Goal: Transaction & Acquisition: Purchase product/service

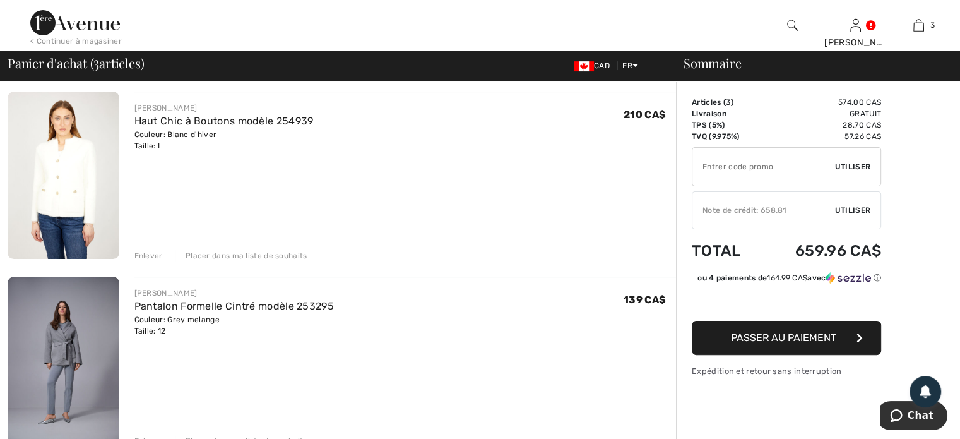
click at [141, 254] on div "Enlever" at bounding box center [148, 255] width 28 height 11
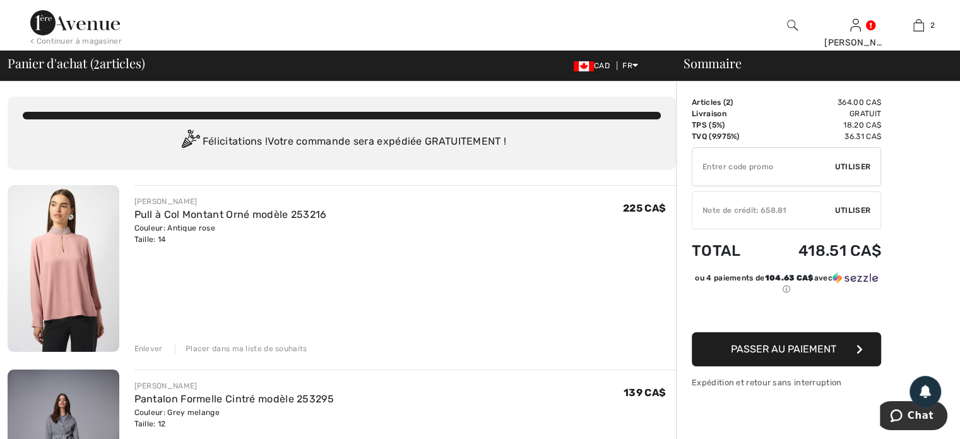
click at [146, 345] on div "Enlever" at bounding box center [148, 348] width 28 height 11
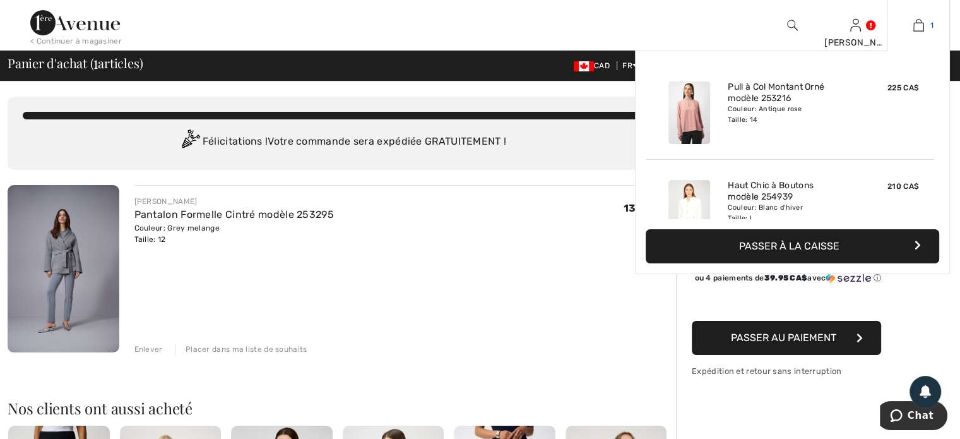
click at [921, 22] on img at bounding box center [918, 25] width 11 height 15
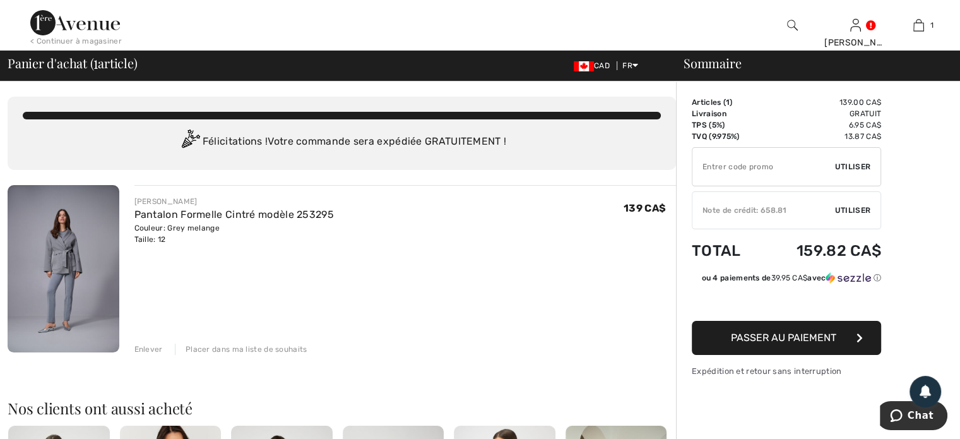
click at [141, 346] on div "Enlever" at bounding box center [148, 348] width 28 height 11
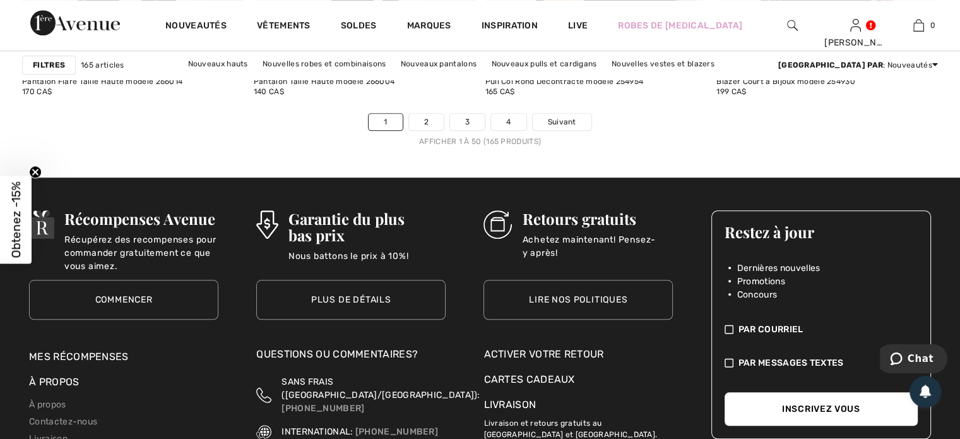
scroll to position [6033, 0]
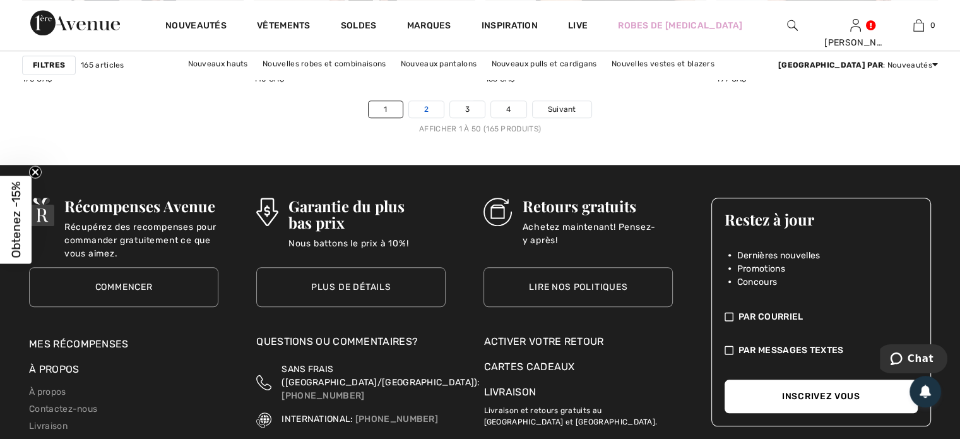
click at [422, 106] on link "2" at bounding box center [426, 109] width 35 height 16
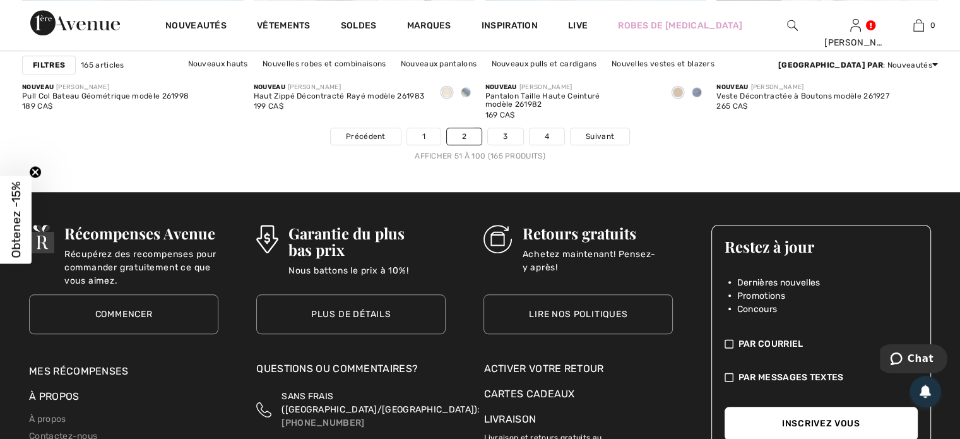
scroll to position [6008, 0]
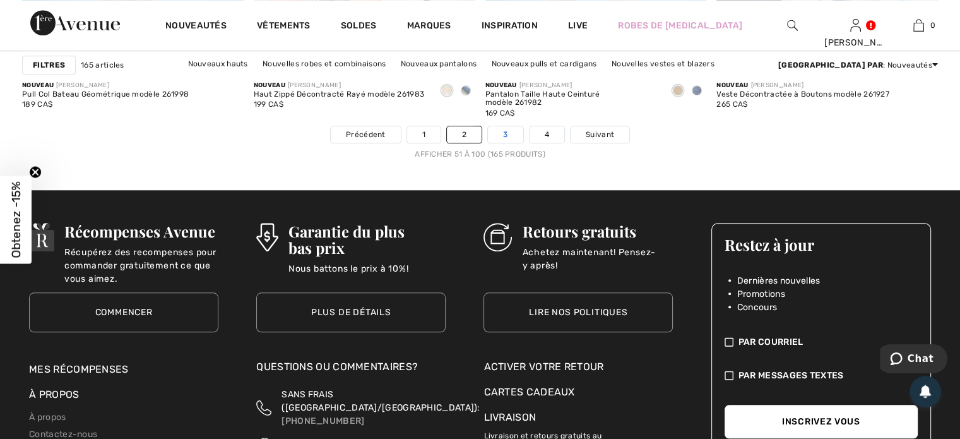
click at [509, 127] on link "3" at bounding box center [505, 134] width 35 height 16
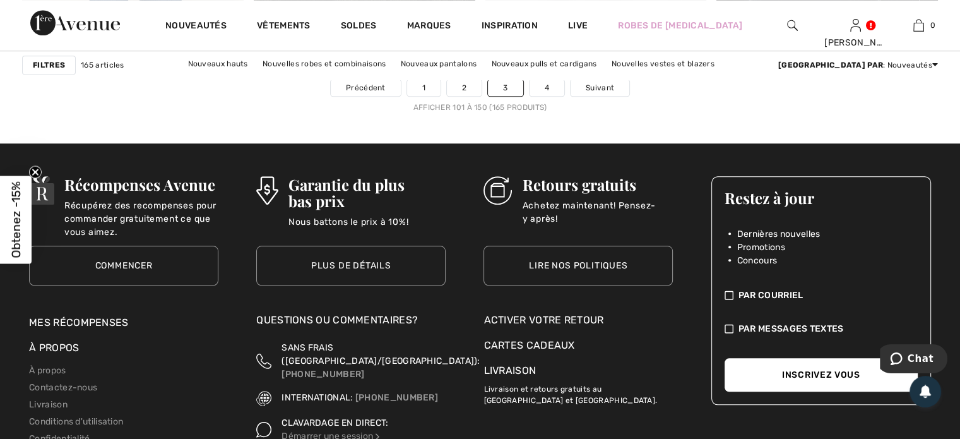
scroll to position [6059, 0]
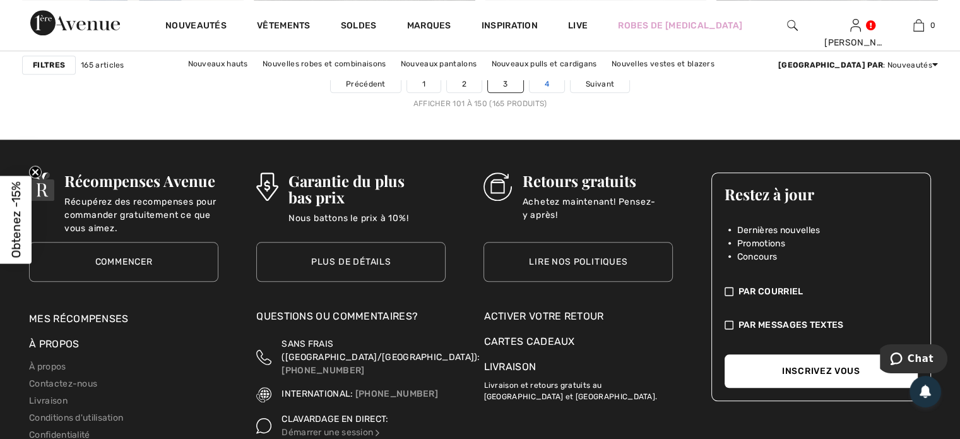
click at [546, 80] on link "4" at bounding box center [546, 84] width 35 height 16
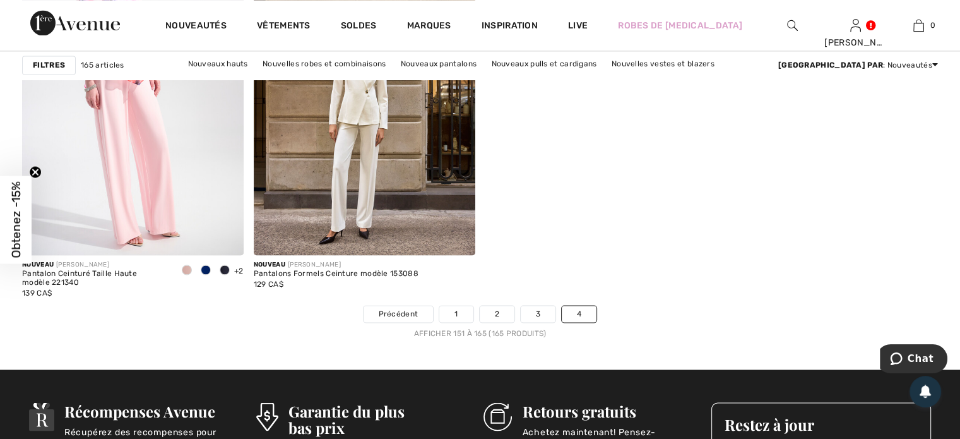
scroll to position [2020, 0]
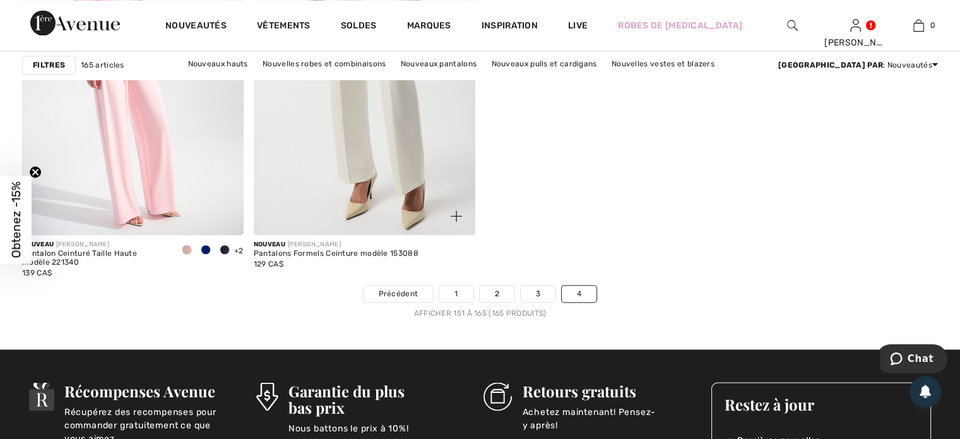
click at [372, 156] on img at bounding box center [365, 69] width 222 height 332
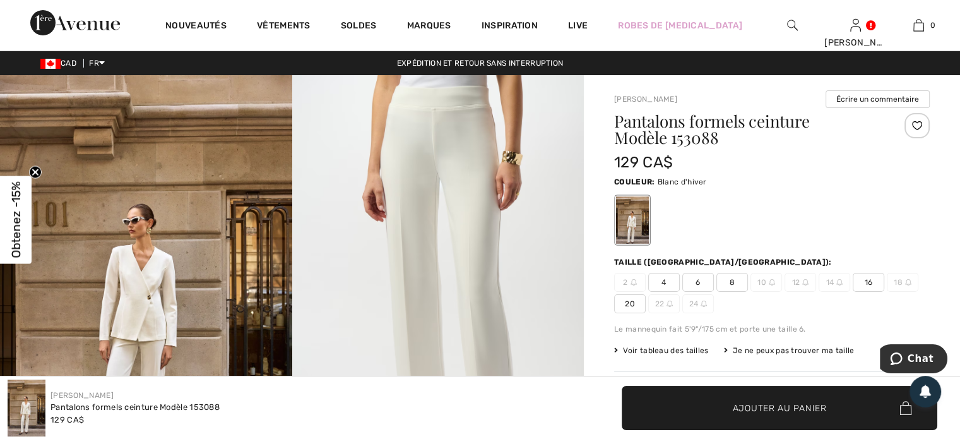
click at [785, 352] on div "Je ne peux pas trouver ma taille" at bounding box center [789, 350] width 131 height 11
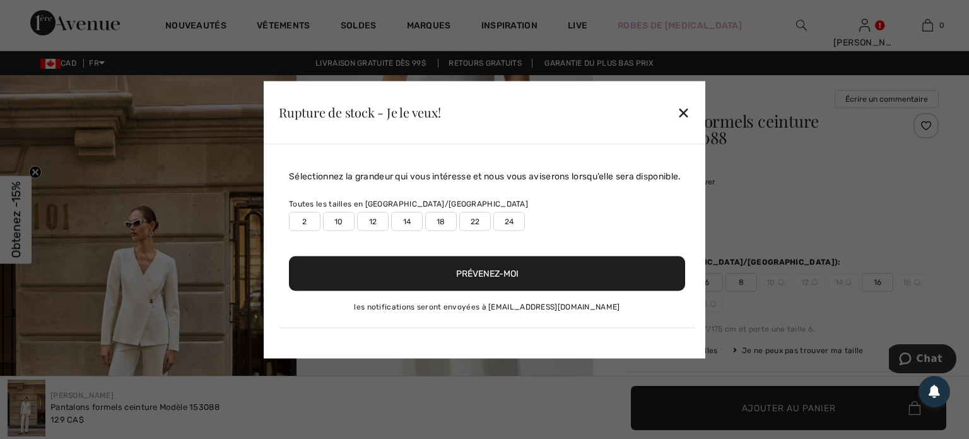
click at [367, 221] on label "12" at bounding box center [373, 220] width 32 height 19
click at [504, 272] on button "Prévenez-moi" at bounding box center [487, 273] width 396 height 35
click at [504, 245] on div "Sélectionnez la grandeur qui vous intéresse et nous vous aviserons lorsqu’elle …" at bounding box center [487, 248] width 417 height 158
click at [492, 277] on button "Prévenez-moi" at bounding box center [487, 273] width 396 height 35
click at [684, 117] on div "✕" at bounding box center [683, 112] width 13 height 27
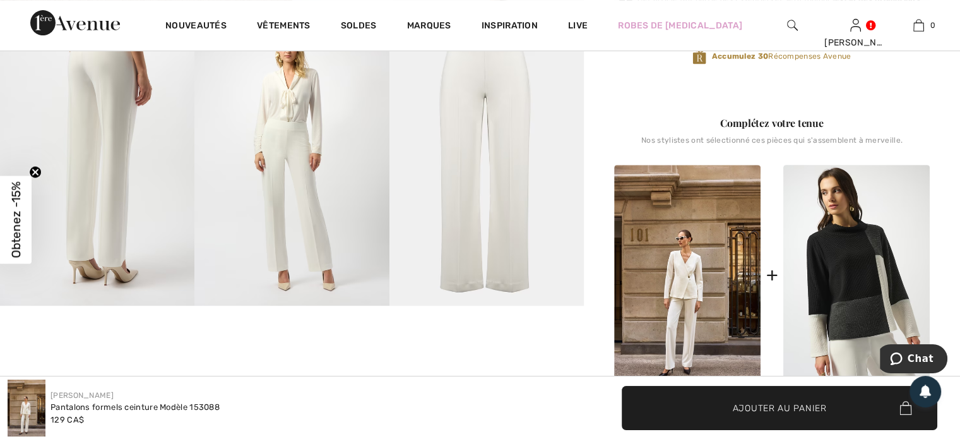
scroll to position [530, 0]
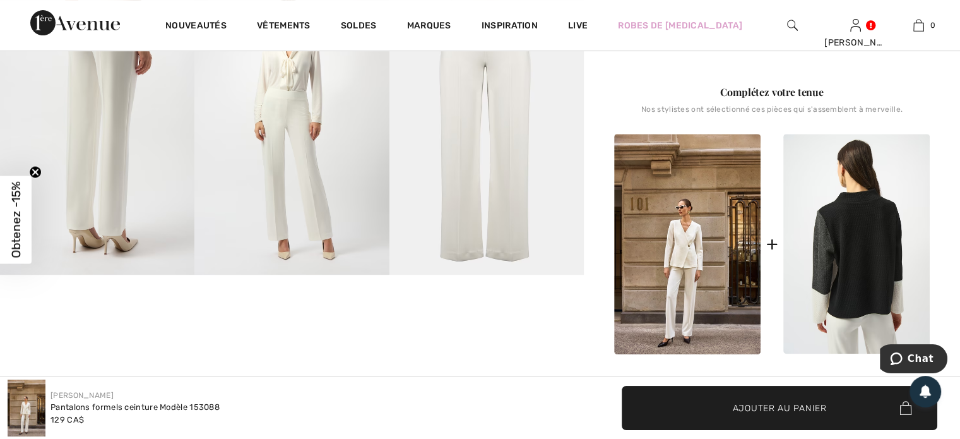
click at [866, 273] on img at bounding box center [856, 244] width 146 height 220
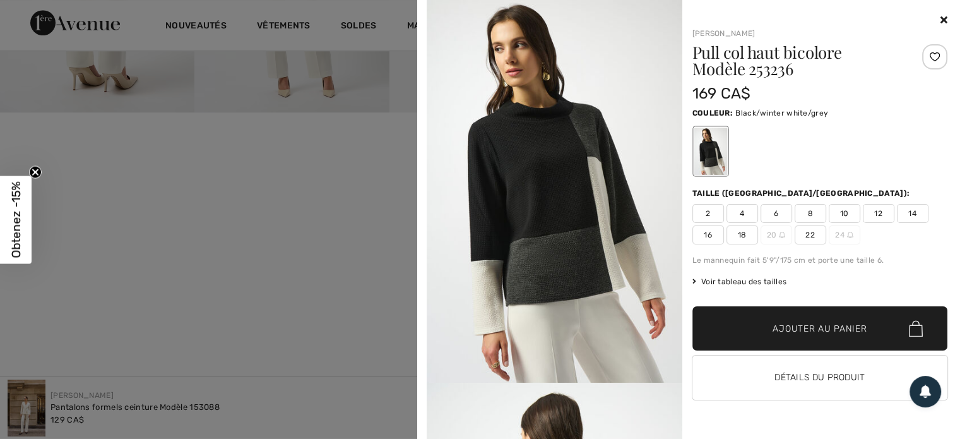
scroll to position [707, 0]
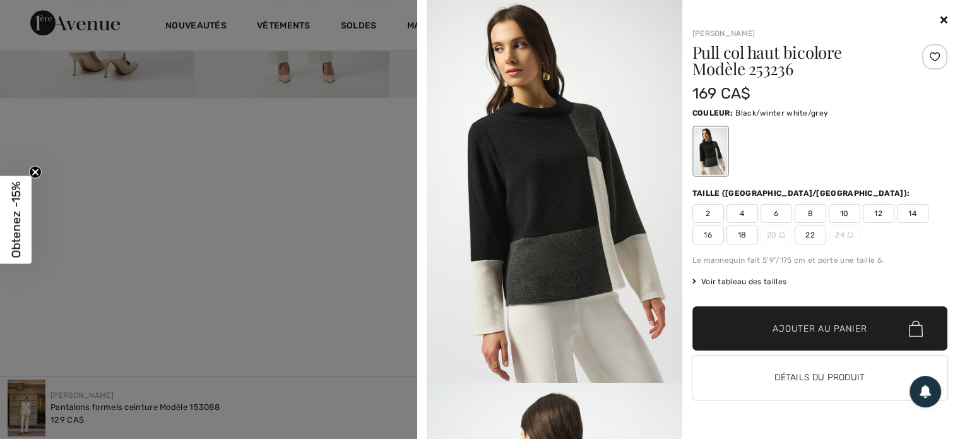
click at [584, 244] on img at bounding box center [555, 191] width 256 height 382
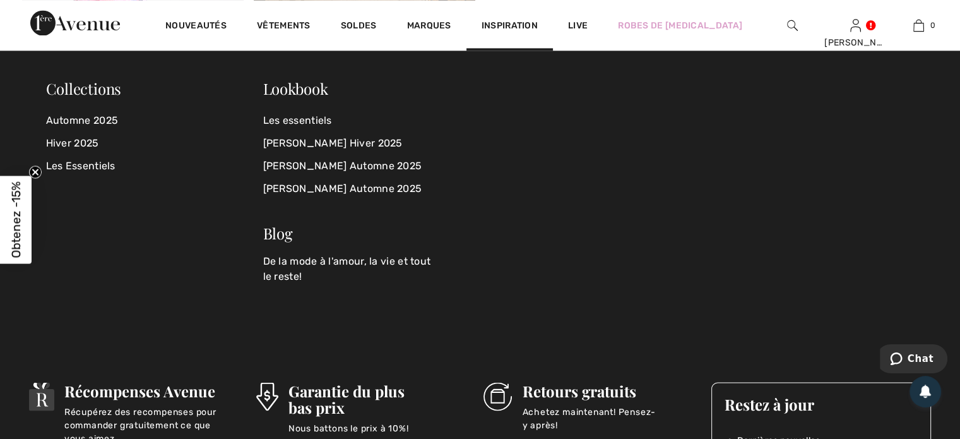
click at [515, 27] on span "Inspiration" at bounding box center [510, 26] width 56 height 13
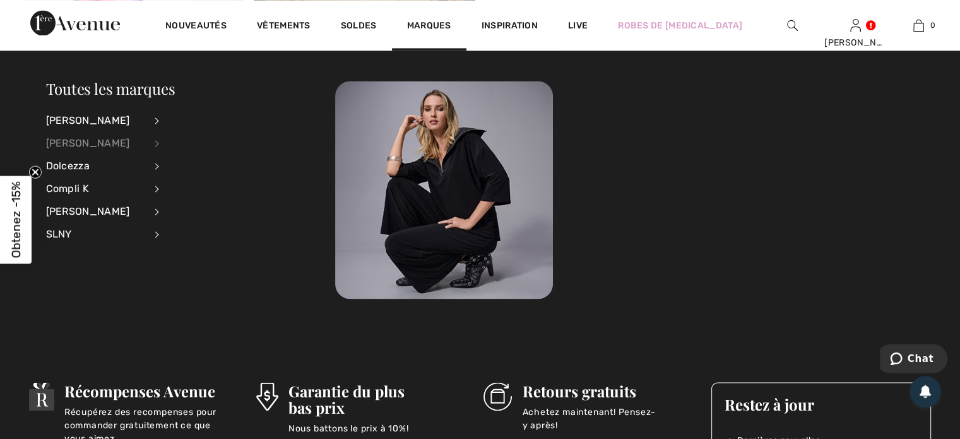
click at [88, 143] on div "[PERSON_NAME]" at bounding box center [95, 143] width 99 height 23
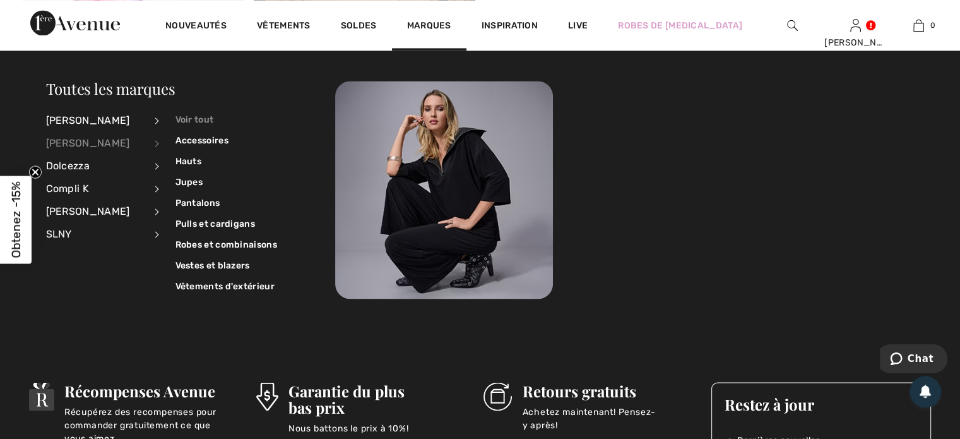
click at [201, 122] on link "Voir tout" at bounding box center [226, 119] width 102 height 21
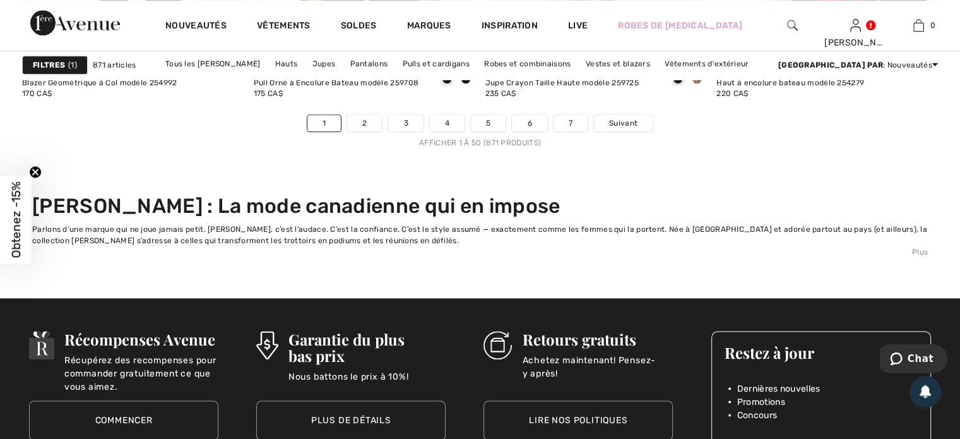
scroll to position [6315, 0]
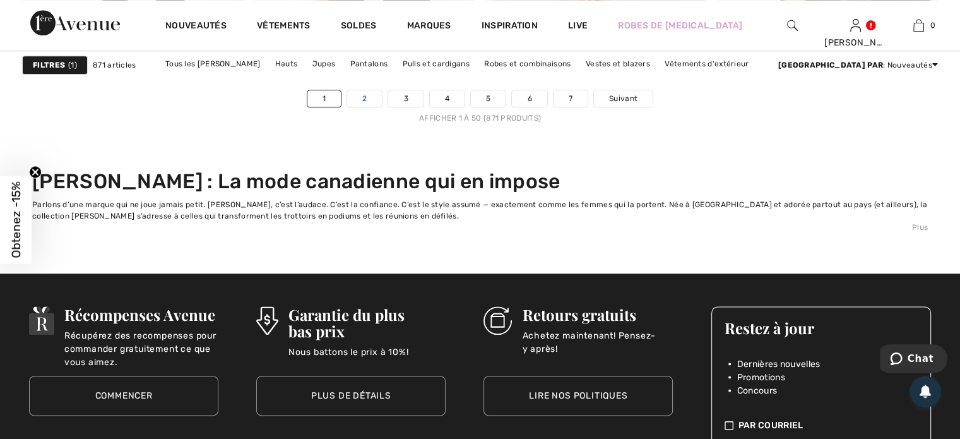
click at [371, 95] on link "2" at bounding box center [364, 98] width 35 height 16
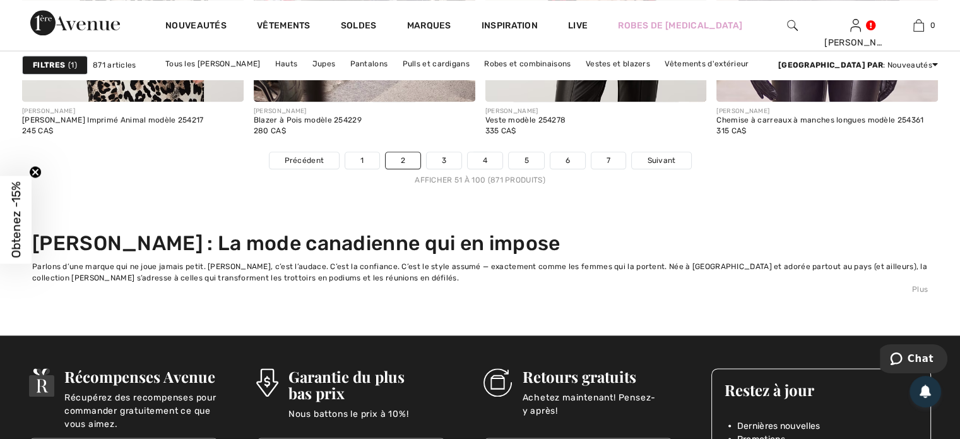
scroll to position [6182, 0]
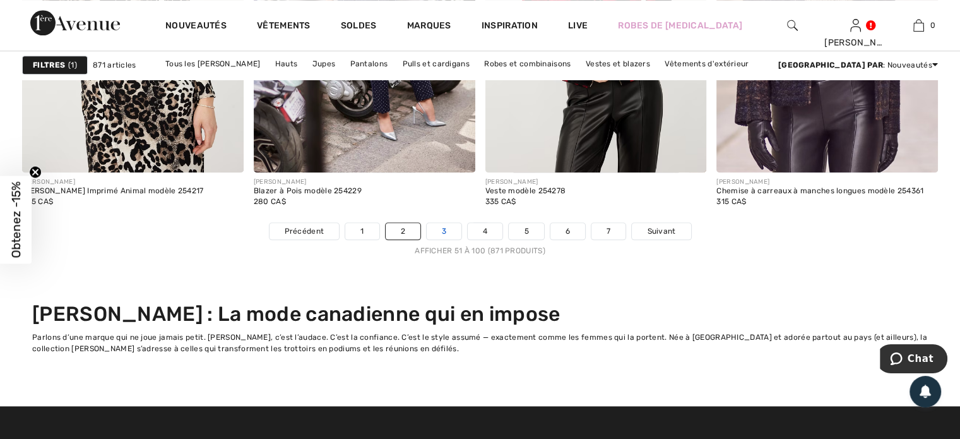
click at [438, 232] on link "3" at bounding box center [444, 231] width 35 height 16
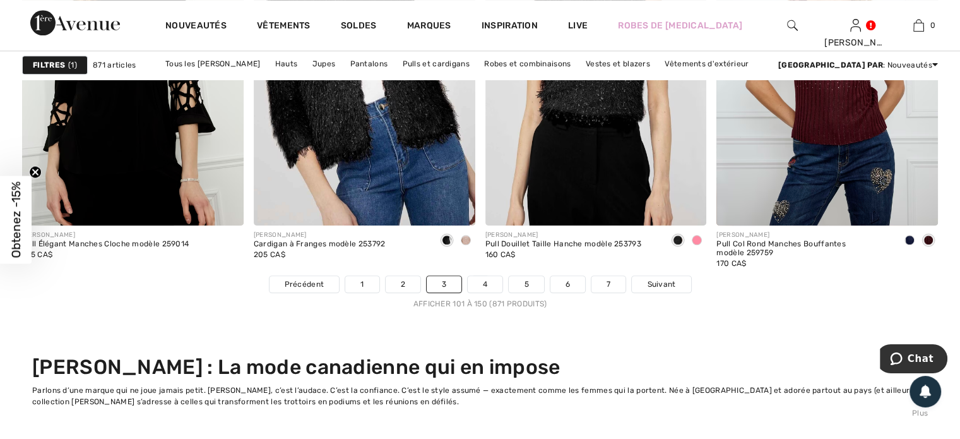
scroll to position [6132, 0]
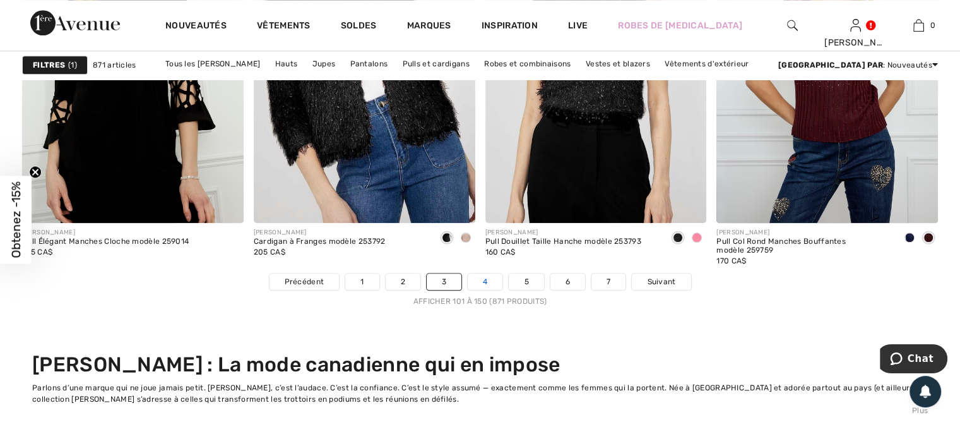
click at [486, 283] on link "4" at bounding box center [485, 281] width 35 height 16
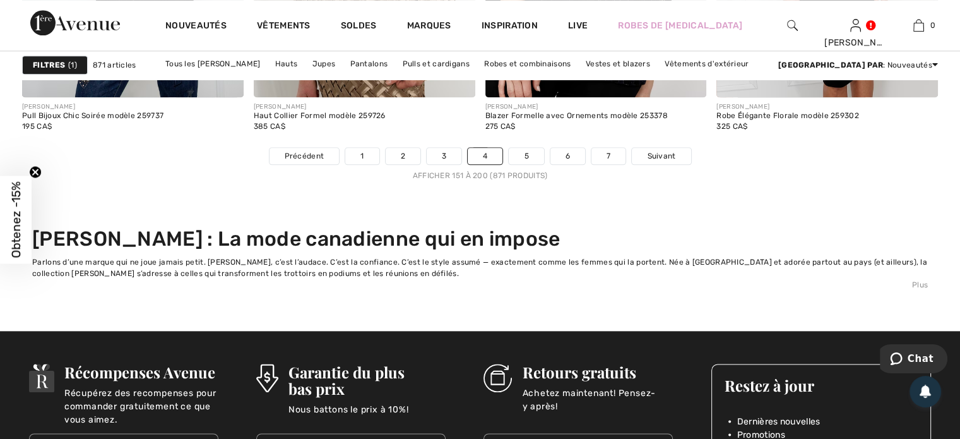
scroll to position [6286, 0]
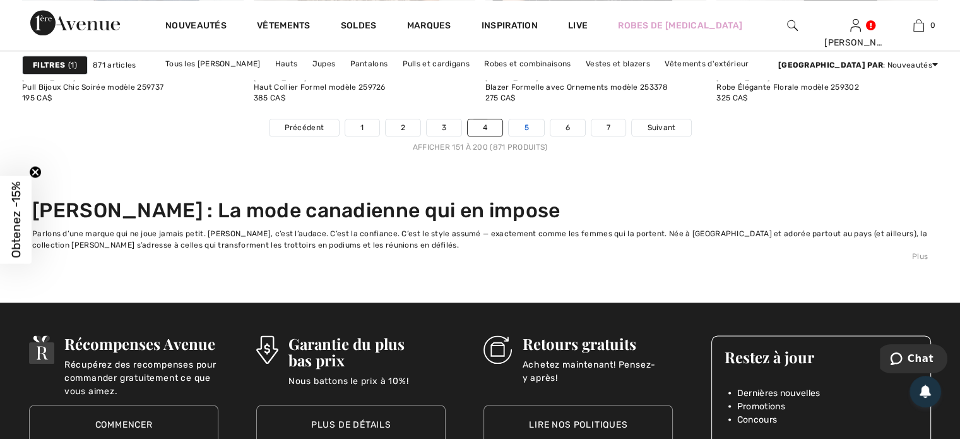
click at [525, 125] on link "5" at bounding box center [526, 127] width 35 height 16
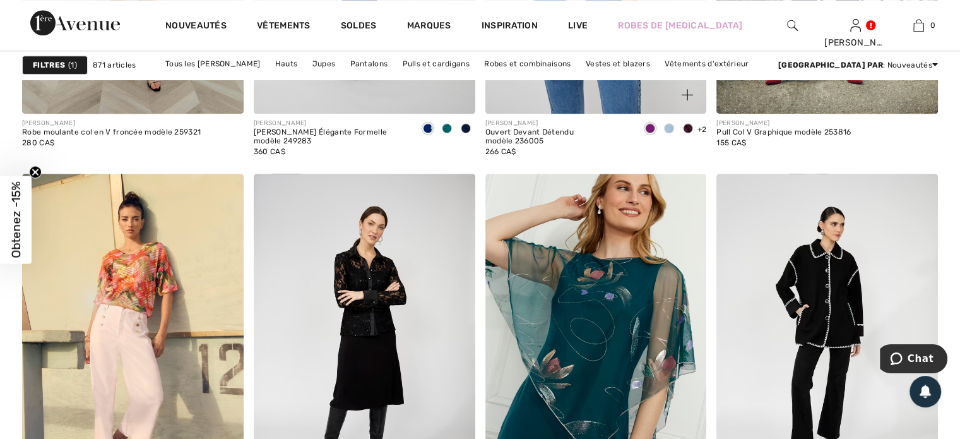
scroll to position [1414, 0]
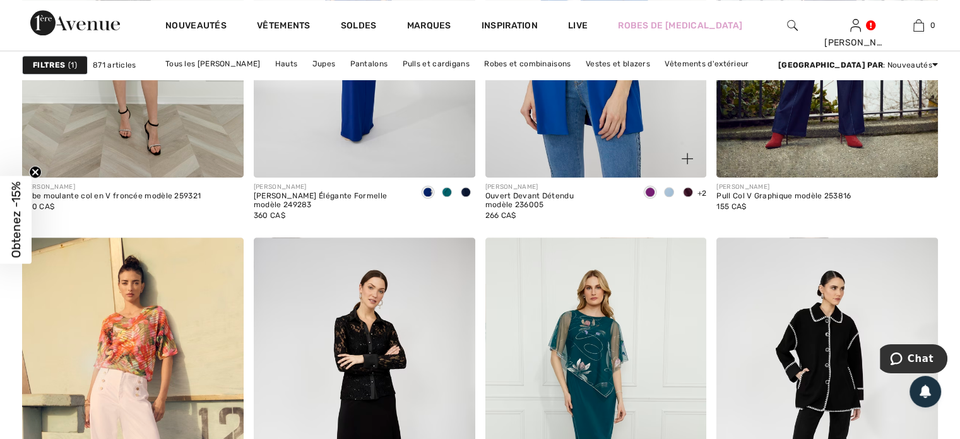
click at [647, 192] on span at bounding box center [650, 192] width 10 height 10
click at [648, 188] on span at bounding box center [650, 192] width 10 height 10
click at [692, 189] on span at bounding box center [688, 192] width 10 height 10
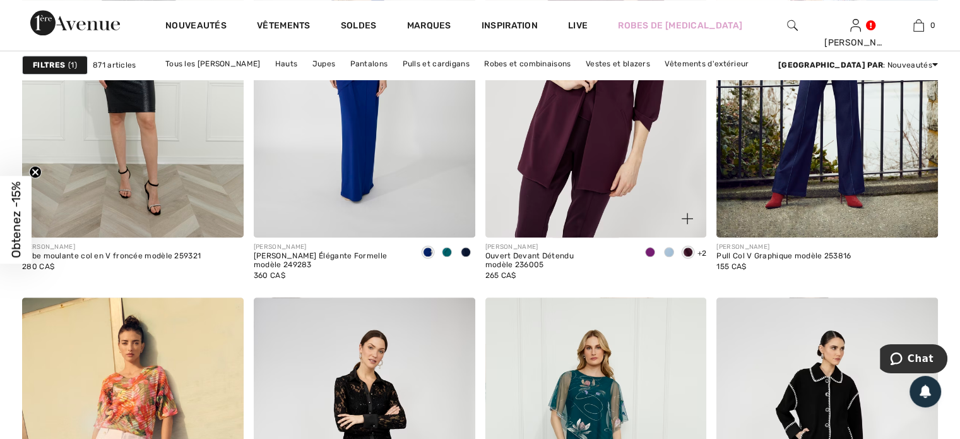
scroll to position [1313, 0]
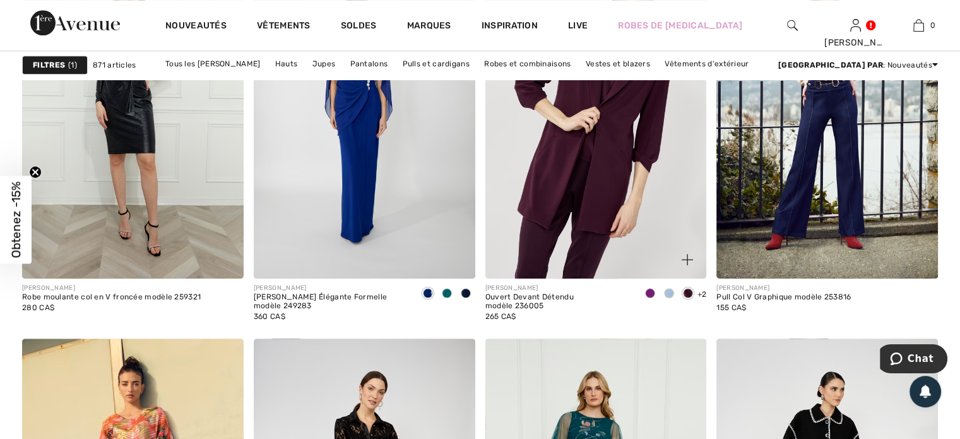
click at [698, 295] on span "+2" at bounding box center [701, 294] width 9 height 9
click at [683, 289] on span at bounding box center [688, 293] width 10 height 10
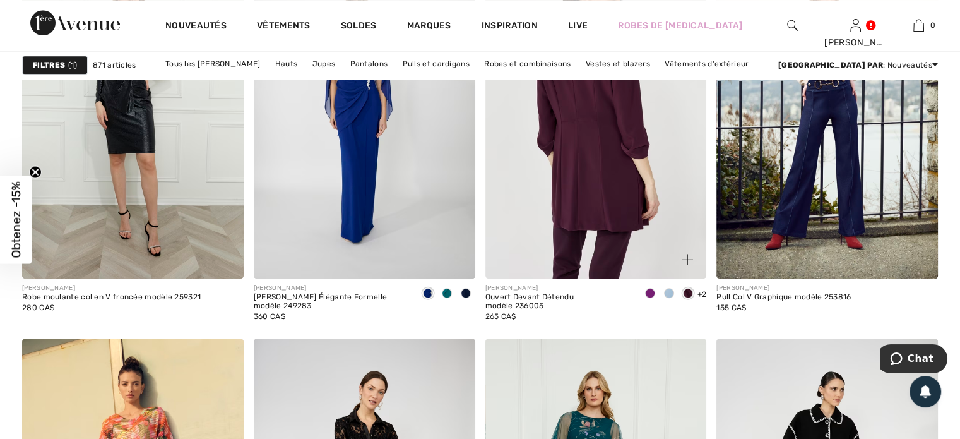
click at [598, 193] on img at bounding box center [596, 112] width 222 height 332
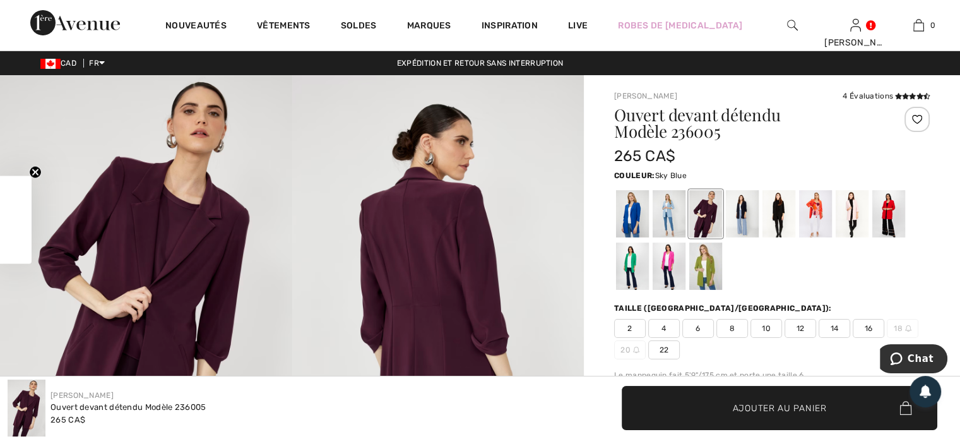
checkbox input "true"
click at [747, 216] on div at bounding box center [742, 213] width 33 height 47
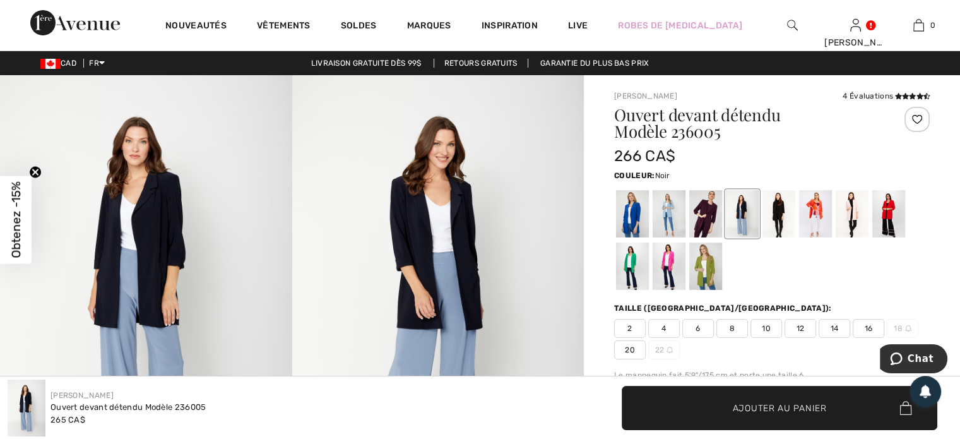
click at [783, 214] on div at bounding box center [778, 213] width 33 height 47
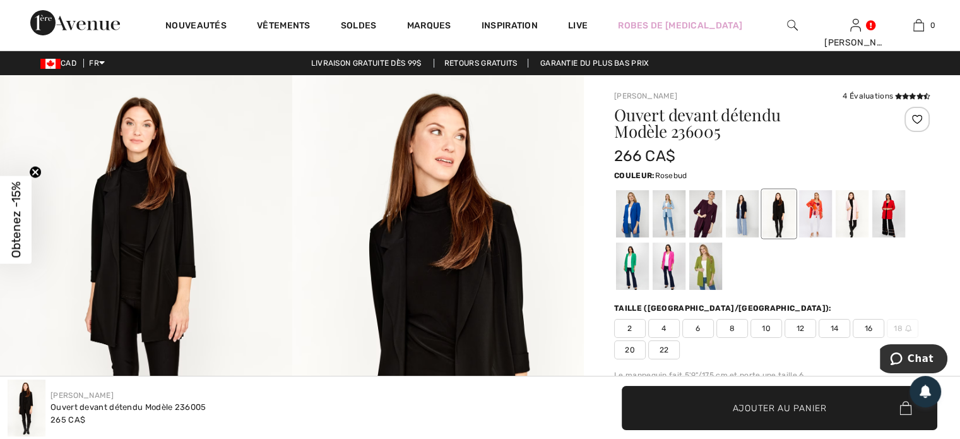
click at [855, 209] on div at bounding box center [852, 213] width 33 height 47
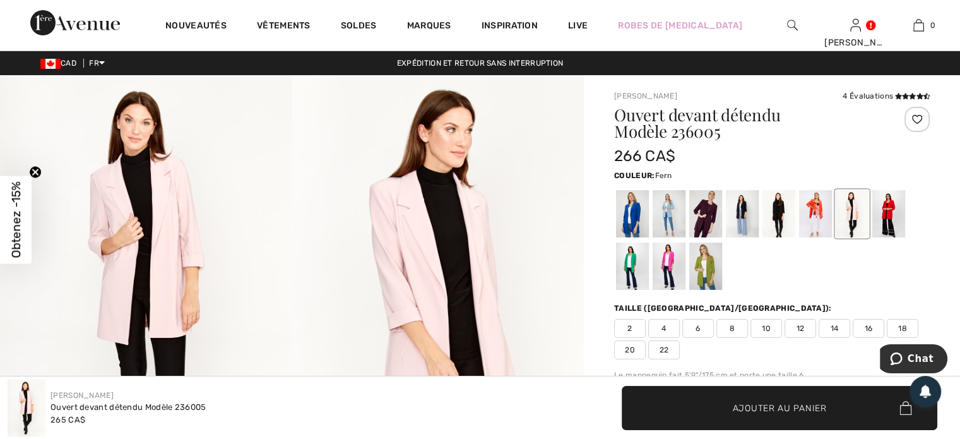
click at [707, 265] on div at bounding box center [705, 265] width 33 height 47
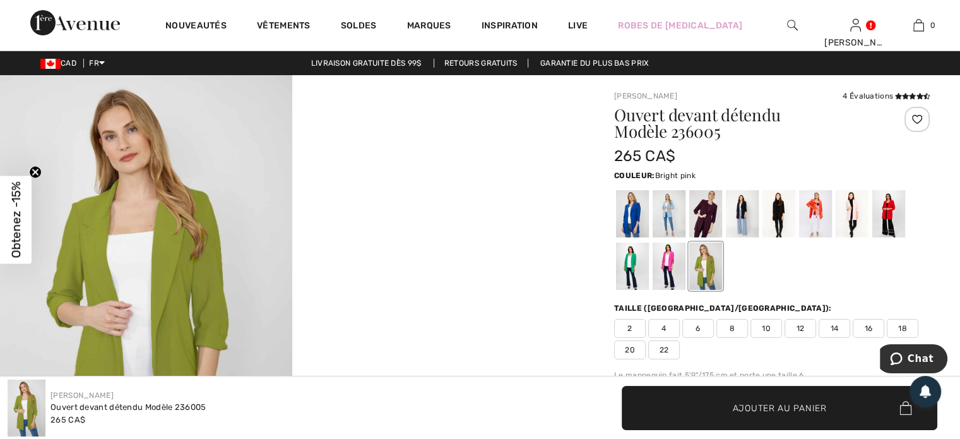
click at [670, 263] on div at bounding box center [669, 265] width 33 height 47
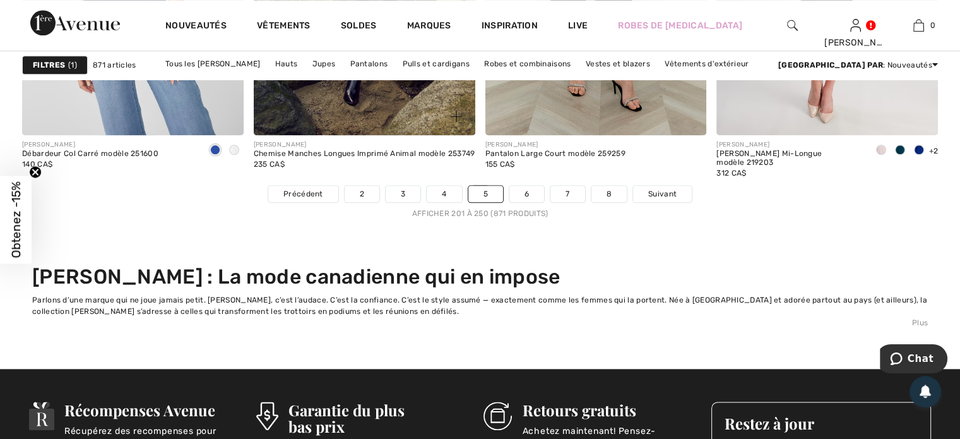
scroll to position [6235, 0]
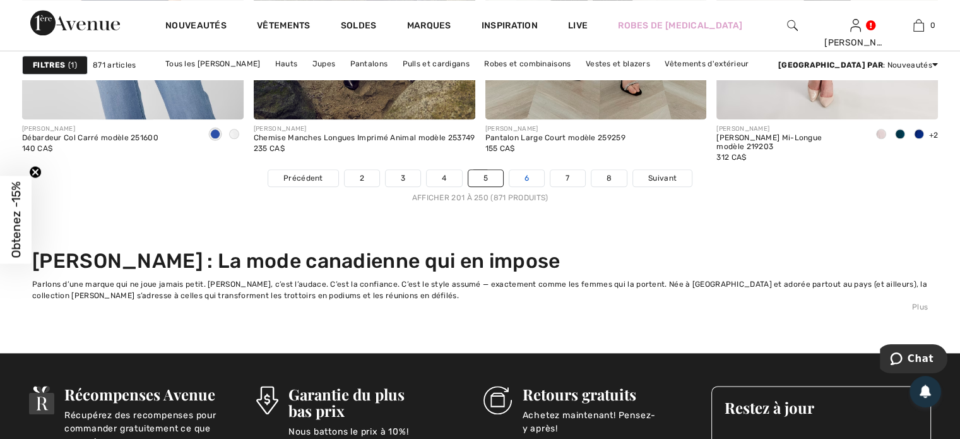
click at [527, 176] on link "6" at bounding box center [526, 178] width 35 height 16
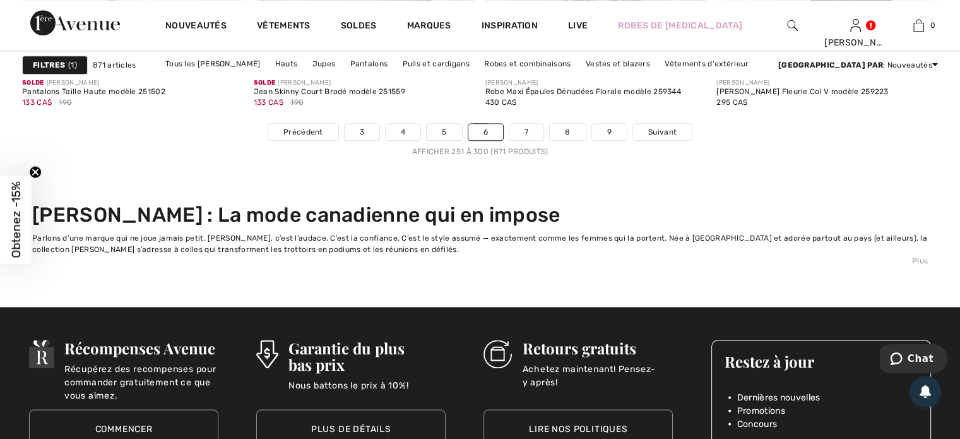
scroll to position [6286, 0]
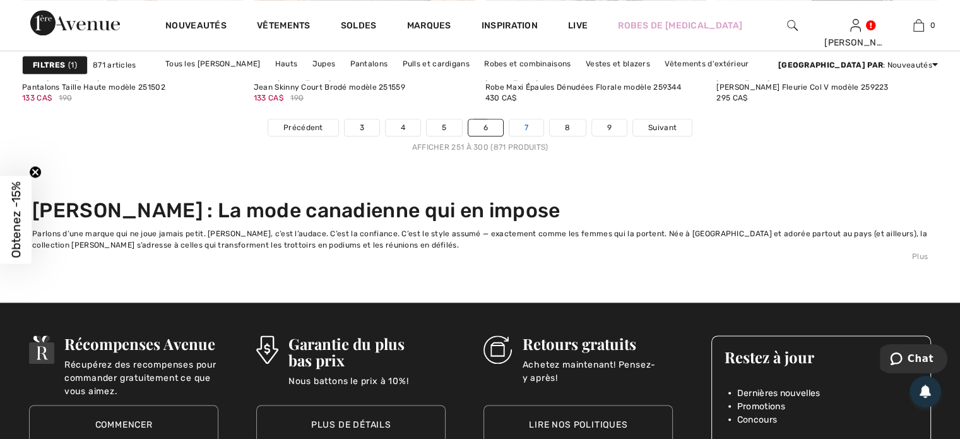
click at [525, 123] on link "7" at bounding box center [526, 127] width 34 height 16
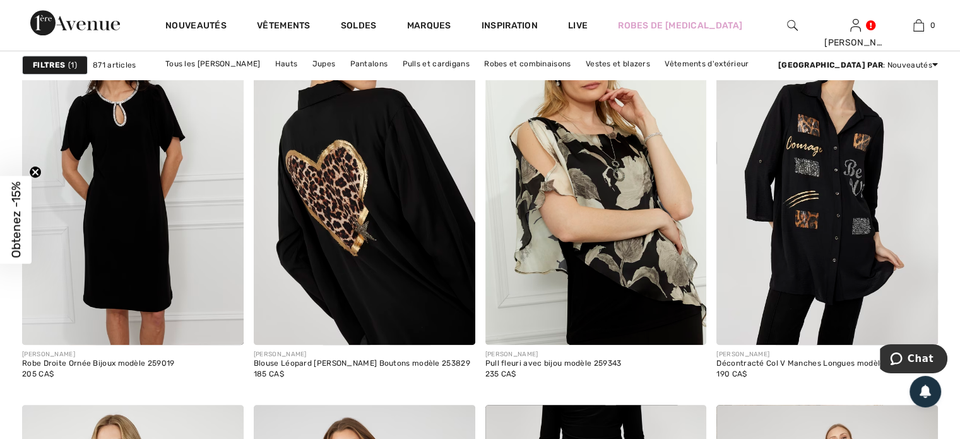
scroll to position [1272, 0]
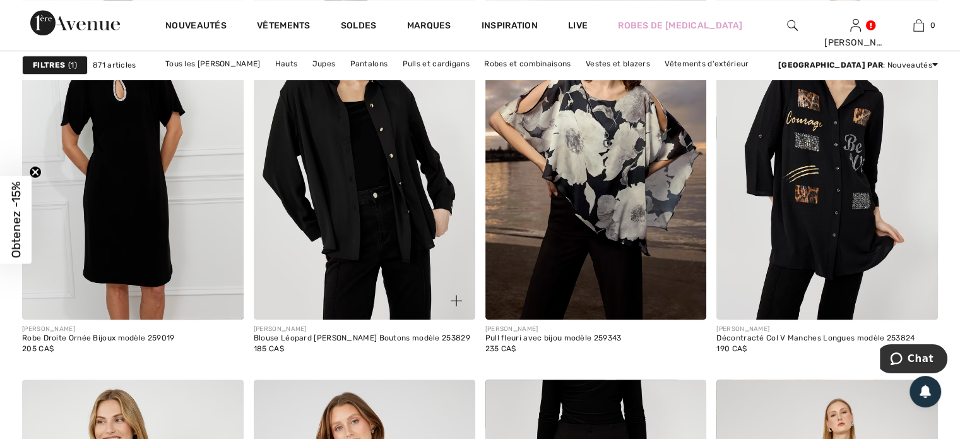
click at [371, 228] on img at bounding box center [365, 153] width 222 height 332
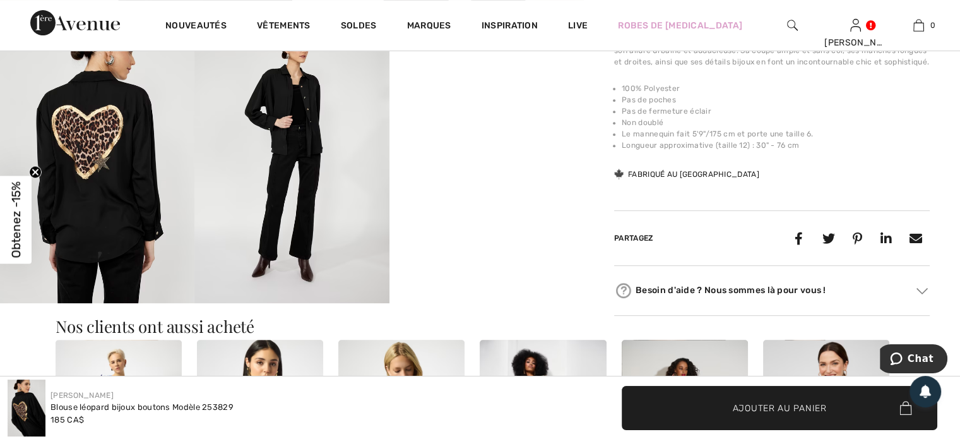
scroll to position [505, 0]
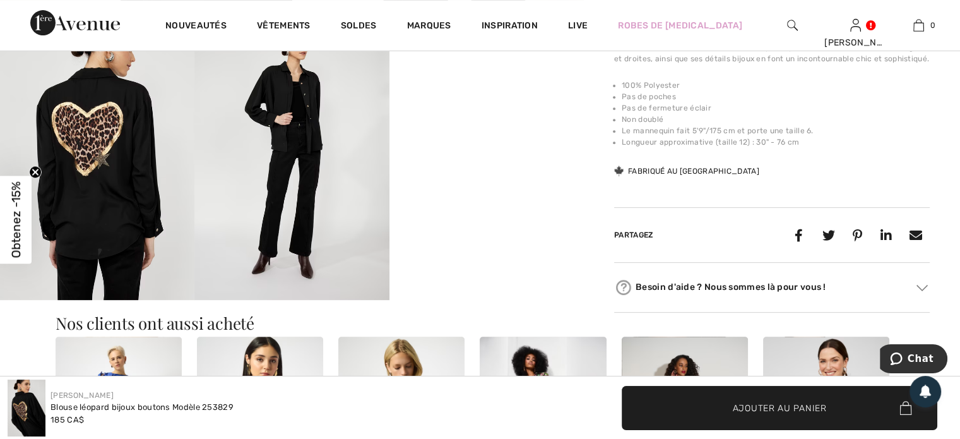
click at [126, 165] on img at bounding box center [97, 154] width 194 height 292
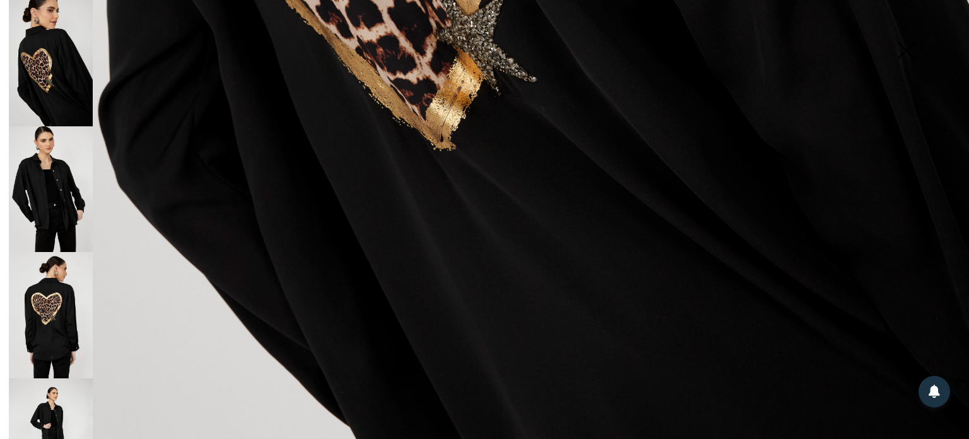
scroll to position [973, 0]
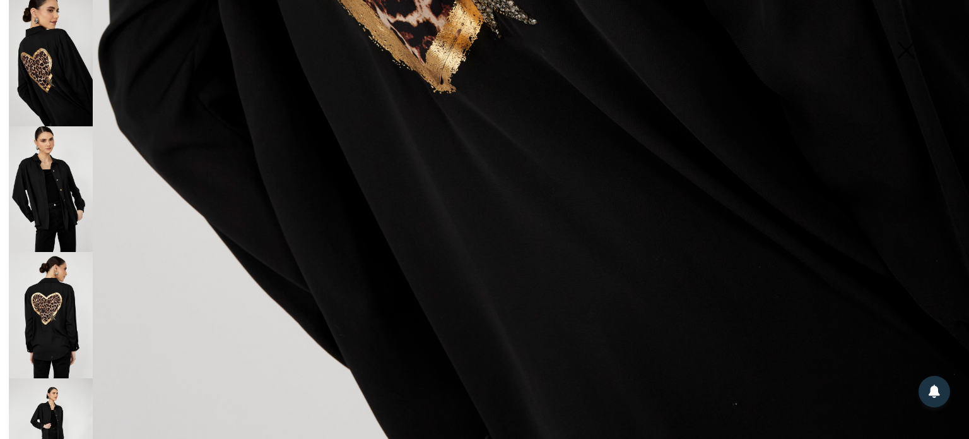
click at [64, 401] on img at bounding box center [51, 441] width 84 height 126
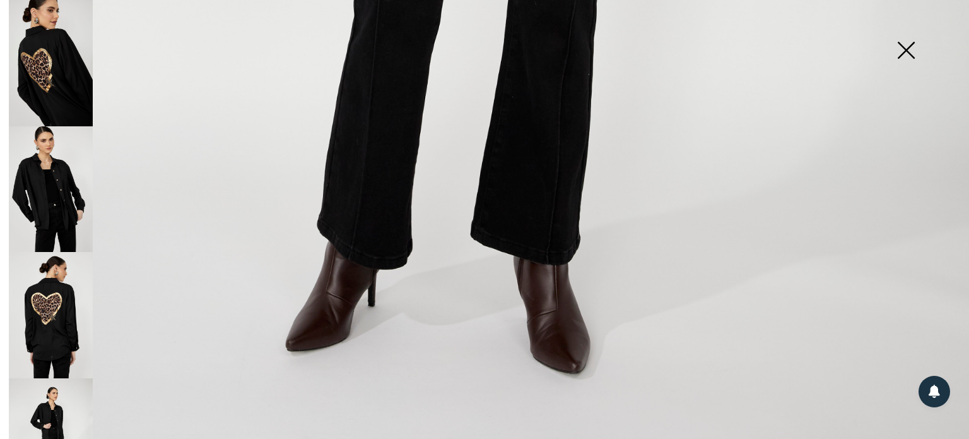
click at [906, 50] on img at bounding box center [906, 51] width 63 height 65
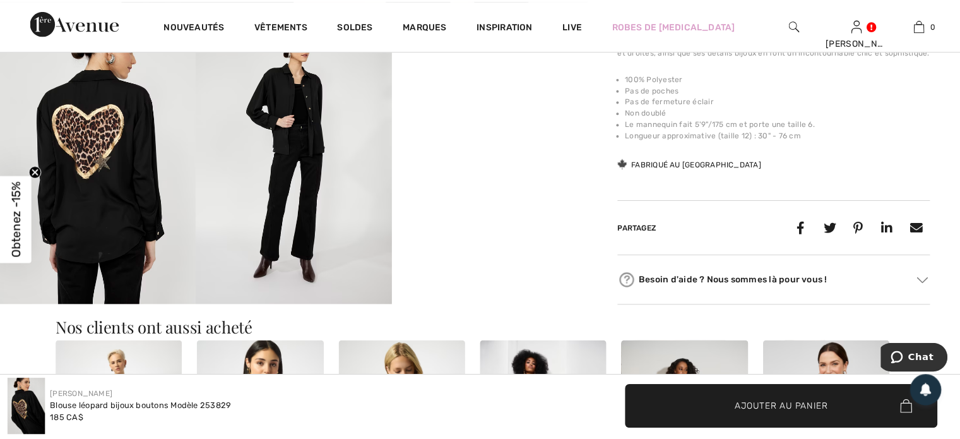
scroll to position [505, 0]
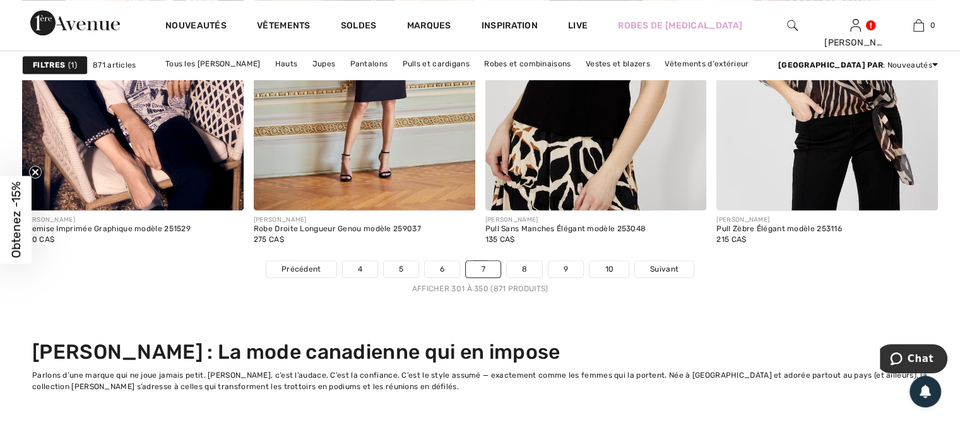
scroll to position [6295, 0]
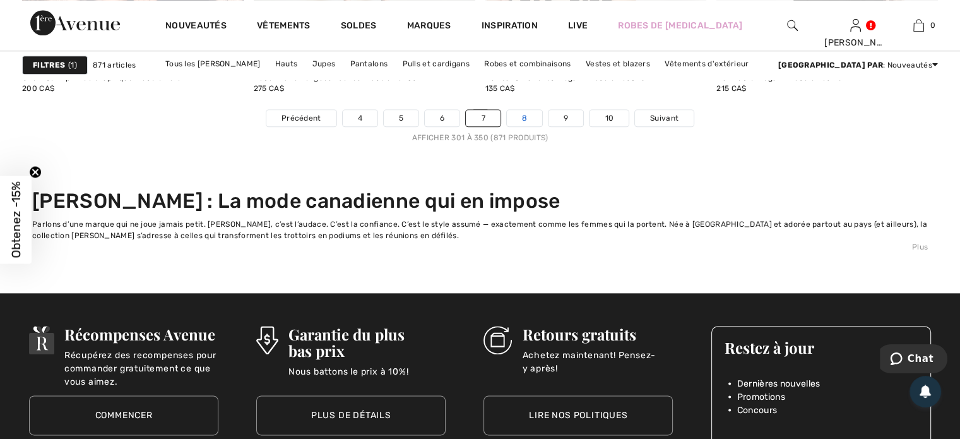
click at [523, 114] on link "8" at bounding box center [524, 118] width 35 height 16
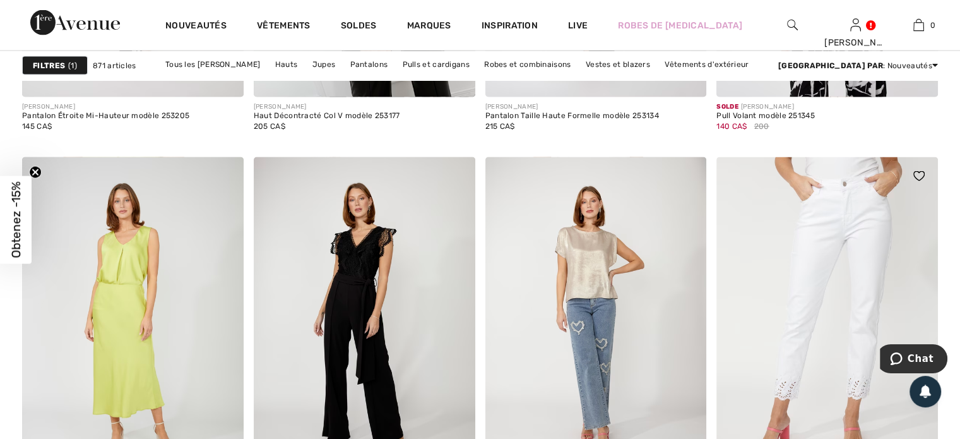
scroll to position [2423, 0]
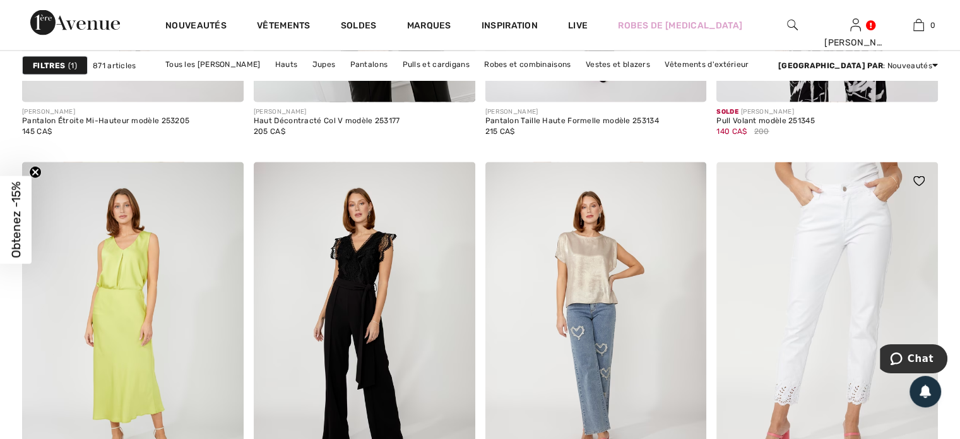
click at [723, 358] on img at bounding box center [827, 328] width 222 height 332
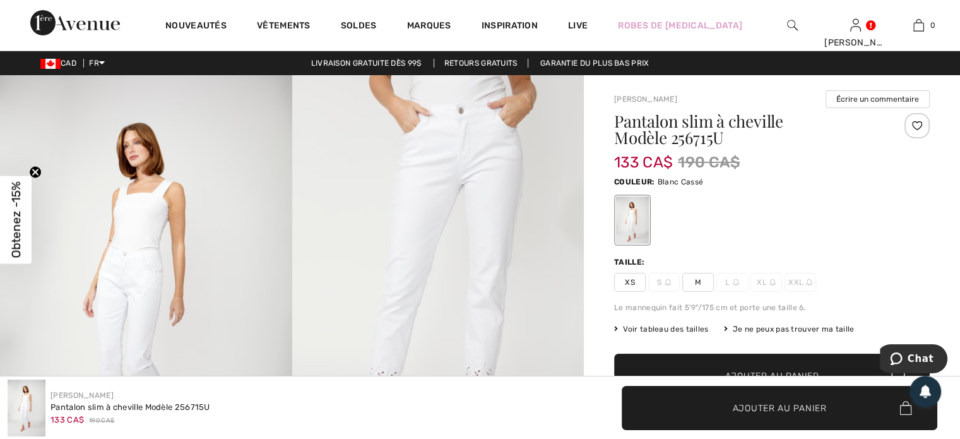
scroll to position [25, 0]
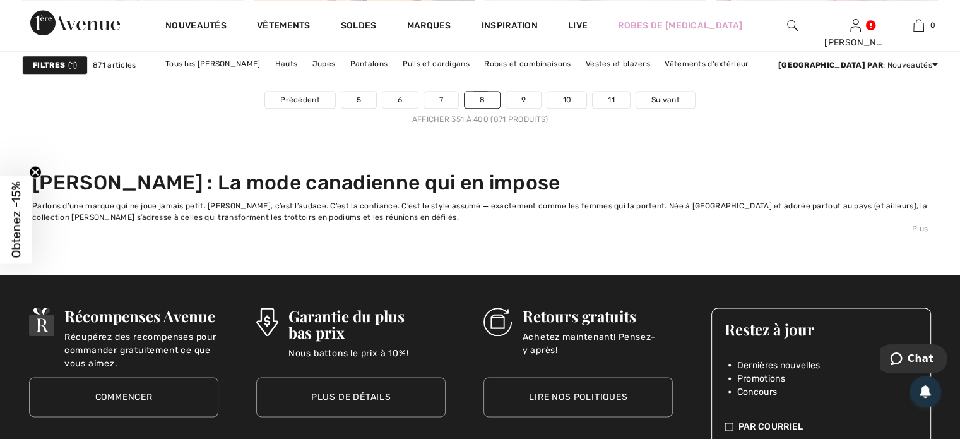
scroll to position [6311, 0]
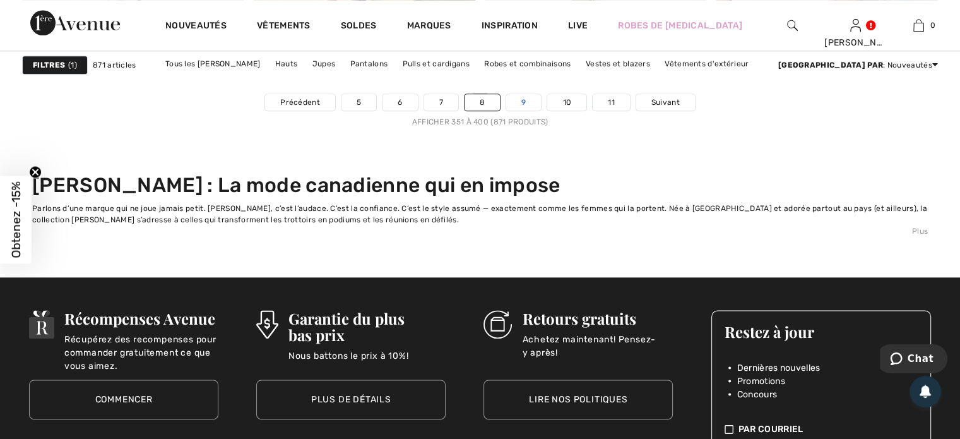
click at [521, 97] on link "9" at bounding box center [523, 102] width 35 height 16
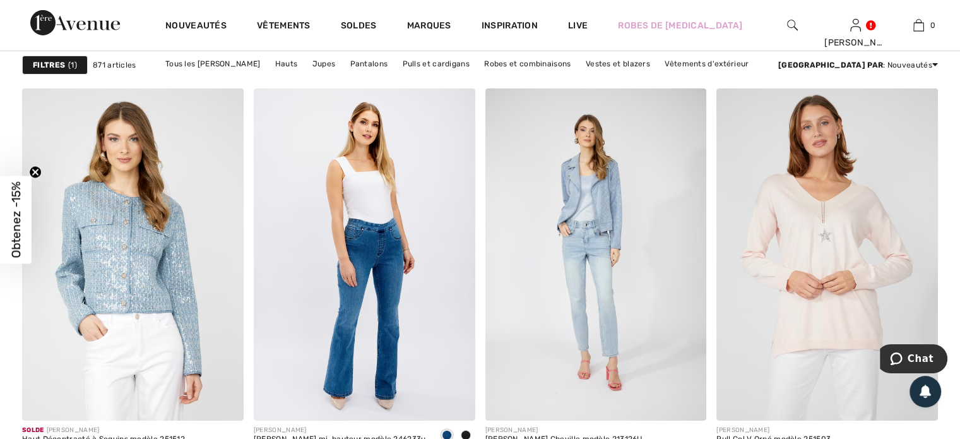
scroll to position [4241, 0]
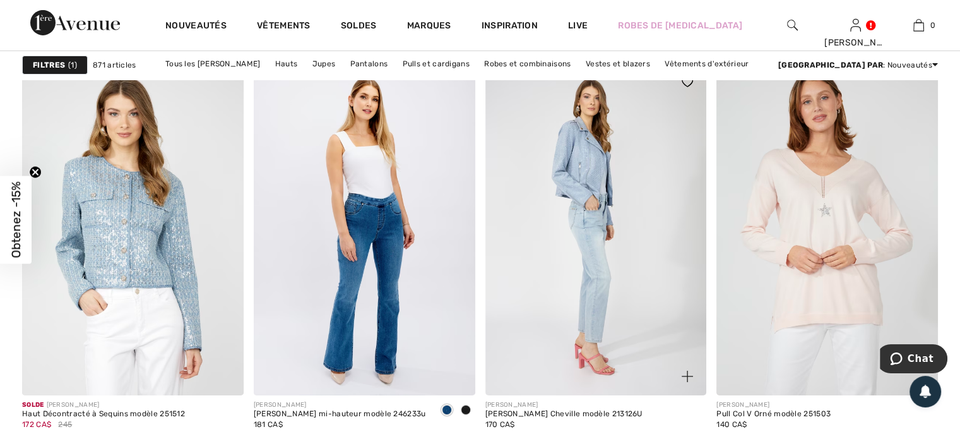
click at [595, 264] on img at bounding box center [596, 229] width 222 height 332
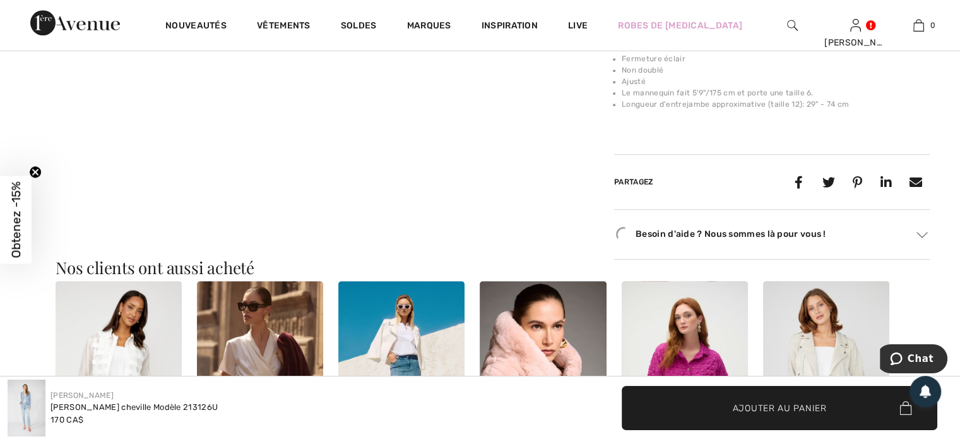
scroll to position [934, 0]
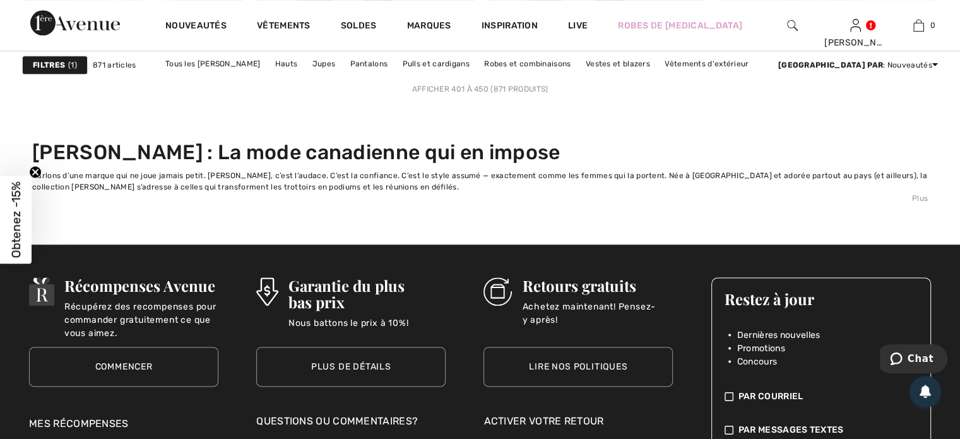
scroll to position [6185, 0]
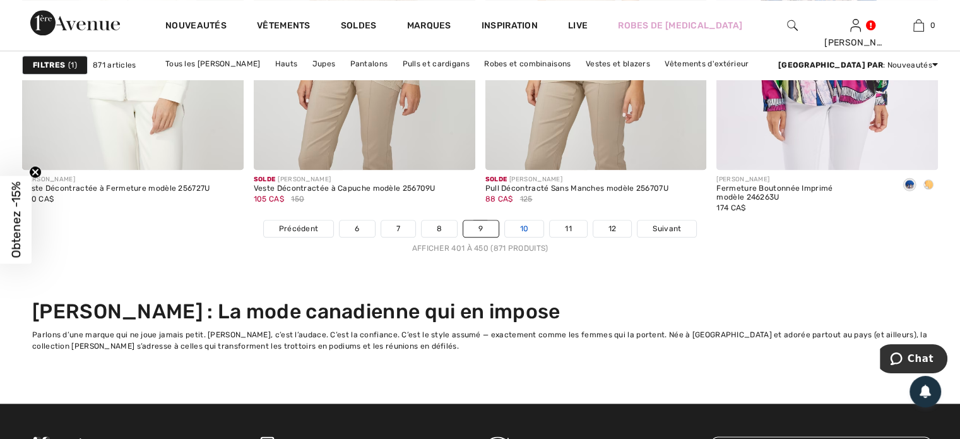
click at [523, 224] on link "10" at bounding box center [524, 228] width 39 height 16
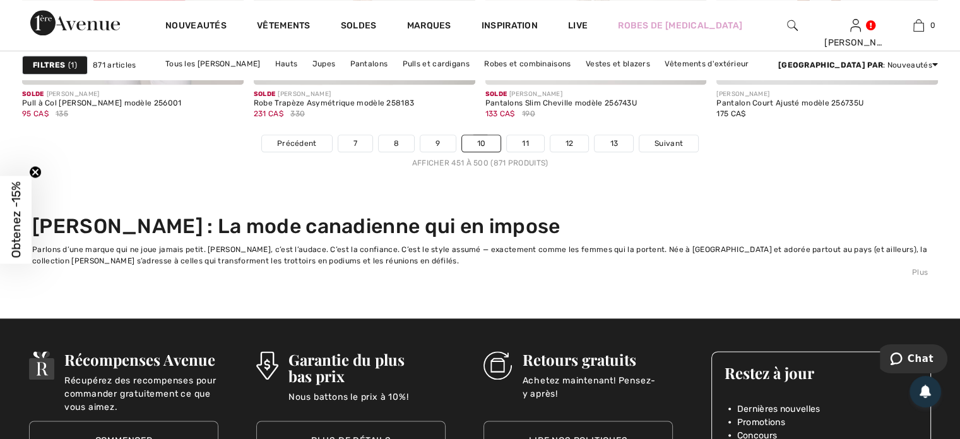
scroll to position [6250, 0]
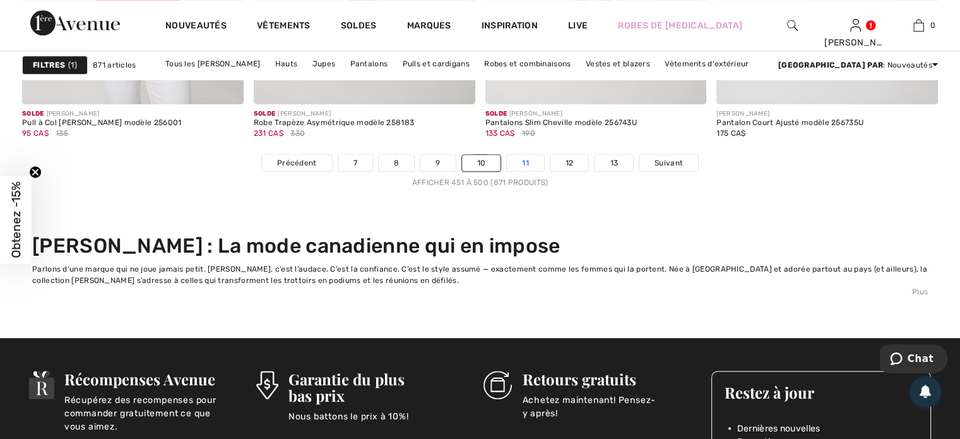
click at [522, 160] on link "11" at bounding box center [525, 163] width 37 height 16
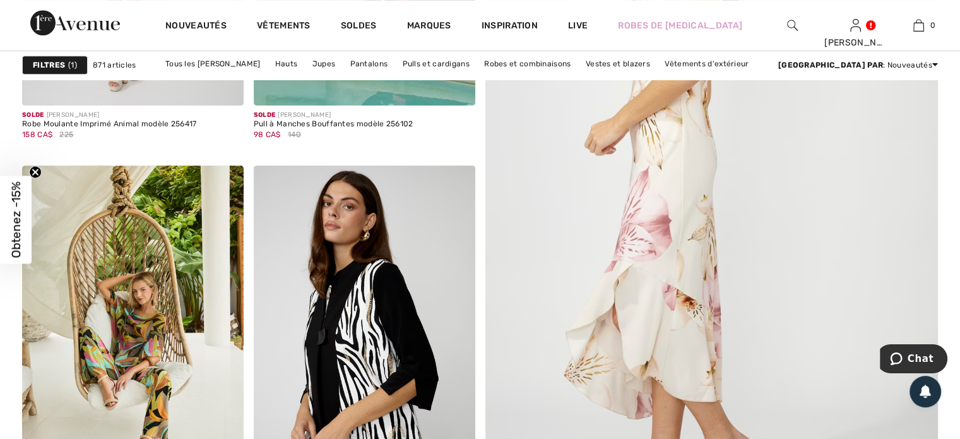
scroll to position [707, 0]
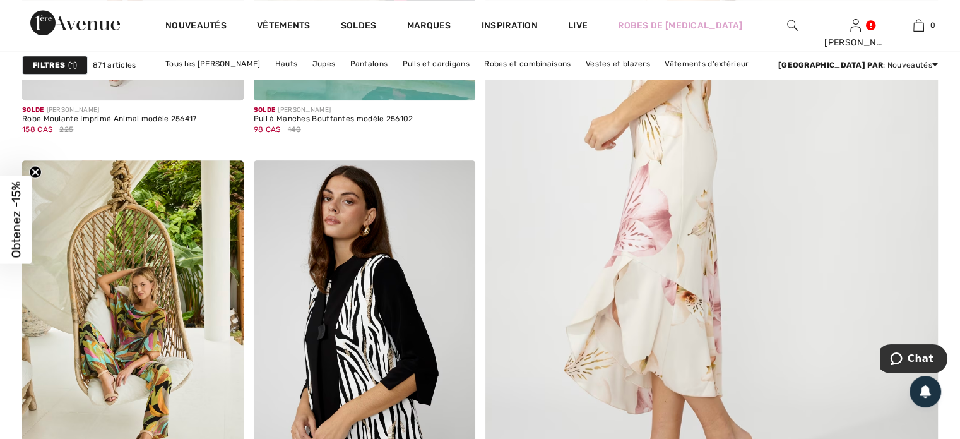
click at [781, 225] on img at bounding box center [711, 175] width 543 height 815
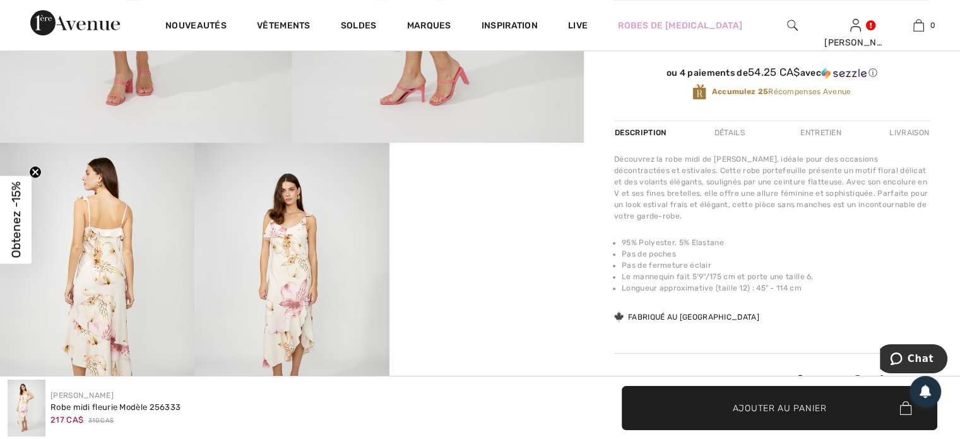
scroll to position [454, 0]
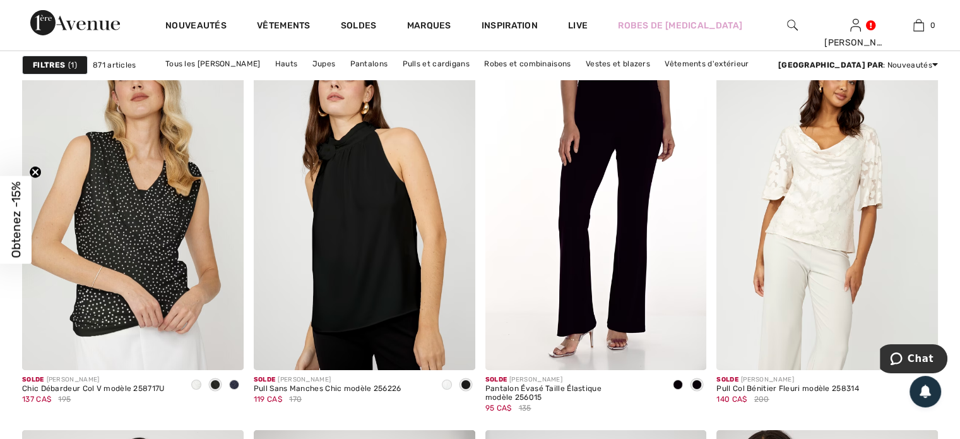
scroll to position [4292, 0]
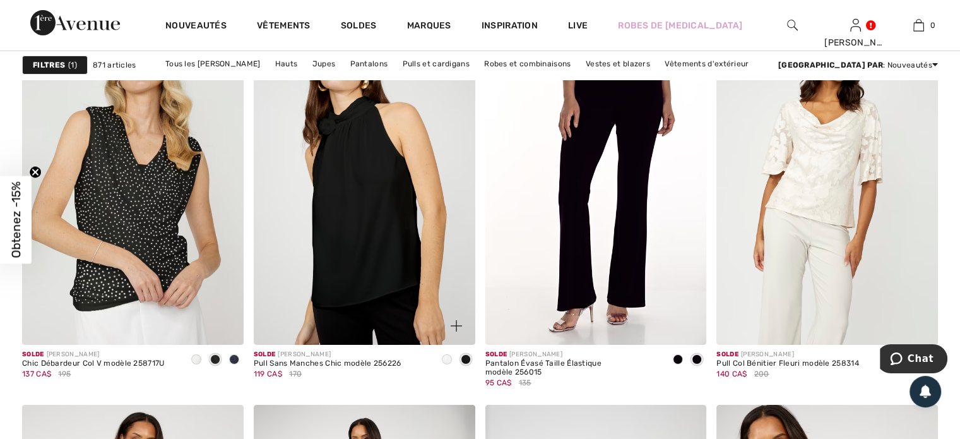
click at [446, 357] on span at bounding box center [447, 359] width 10 height 10
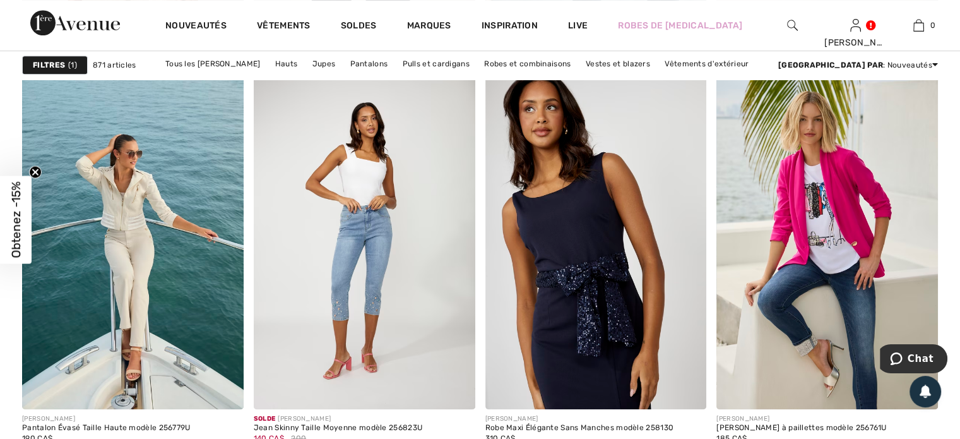
scroll to position [5604, 0]
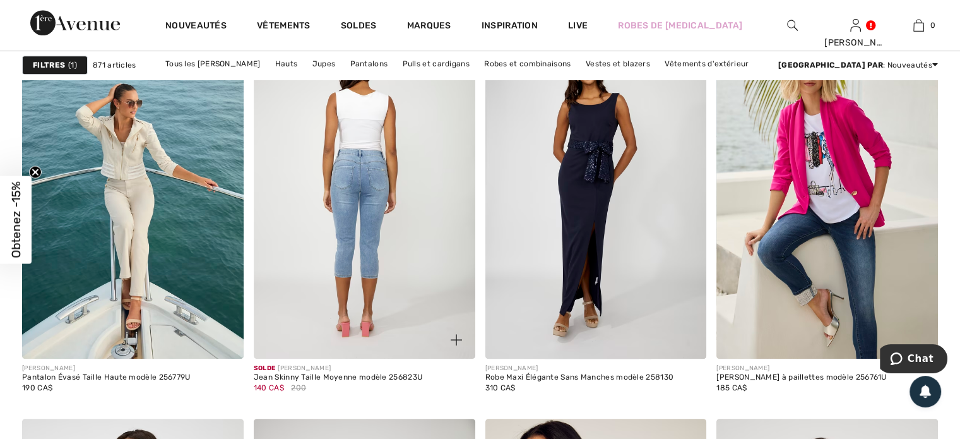
click at [376, 277] on img at bounding box center [365, 193] width 222 height 332
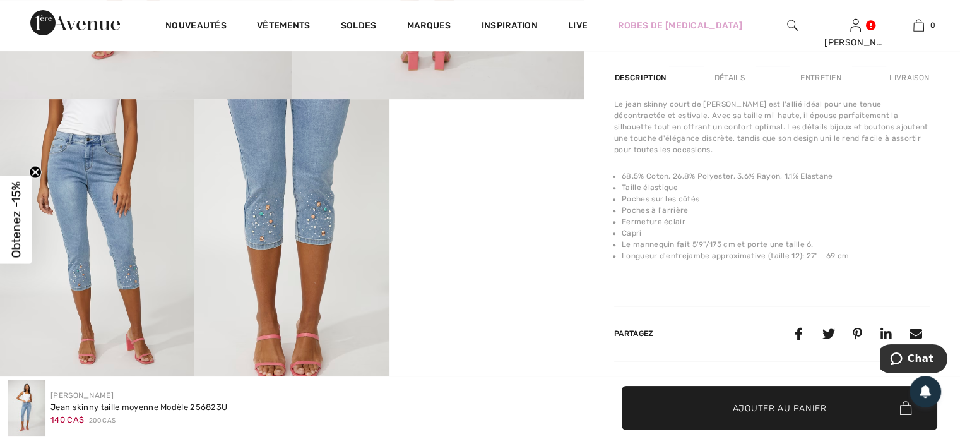
scroll to position [429, 0]
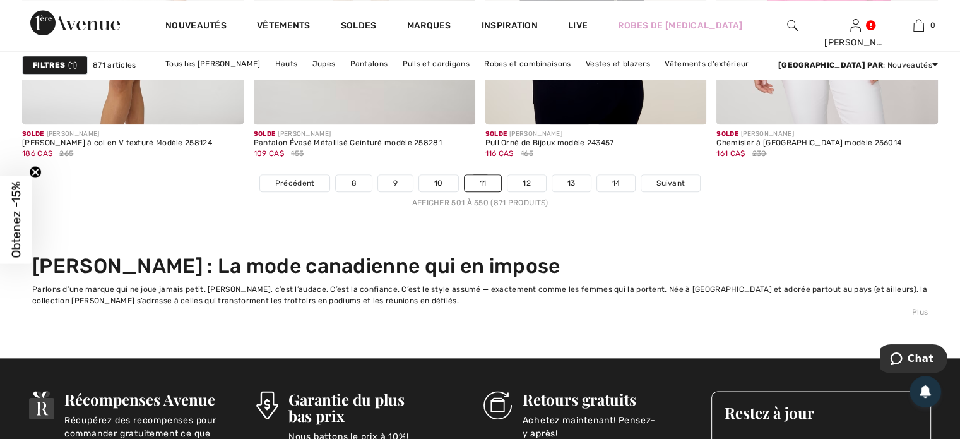
scroll to position [6261, 0]
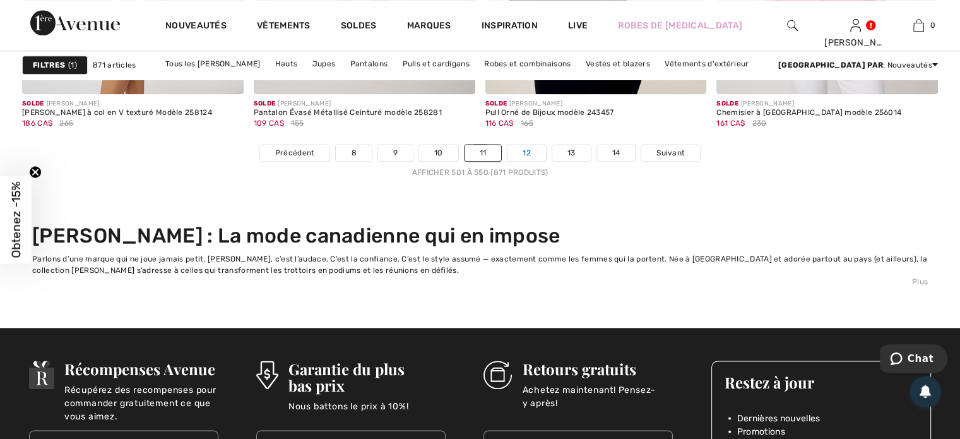
click at [525, 150] on link "12" at bounding box center [526, 153] width 38 height 16
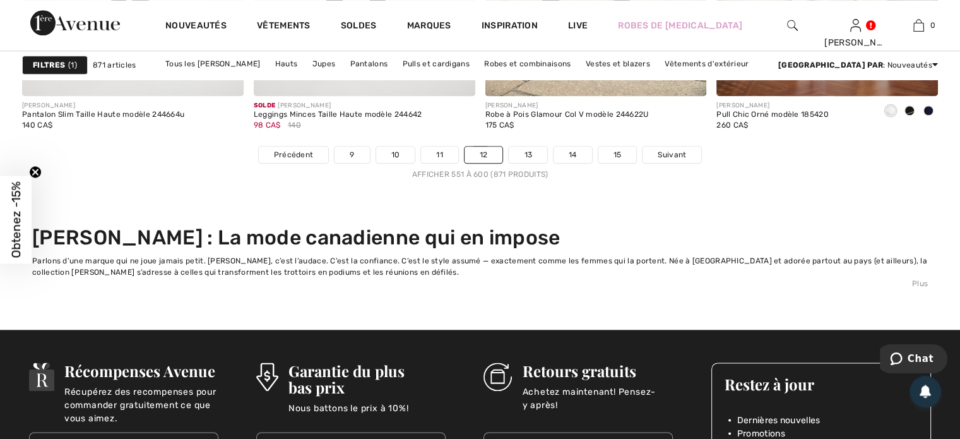
scroll to position [6261, 0]
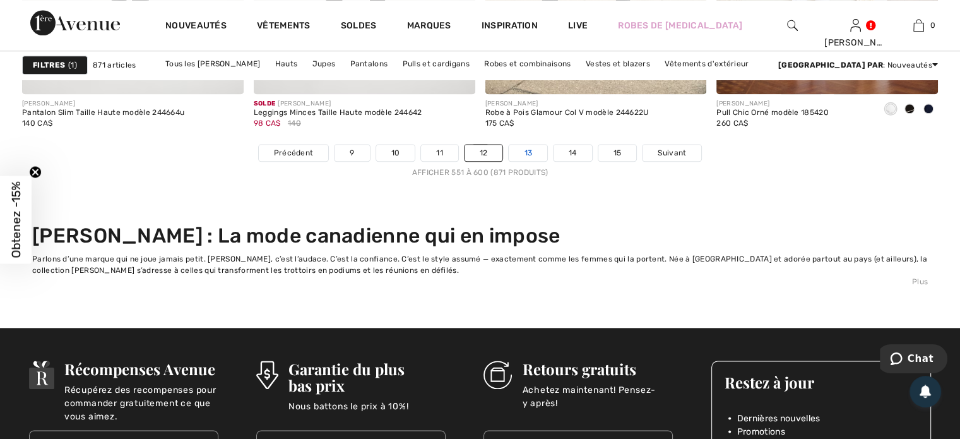
click at [528, 150] on link "13" at bounding box center [528, 153] width 38 height 16
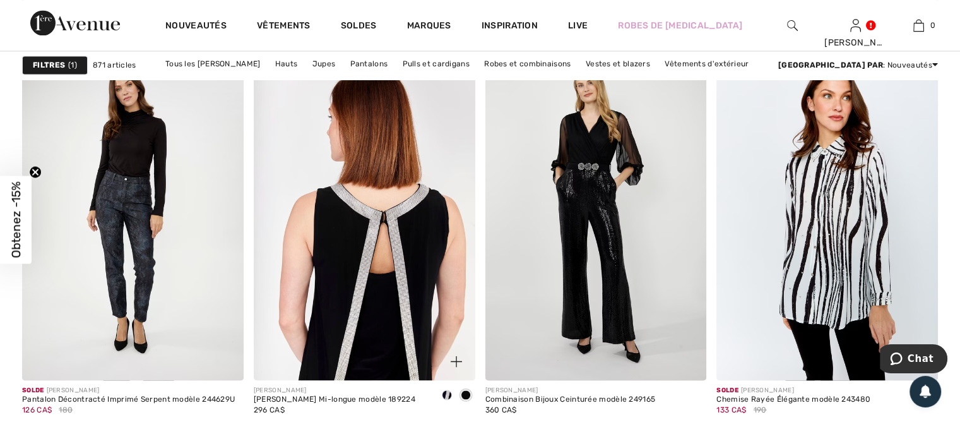
scroll to position [2171, 0]
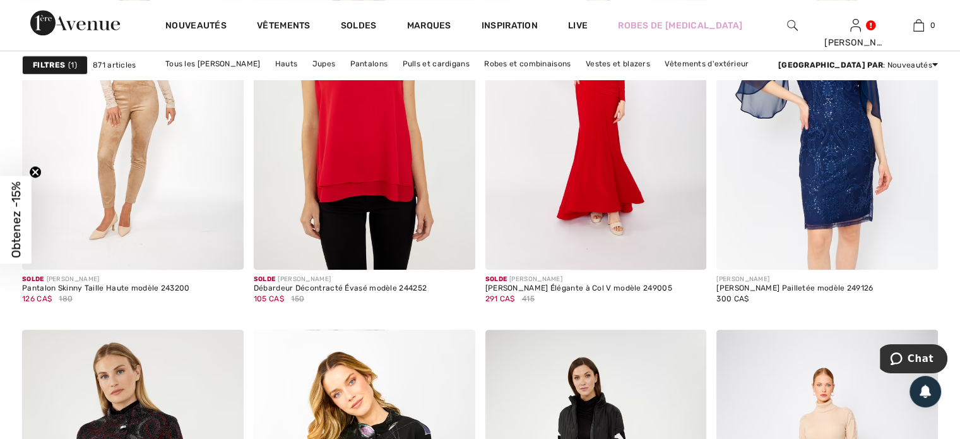
scroll to position [5579, 0]
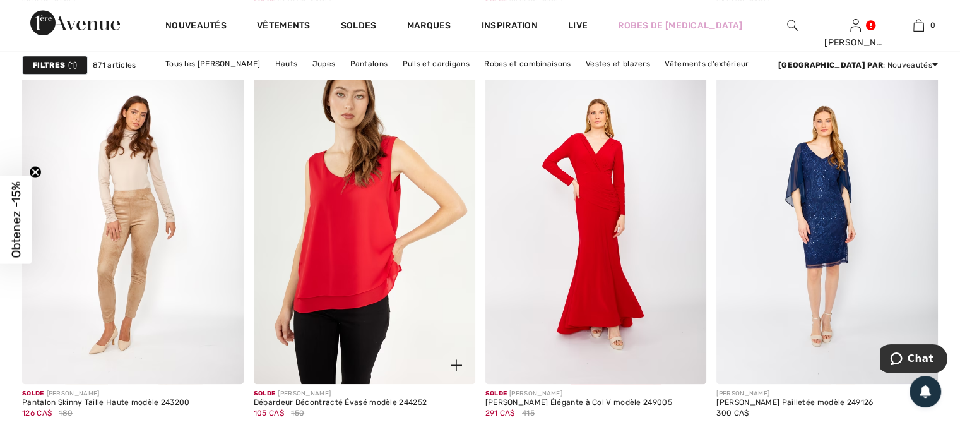
click at [351, 247] on img at bounding box center [365, 218] width 222 height 332
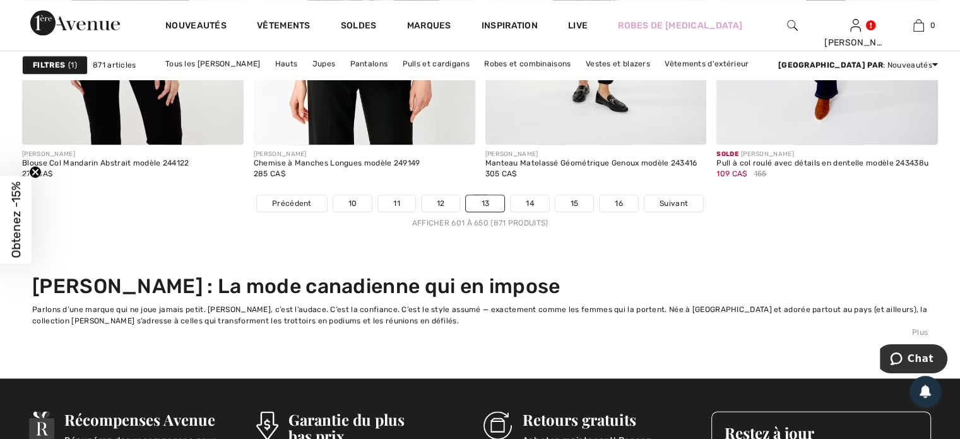
scroll to position [6235, 0]
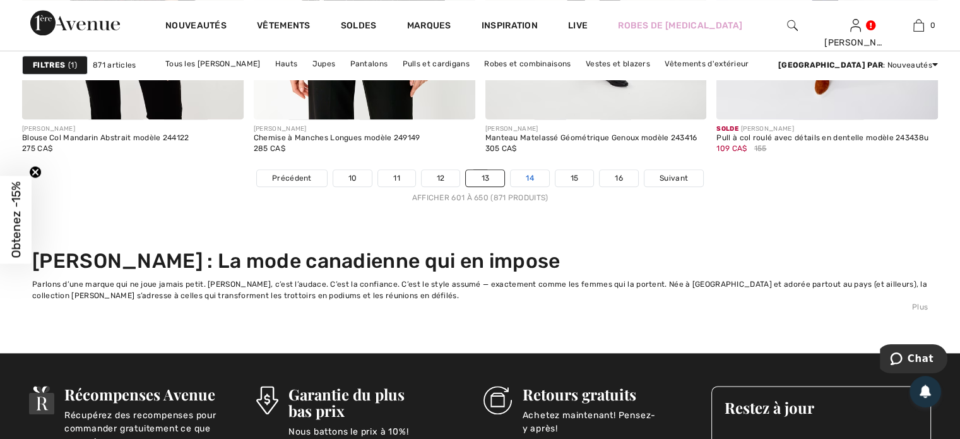
click at [529, 171] on link "14" at bounding box center [530, 178] width 38 height 16
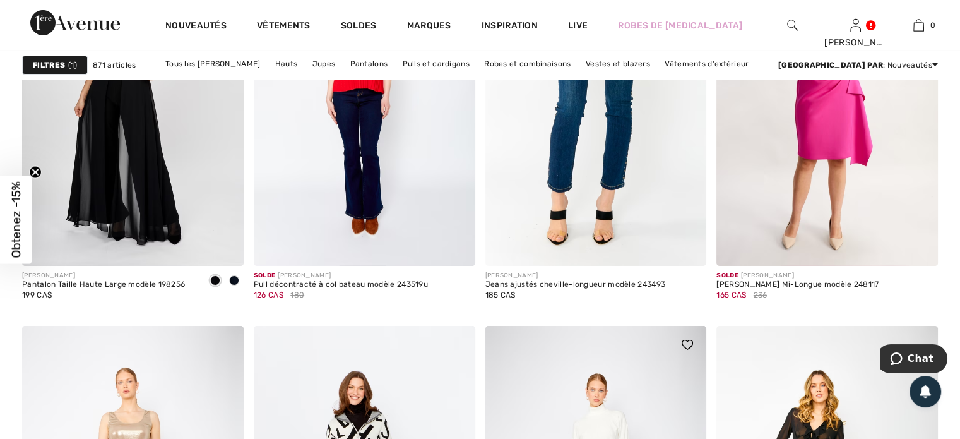
scroll to position [4342, 0]
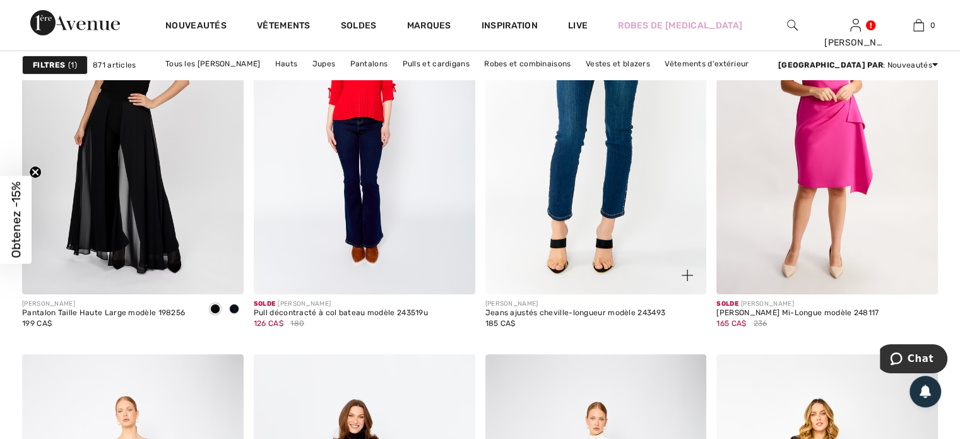
click at [605, 166] on img at bounding box center [596, 128] width 222 height 332
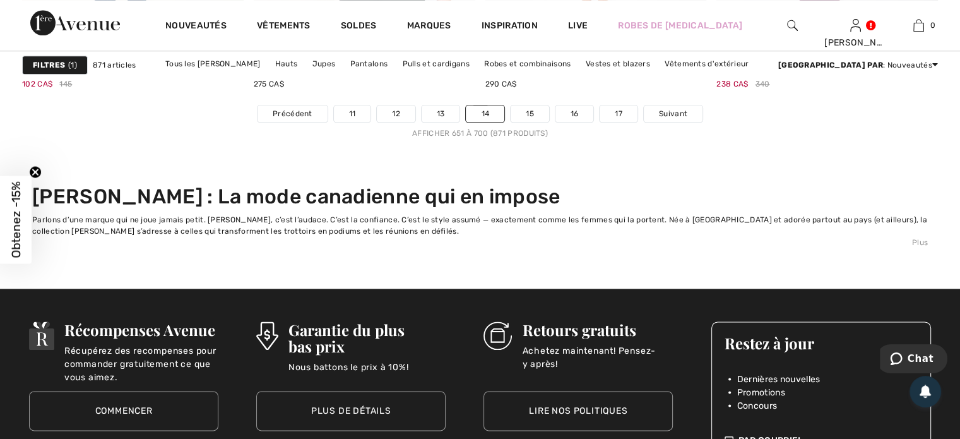
scroll to position [6242, 0]
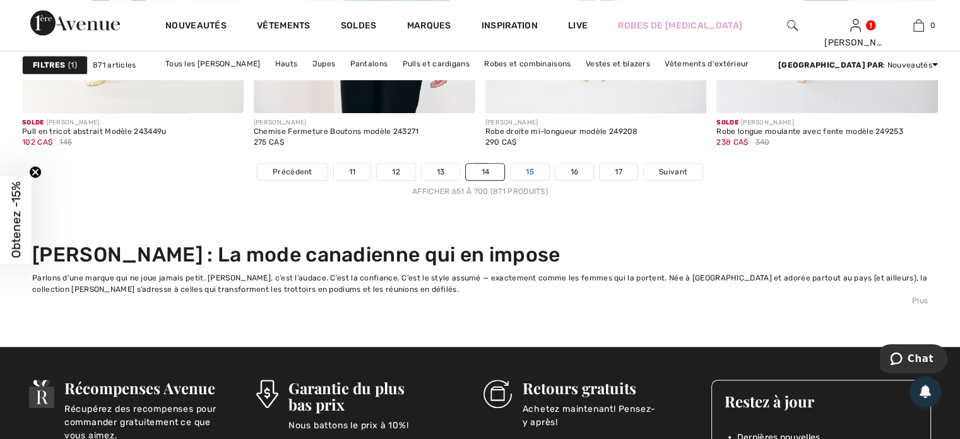
click at [524, 170] on link "15" at bounding box center [530, 171] width 38 height 16
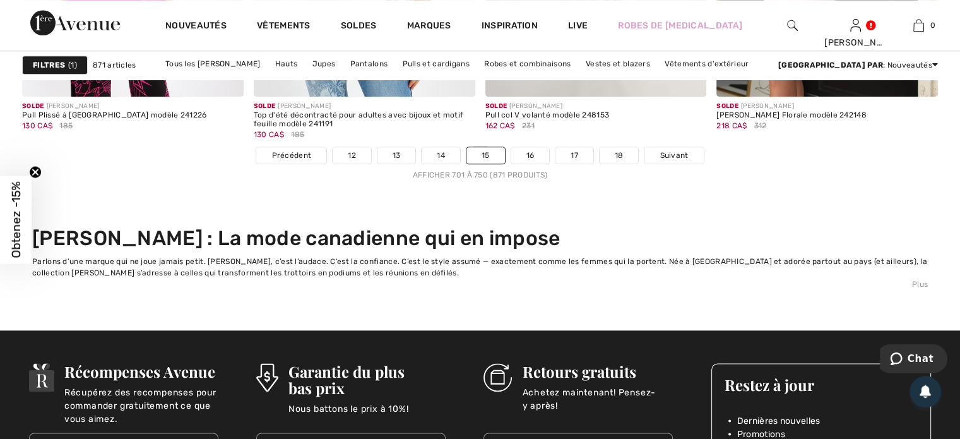
scroll to position [6242, 0]
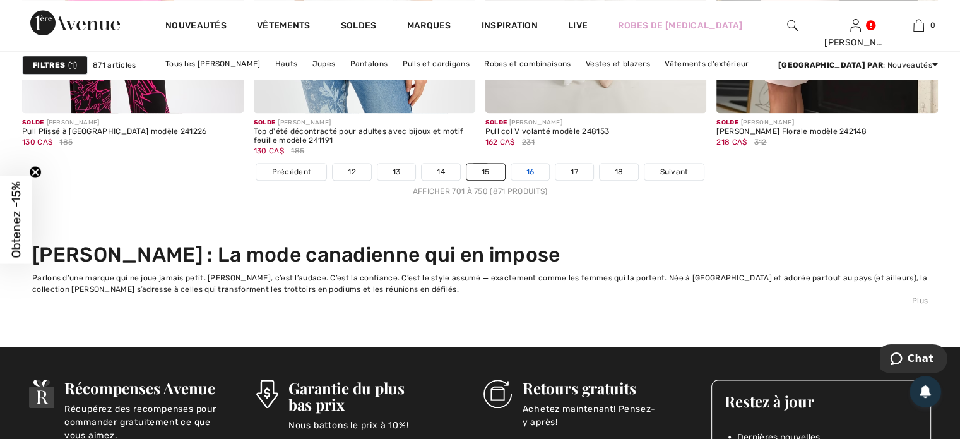
click at [530, 170] on link "16" at bounding box center [530, 171] width 38 height 16
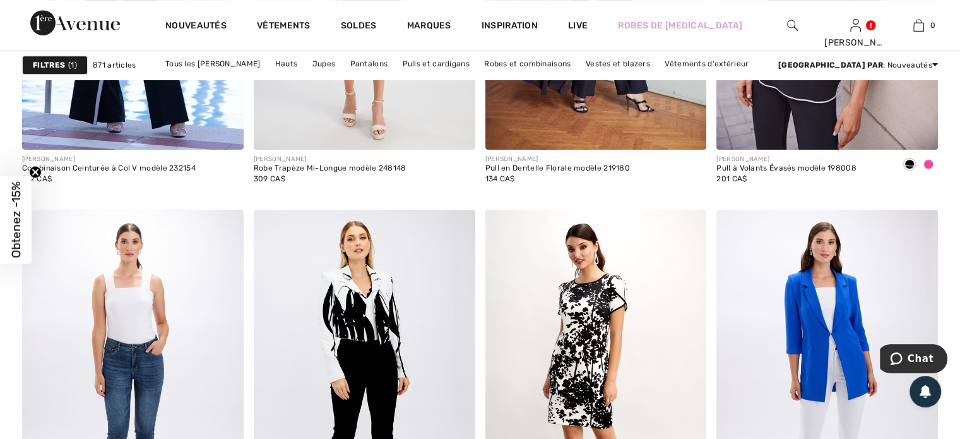
scroll to position [5346, 0]
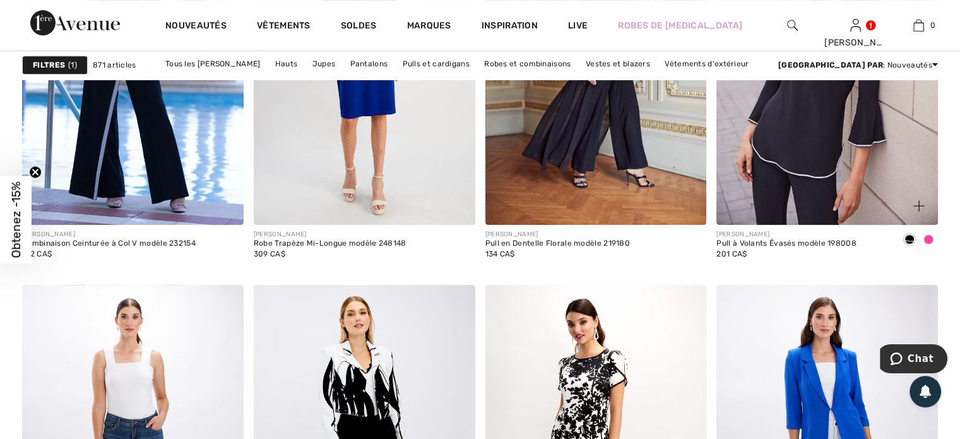
click at [926, 239] on span at bounding box center [928, 239] width 10 height 10
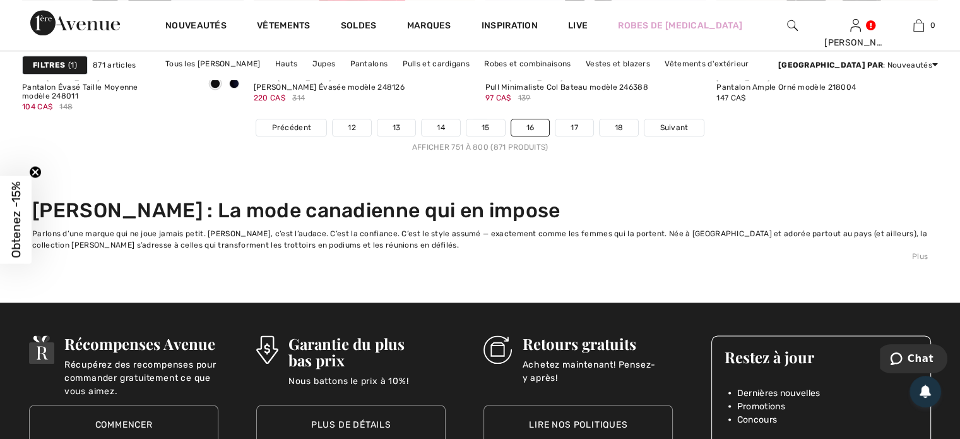
scroll to position [6280, 0]
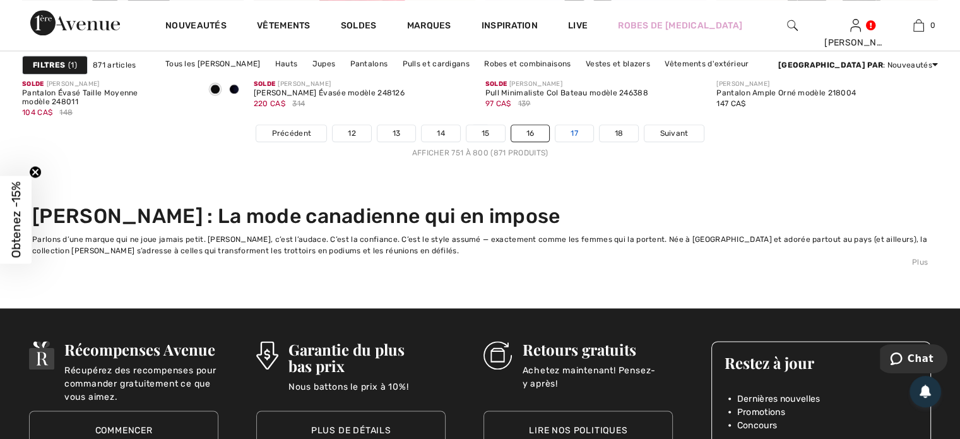
click at [576, 136] on link "17" at bounding box center [574, 133] width 38 height 16
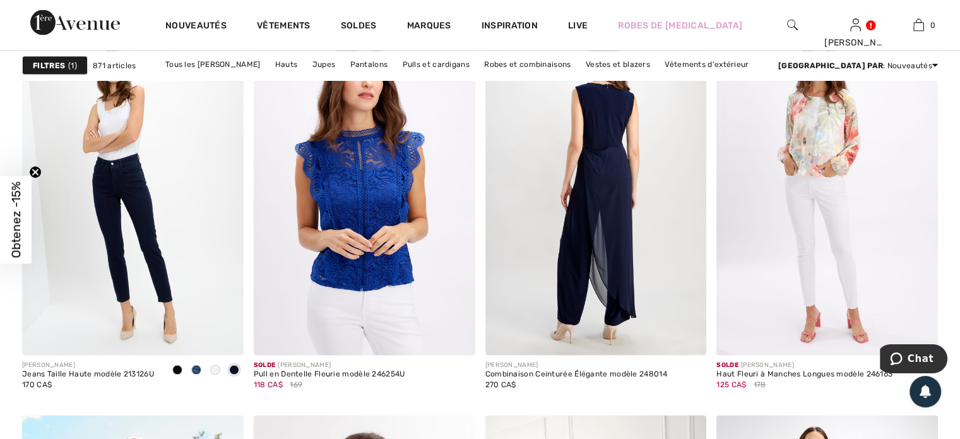
scroll to position [2575, 0]
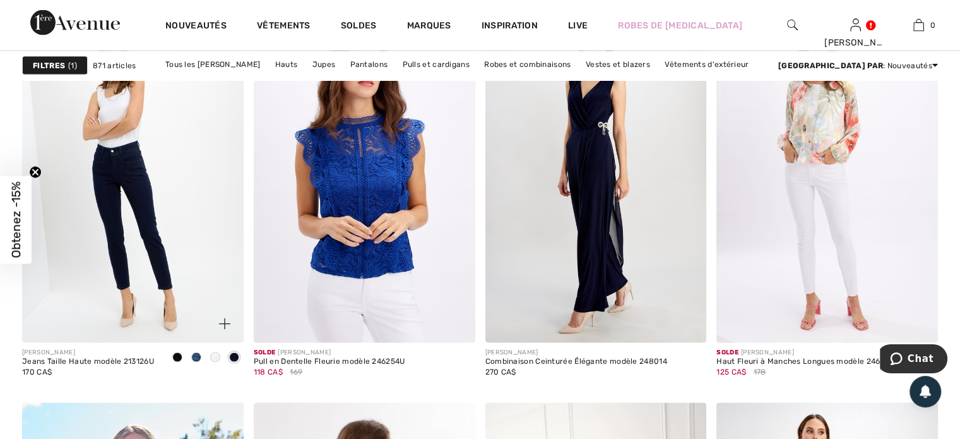
click at [213, 355] on span at bounding box center [215, 357] width 10 height 10
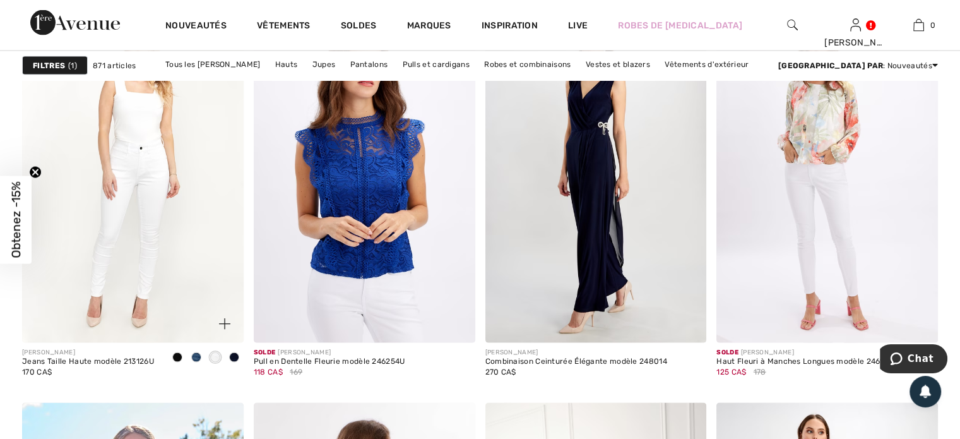
click at [201, 350] on div at bounding box center [196, 358] width 19 height 21
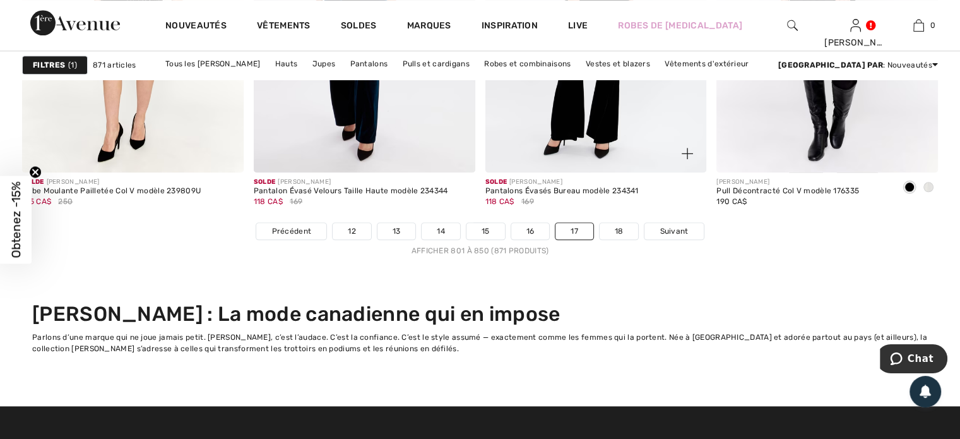
scroll to position [6261, 0]
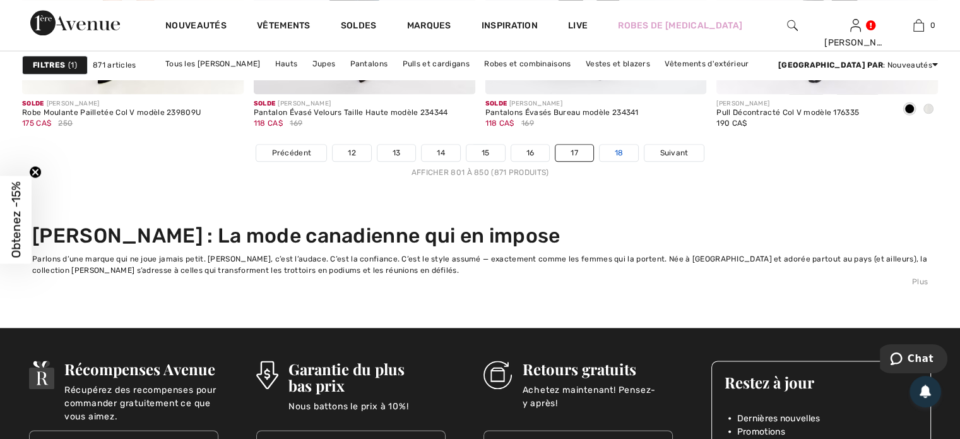
click at [618, 155] on link "18" at bounding box center [619, 153] width 39 height 16
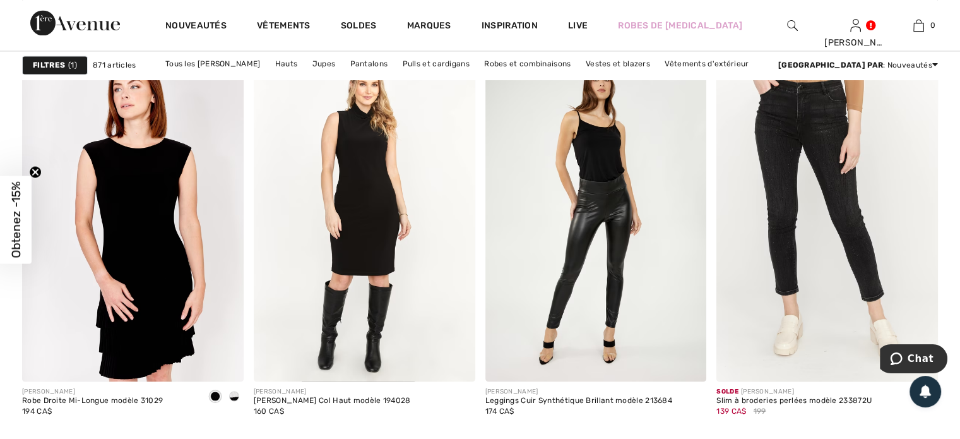
scroll to position [2146, 0]
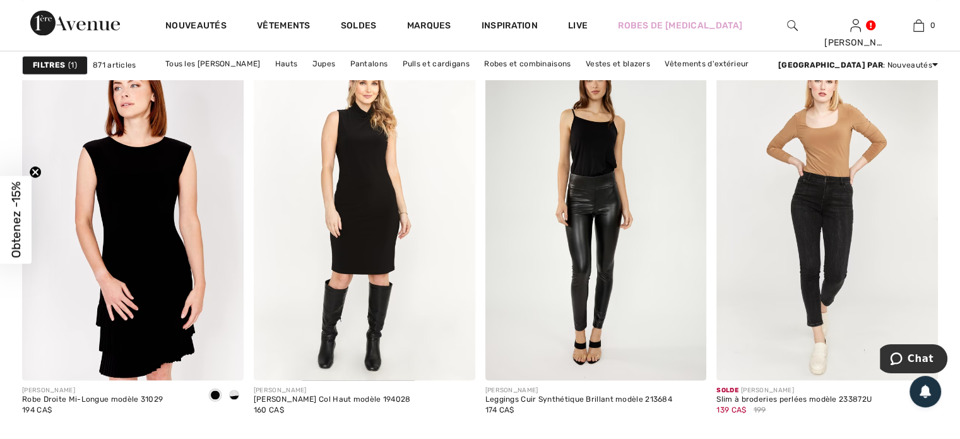
click at [828, 261] on img at bounding box center [827, 214] width 222 height 332
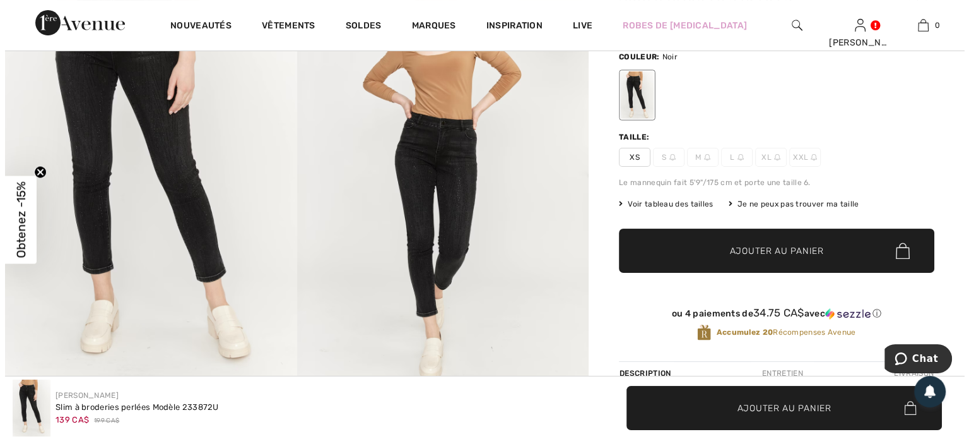
scroll to position [126, 0]
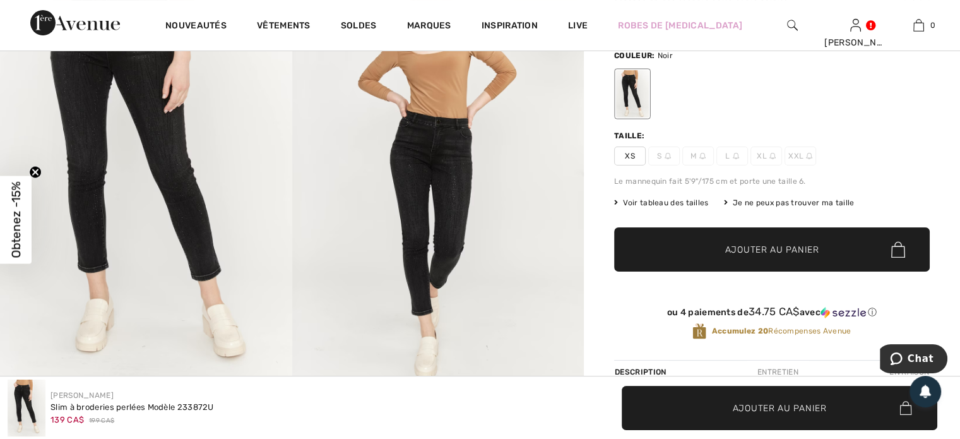
click at [449, 248] on img at bounding box center [438, 167] width 292 height 437
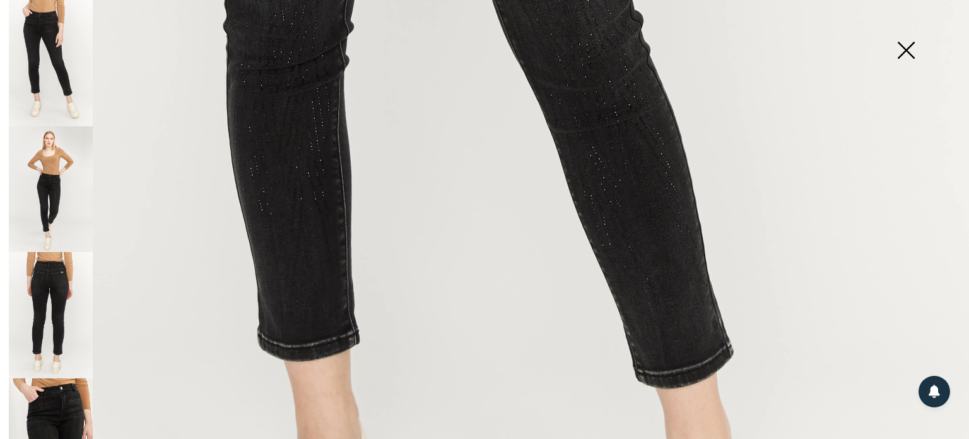
scroll to position [762, 0]
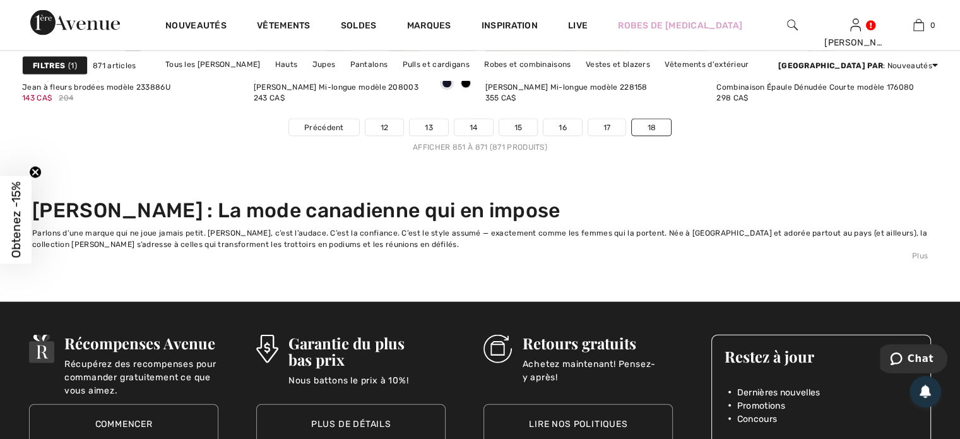
scroll to position [2853, 0]
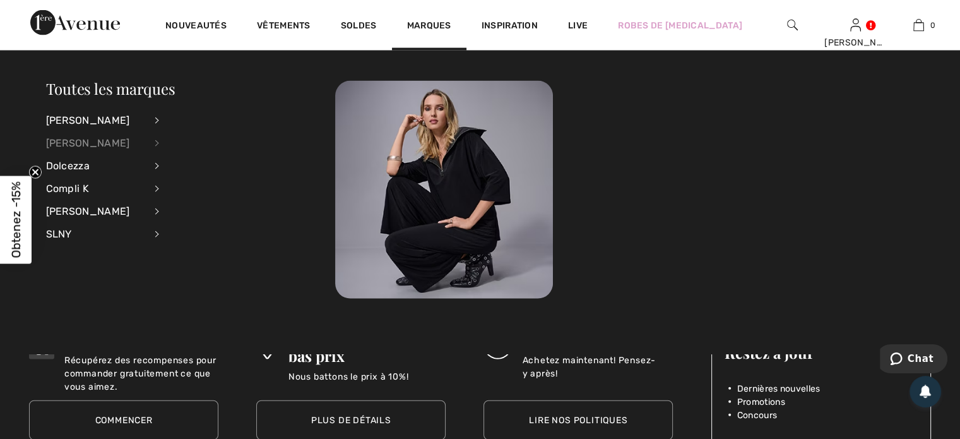
click at [83, 143] on div "[PERSON_NAME]" at bounding box center [95, 143] width 99 height 23
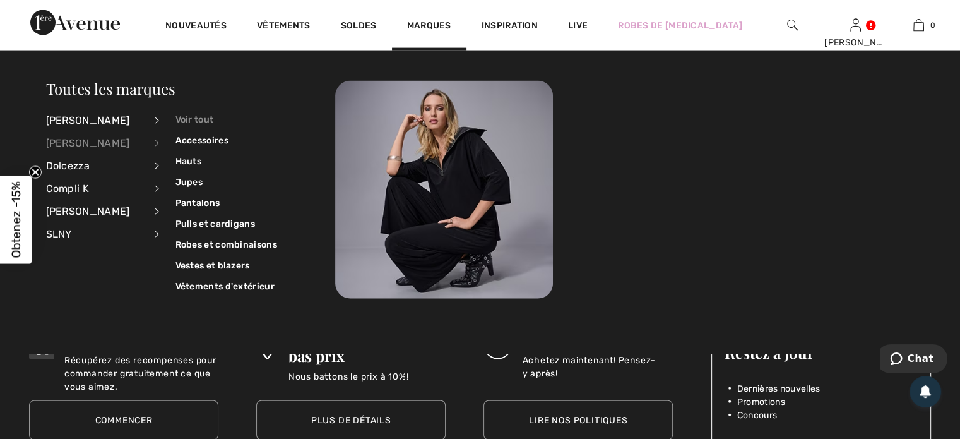
click at [196, 119] on link "Voir tout" at bounding box center [226, 119] width 102 height 21
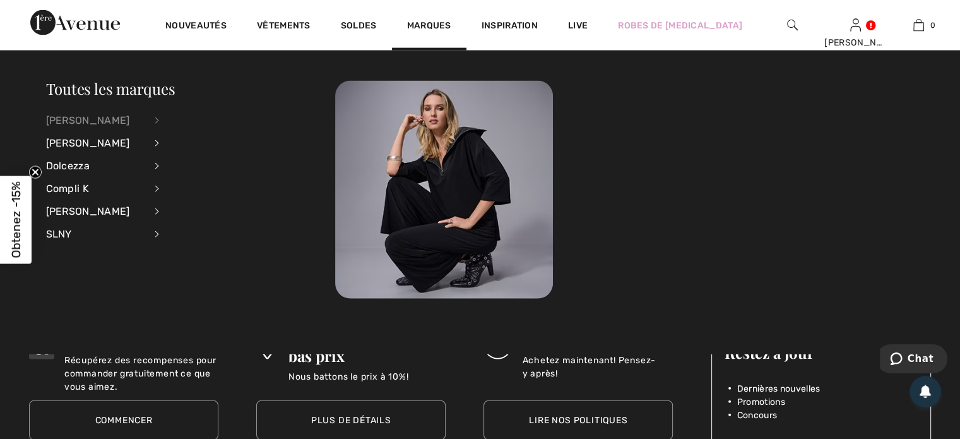
click at [110, 116] on div "[PERSON_NAME]" at bounding box center [95, 120] width 99 height 23
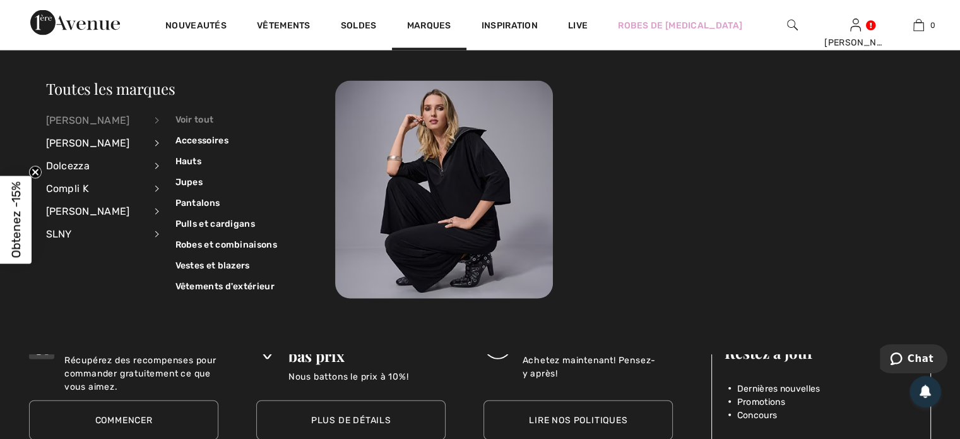
click at [182, 120] on link "Voir tout" at bounding box center [226, 119] width 102 height 21
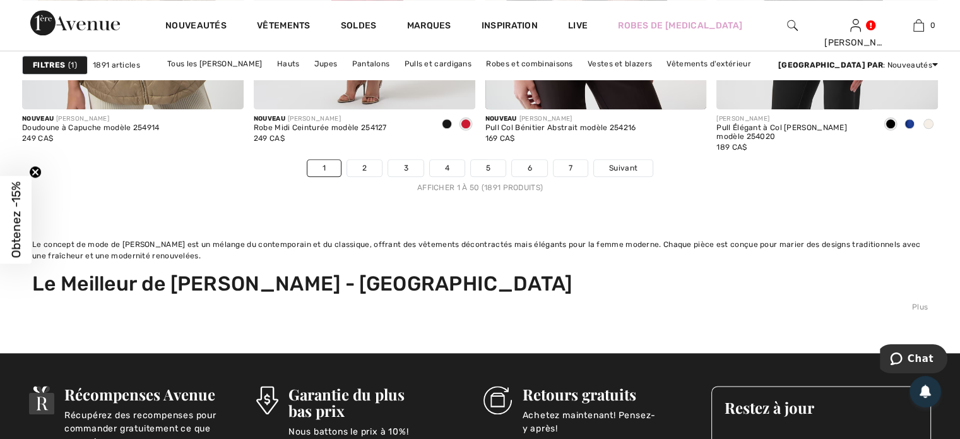
scroll to position [6232, 0]
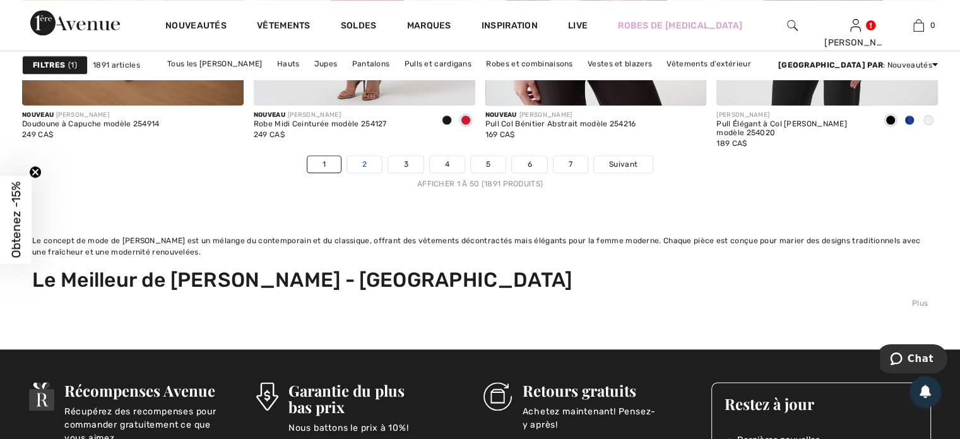
click at [369, 159] on link "2" at bounding box center [364, 164] width 35 height 16
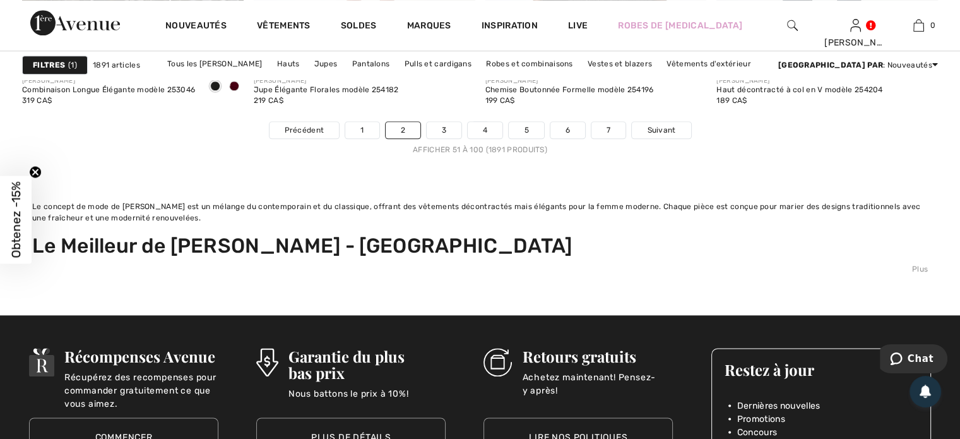
scroll to position [6210, 0]
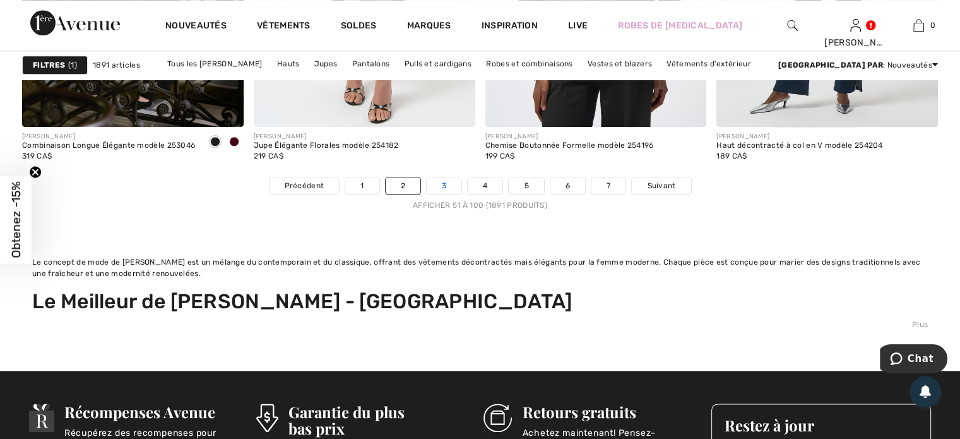
click at [447, 191] on link "3" at bounding box center [444, 185] width 35 height 16
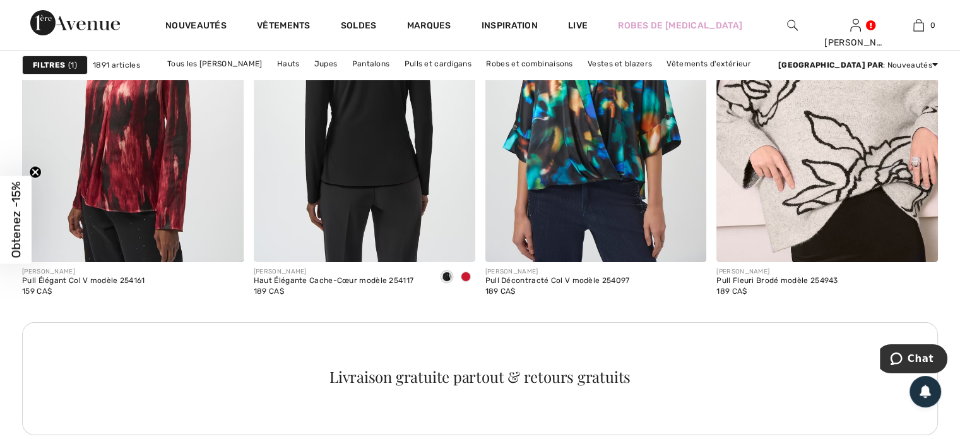
scroll to position [4774, 0]
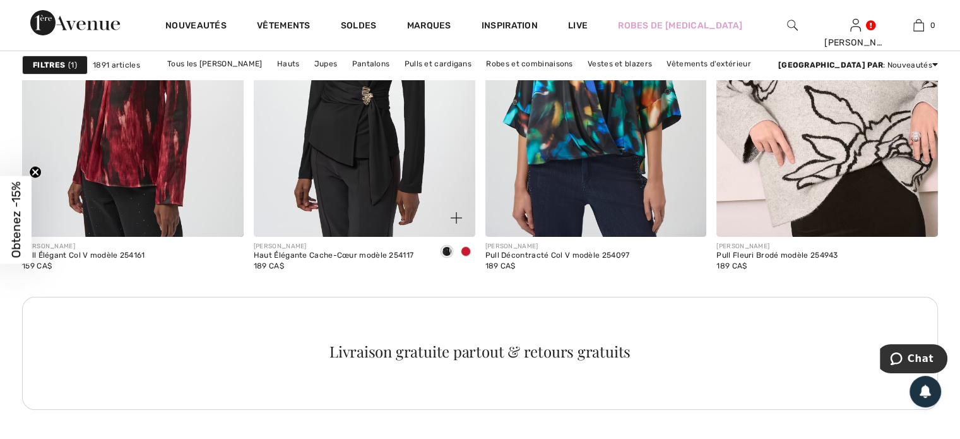
click at [467, 251] on span at bounding box center [466, 251] width 10 height 10
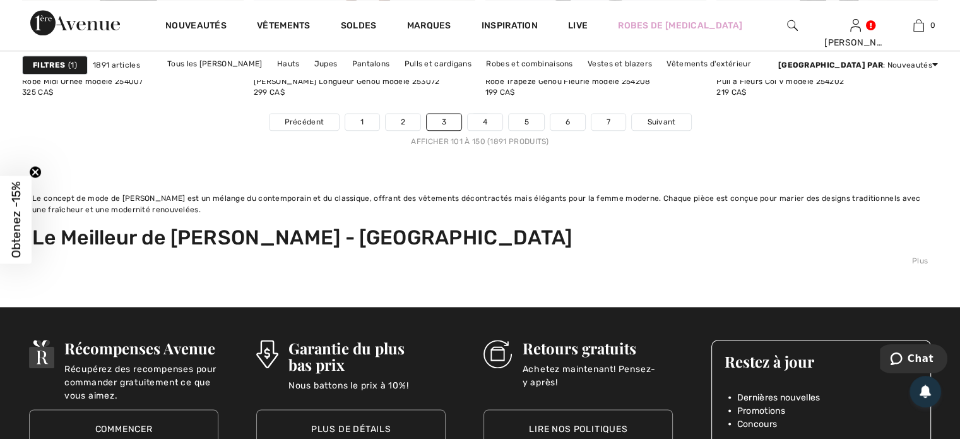
scroll to position [6263, 0]
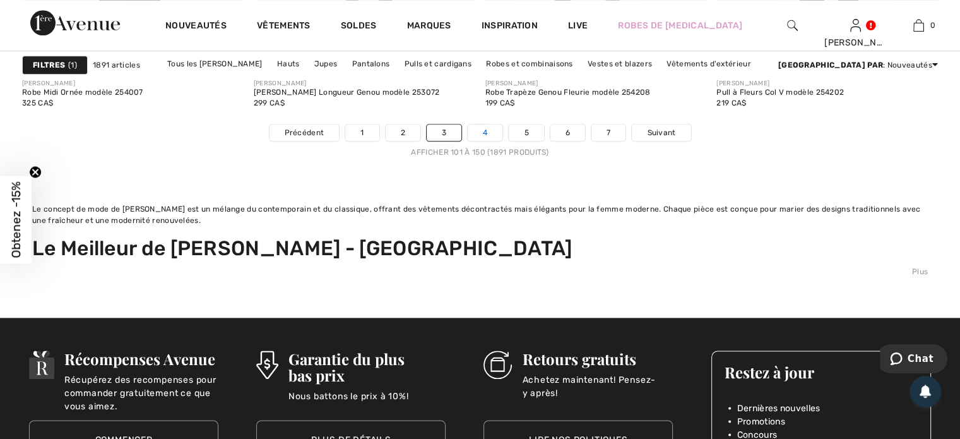
click at [483, 133] on link "4" at bounding box center [485, 132] width 35 height 16
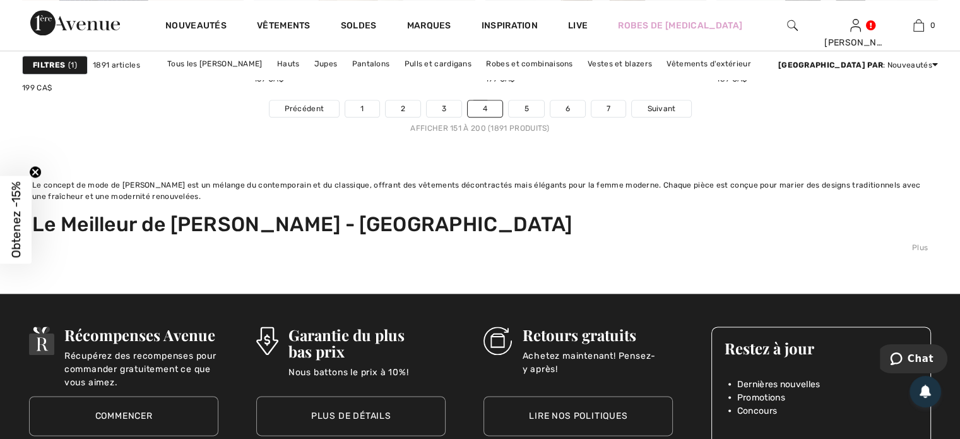
scroll to position [6286, 0]
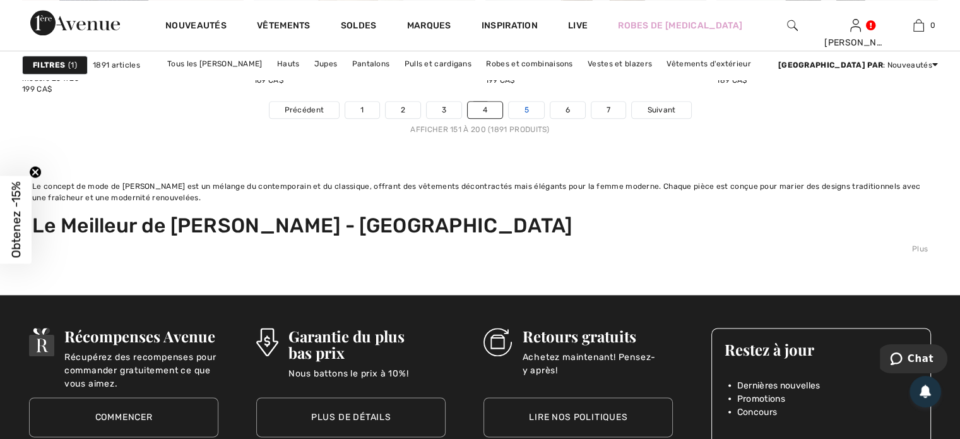
click at [527, 107] on link "5" at bounding box center [526, 110] width 35 height 16
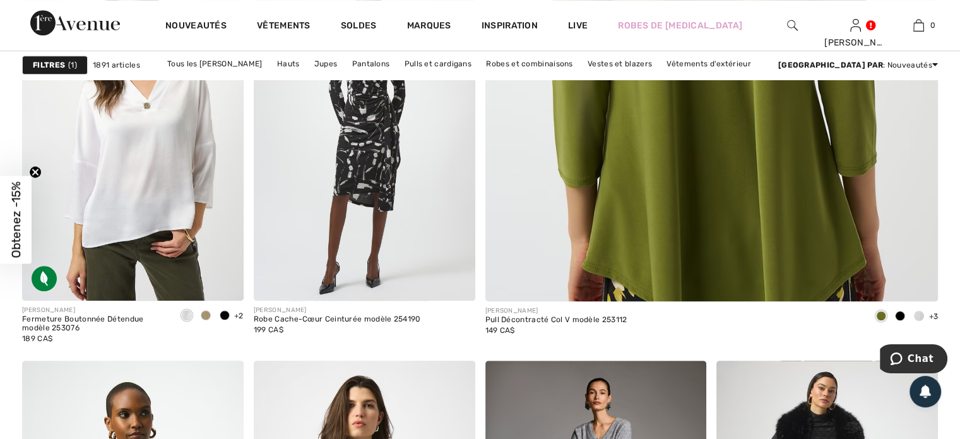
scroll to position [884, 0]
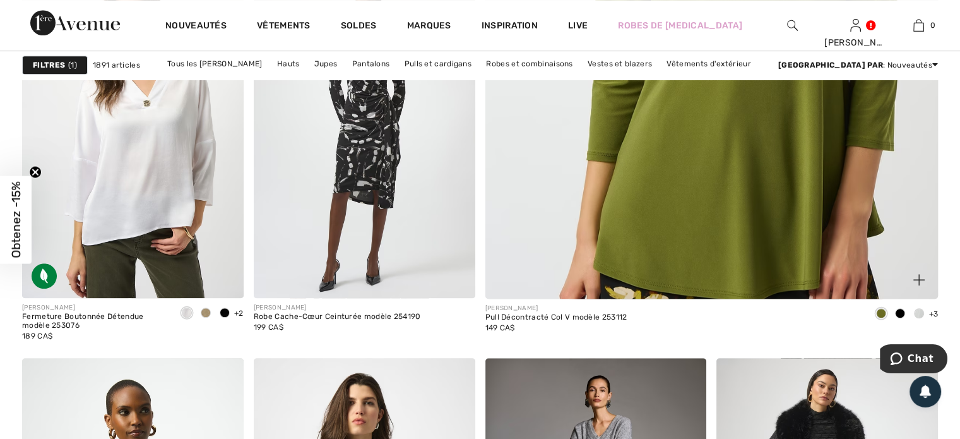
click at [919, 322] on div at bounding box center [918, 314] width 19 height 21
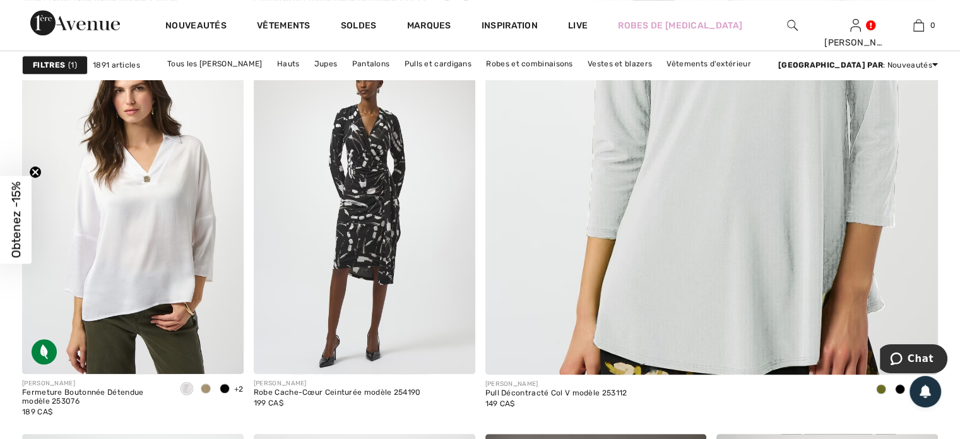
scroll to position [833, 0]
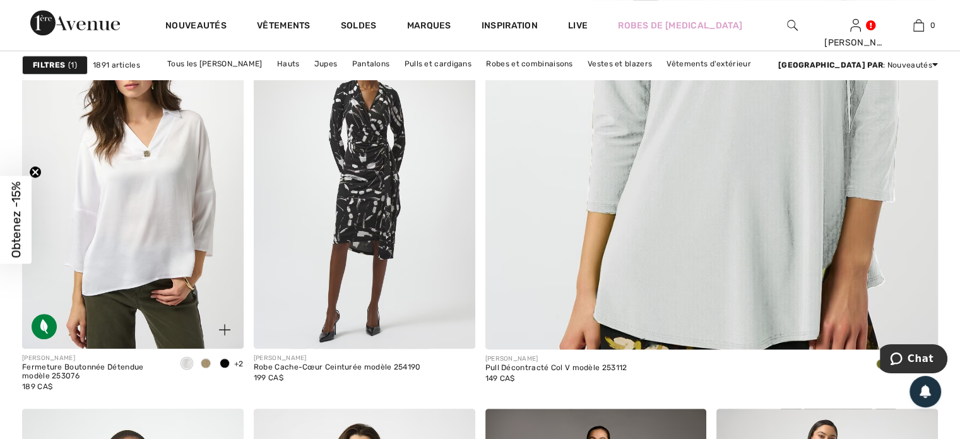
click at [206, 353] on div at bounding box center [205, 363] width 19 height 21
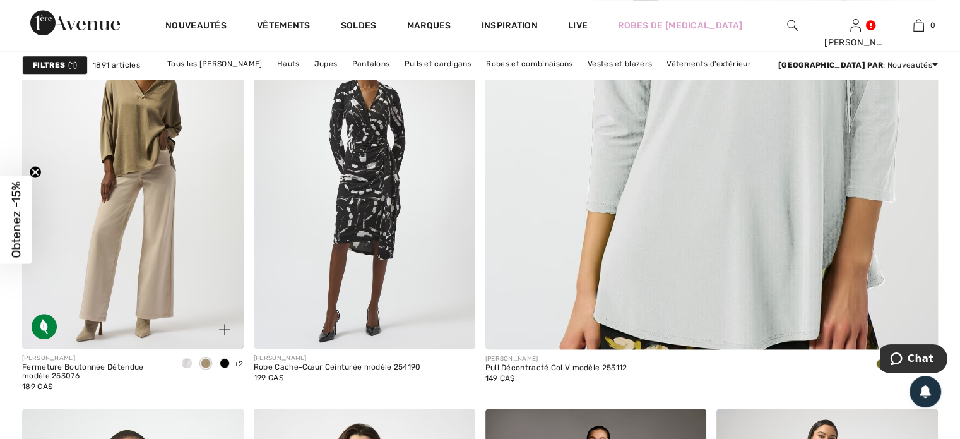
click at [206, 353] on div at bounding box center [205, 363] width 19 height 21
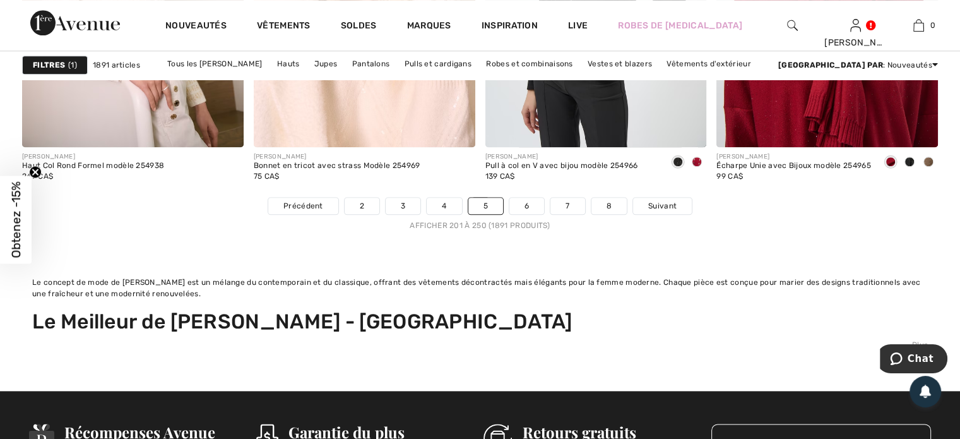
scroll to position [6160, 0]
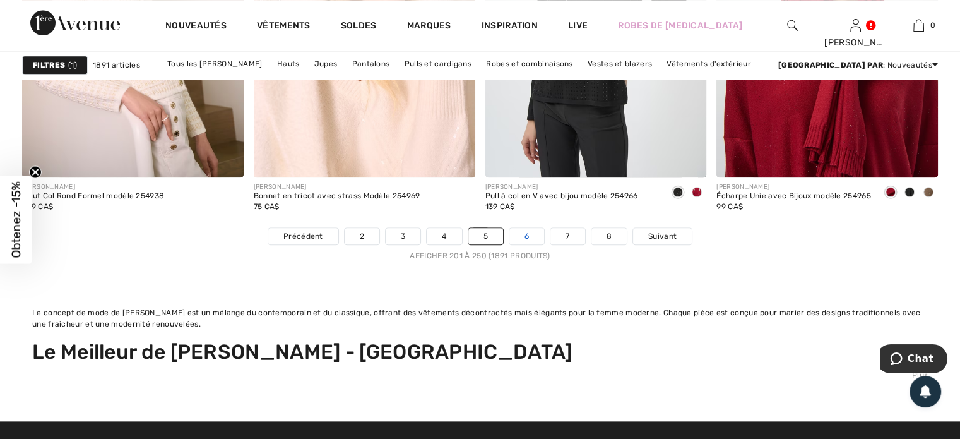
click at [525, 239] on link "6" at bounding box center [526, 236] width 35 height 16
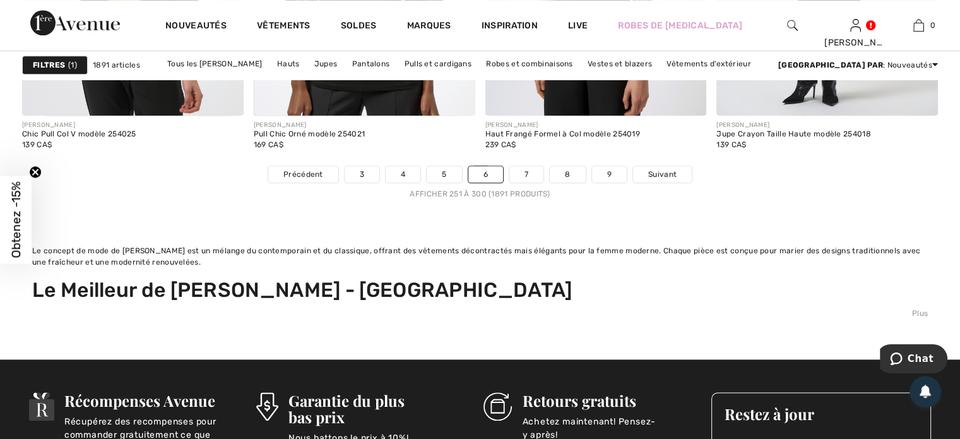
scroll to position [6210, 0]
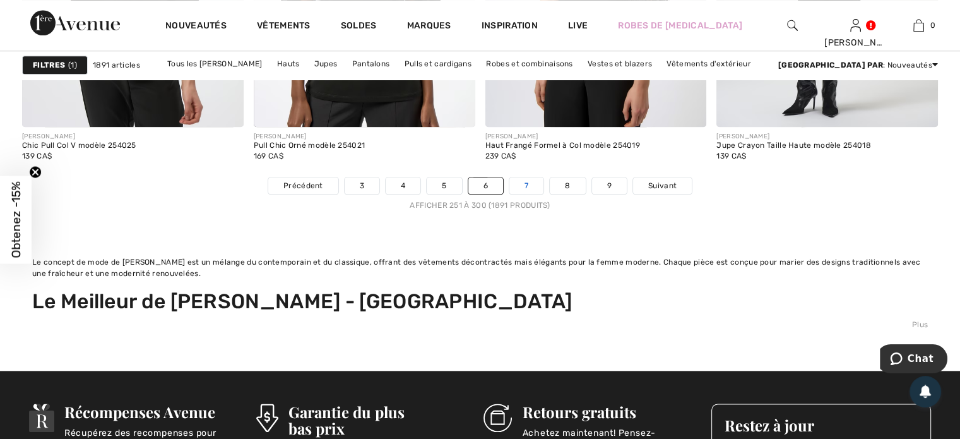
click at [524, 185] on link "7" at bounding box center [526, 185] width 34 height 16
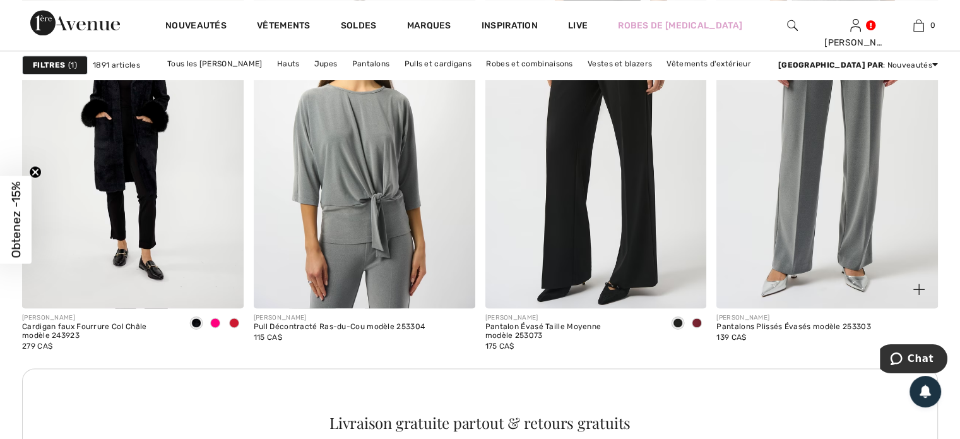
scroll to position [1717, 0]
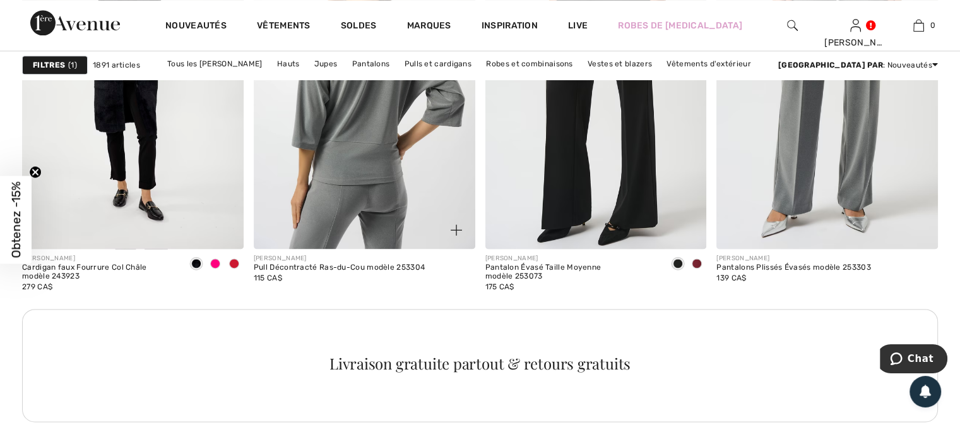
click at [384, 215] on img at bounding box center [365, 83] width 222 height 332
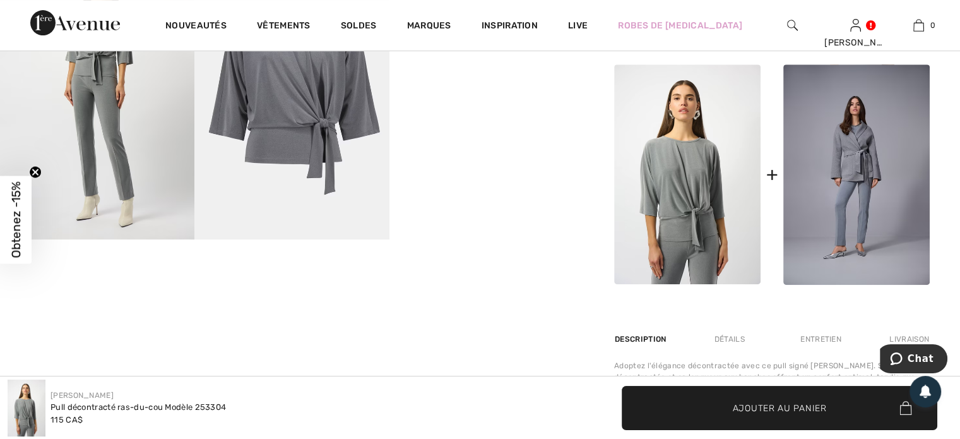
scroll to position [606, 0]
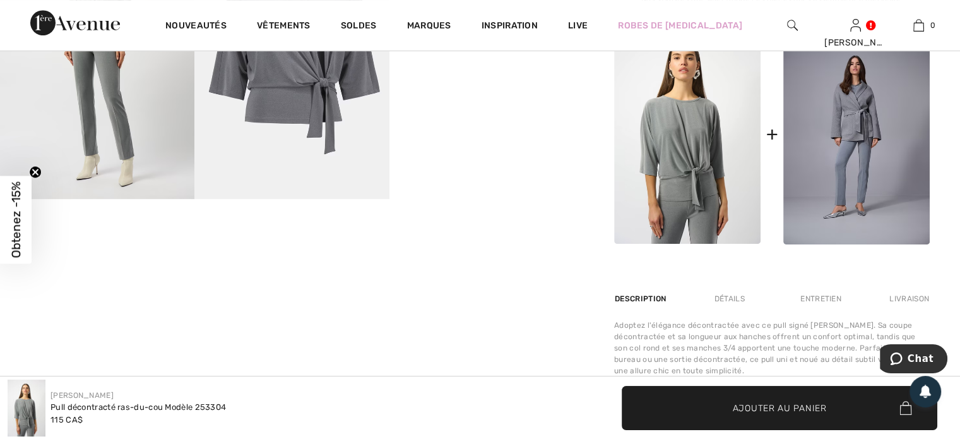
click at [127, 149] on img at bounding box center [97, 53] width 194 height 292
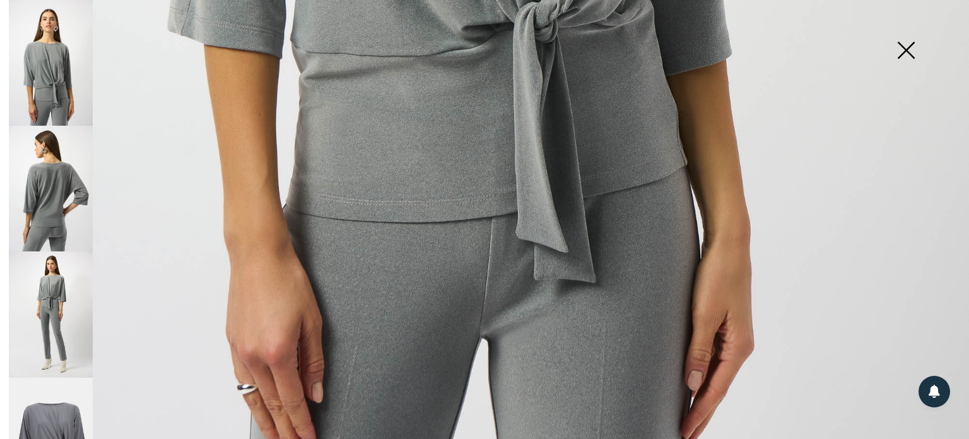
scroll to position [1000, 0]
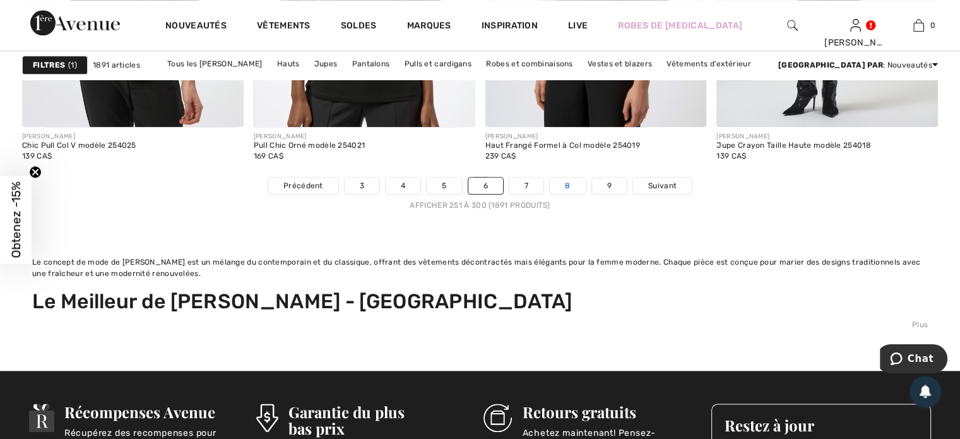
click at [568, 179] on link "8" at bounding box center [567, 185] width 35 height 16
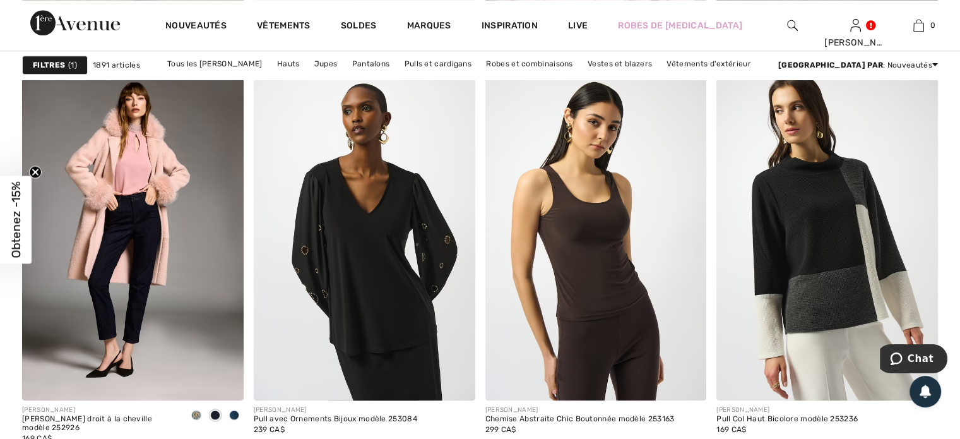
scroll to position [1590, 0]
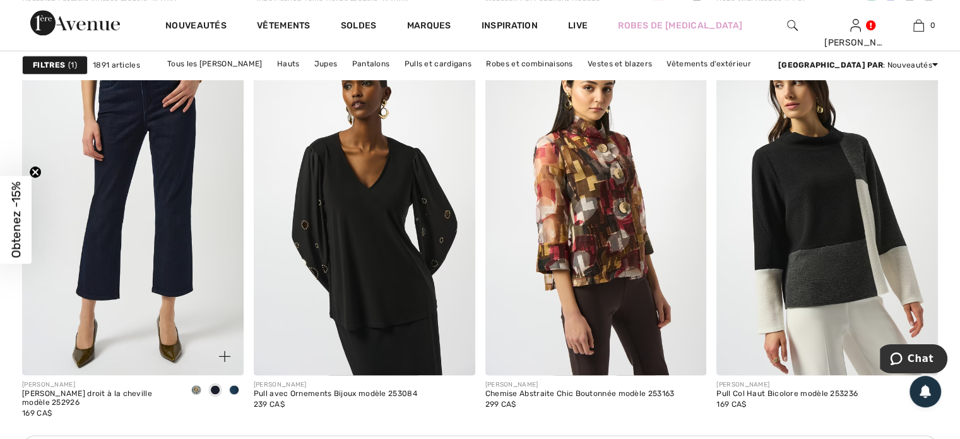
click at [165, 242] on img at bounding box center [133, 209] width 222 height 332
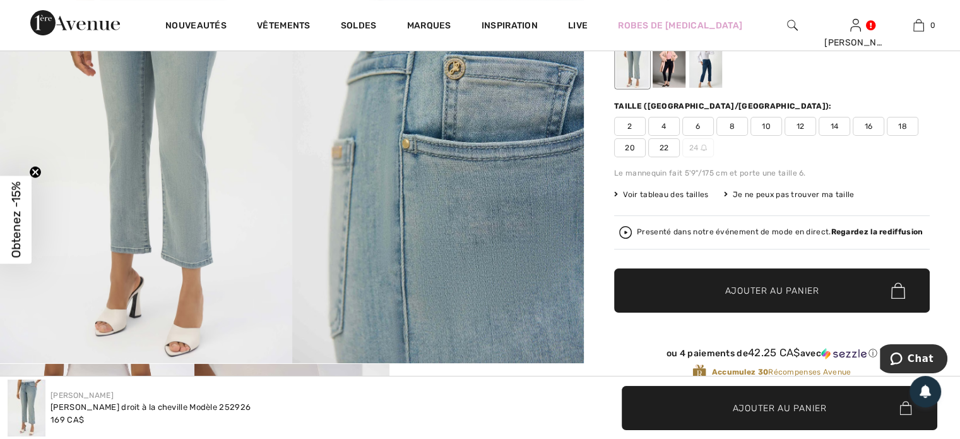
scroll to position [151, 0]
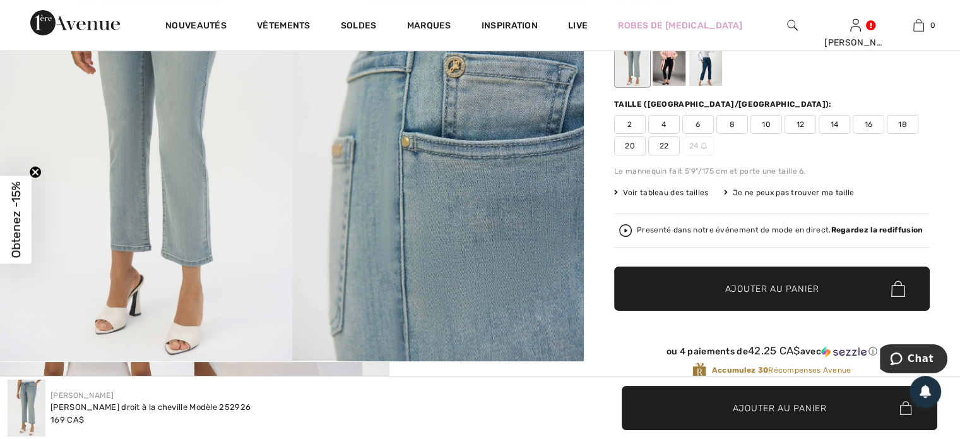
click at [712, 70] on div at bounding box center [705, 61] width 33 height 47
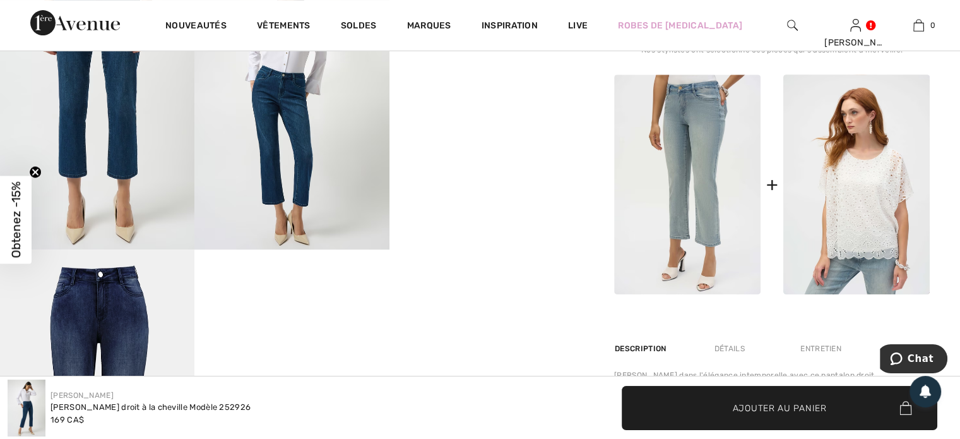
scroll to position [581, 0]
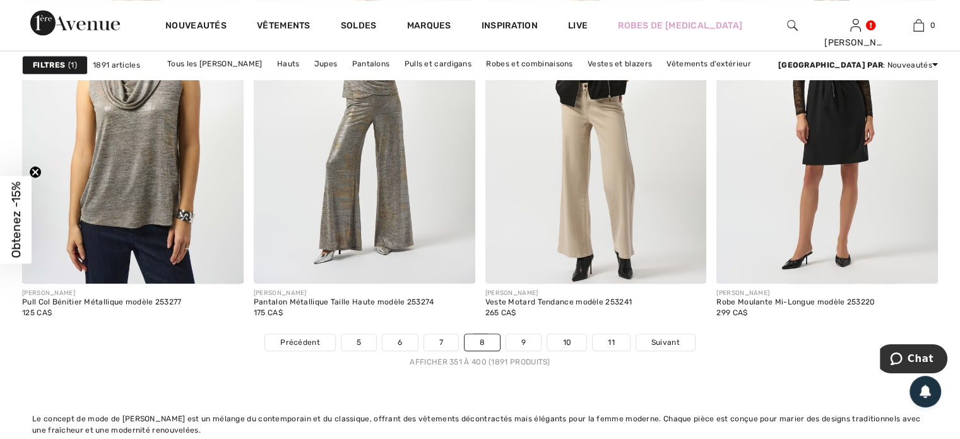
scroll to position [6059, 0]
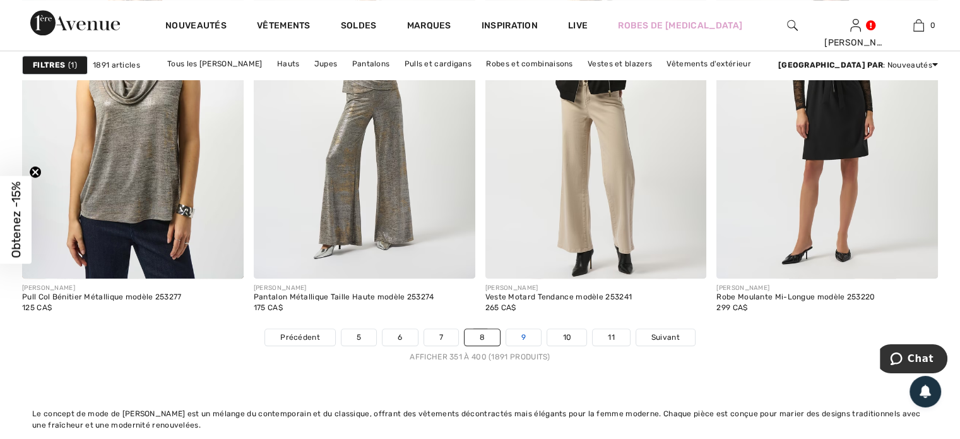
click at [523, 337] on link "9" at bounding box center [523, 337] width 35 height 16
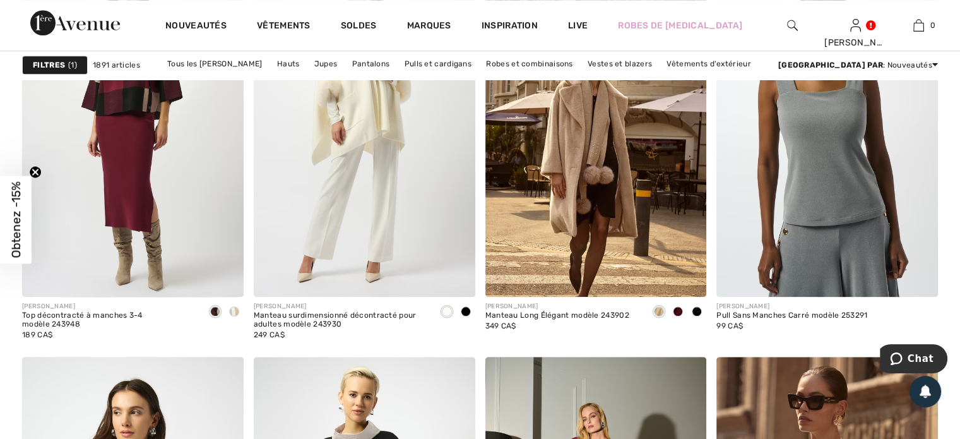
scroll to position [1279, 0]
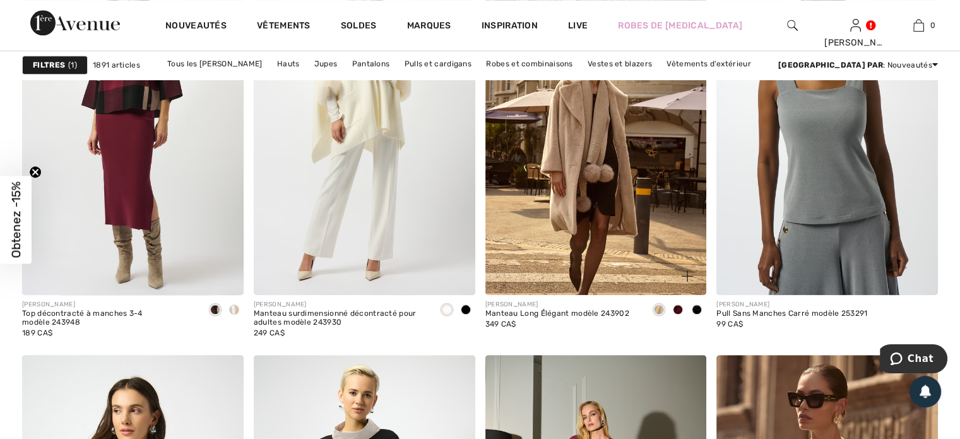
click at [678, 307] on span at bounding box center [678, 309] width 10 height 10
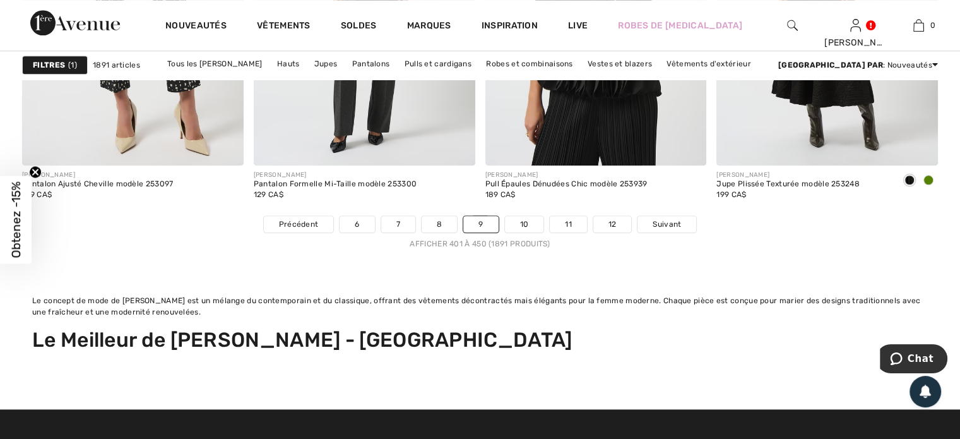
scroll to position [6201, 0]
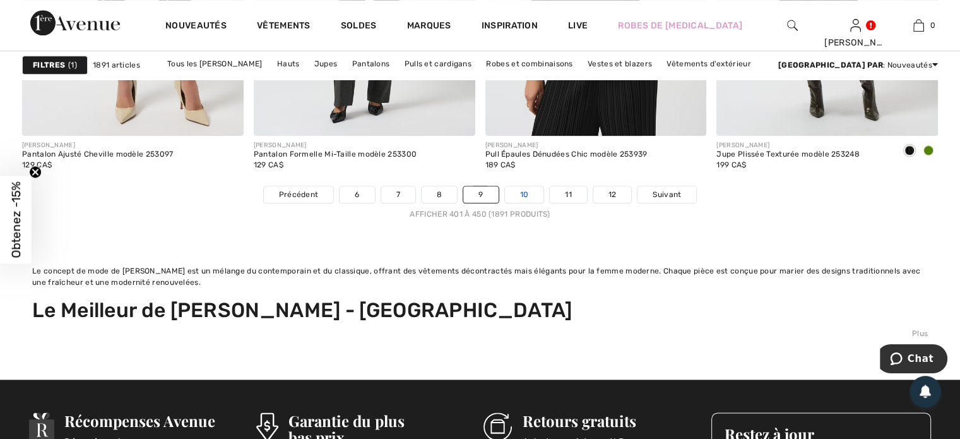
click at [523, 192] on link "10" at bounding box center [524, 194] width 39 height 16
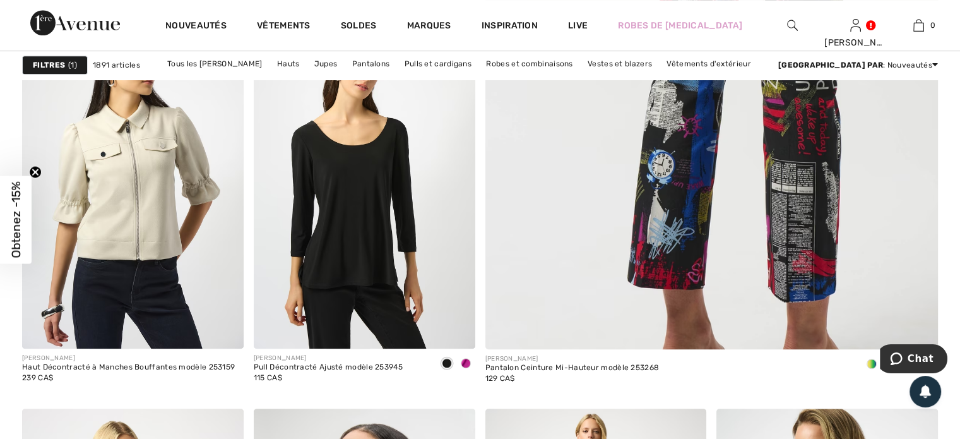
scroll to position [858, 0]
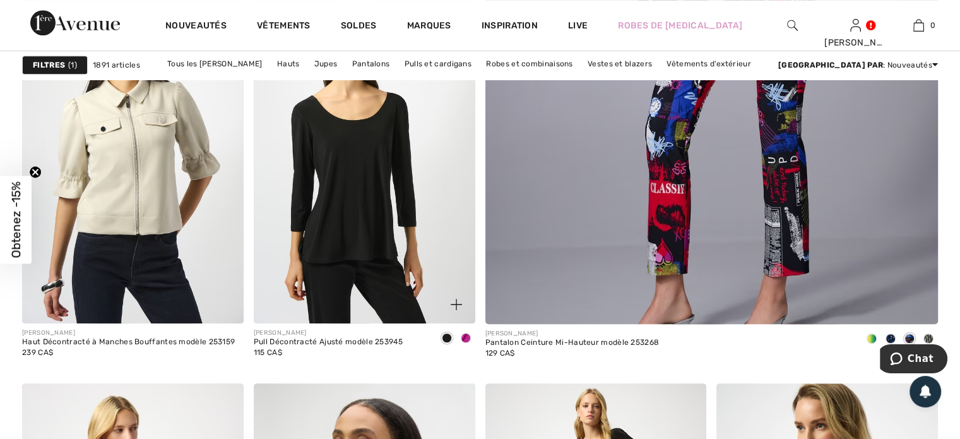
click at [465, 338] on span at bounding box center [466, 338] width 10 height 10
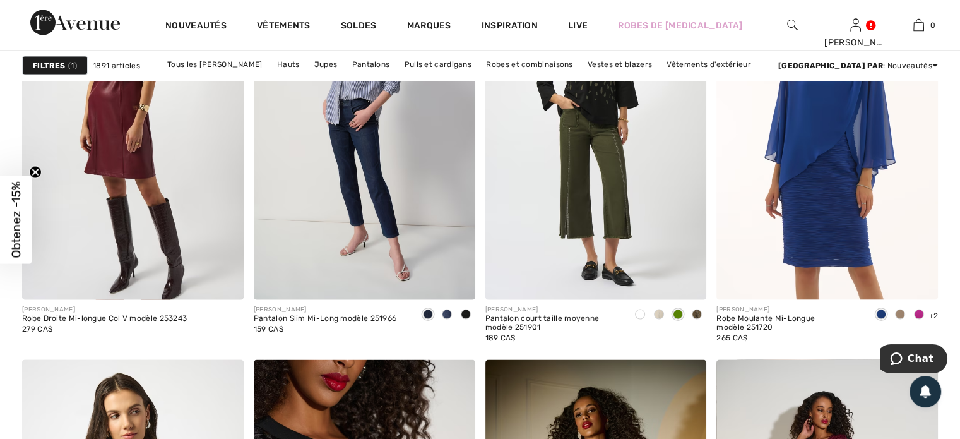
scroll to position [2651, 0]
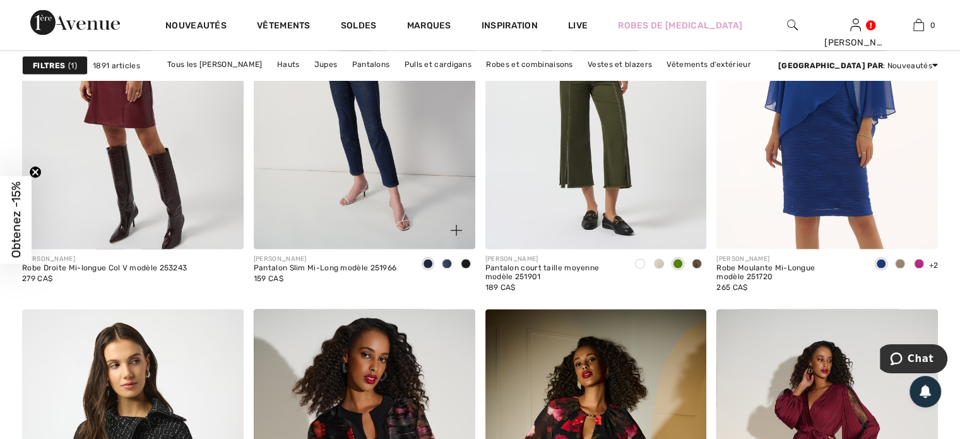
click at [426, 263] on span at bounding box center [428, 264] width 10 height 10
click at [461, 263] on span at bounding box center [466, 264] width 10 height 10
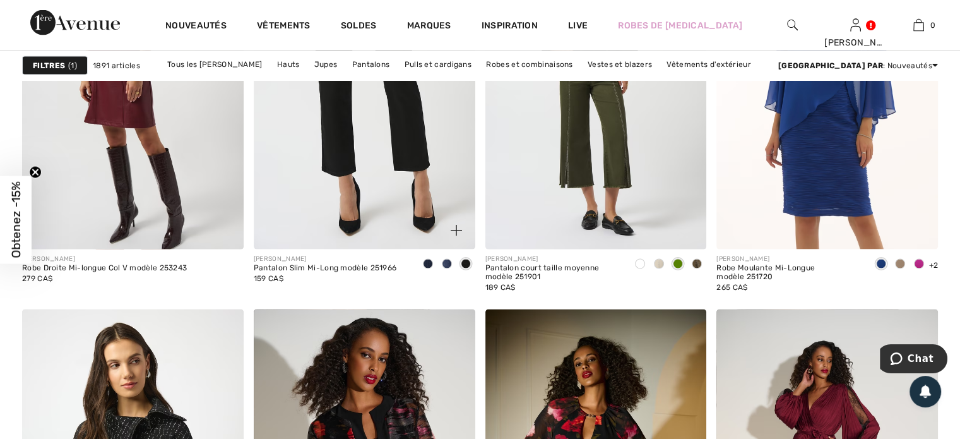
click at [366, 199] on img at bounding box center [365, 83] width 222 height 332
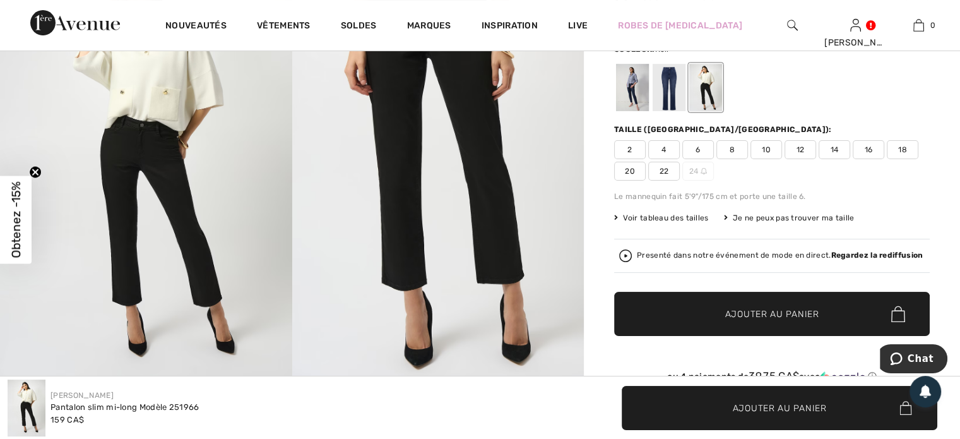
scroll to position [76, 0]
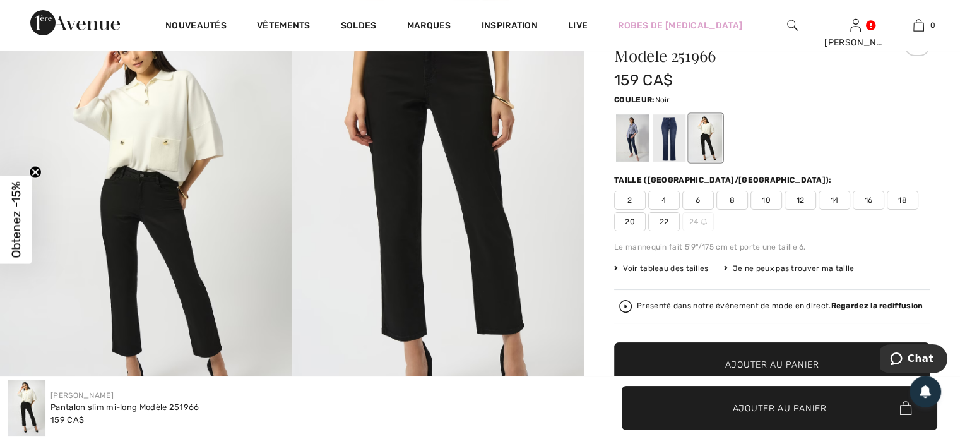
click at [805, 202] on span "12" at bounding box center [800, 200] width 32 height 19
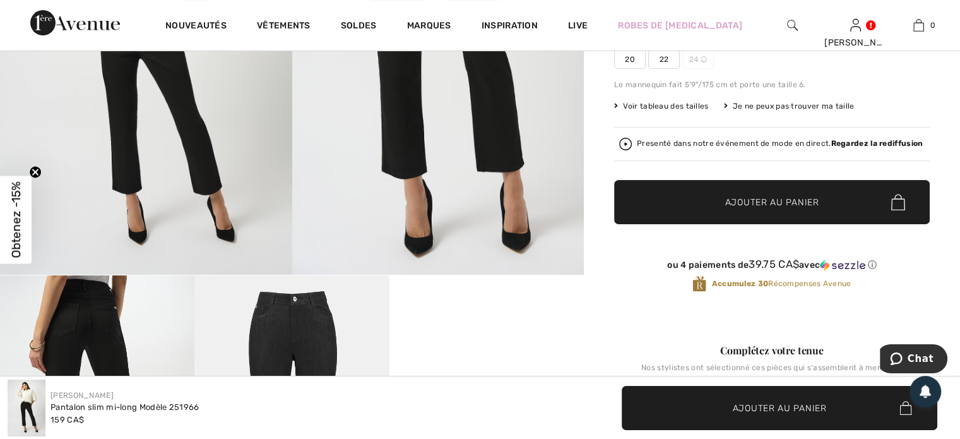
scroll to position [353, 0]
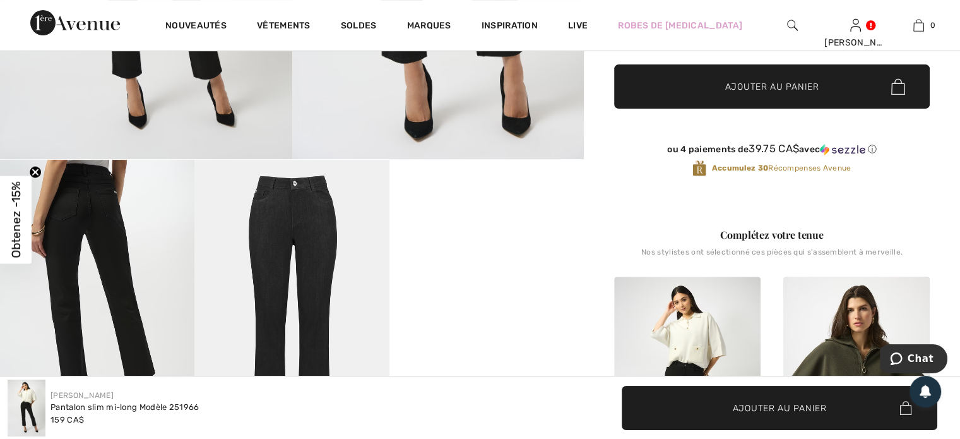
click at [776, 92] on span "Ajouter au panier" at bounding box center [772, 86] width 94 height 13
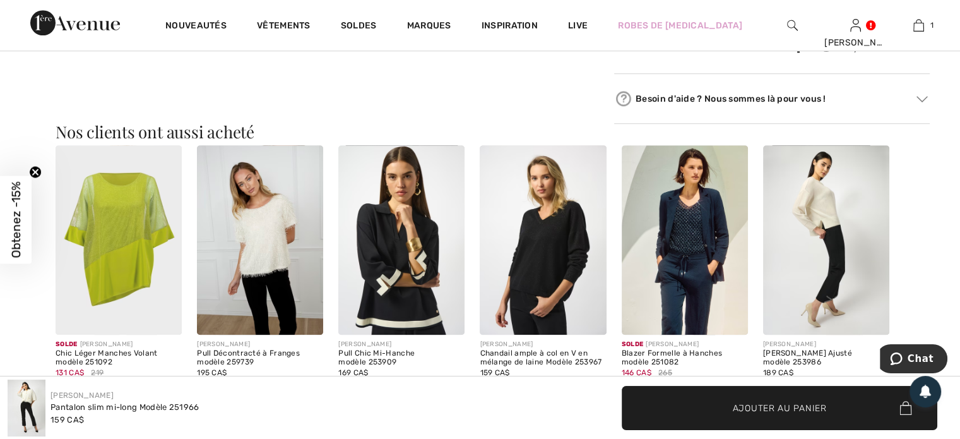
scroll to position [1161, 0]
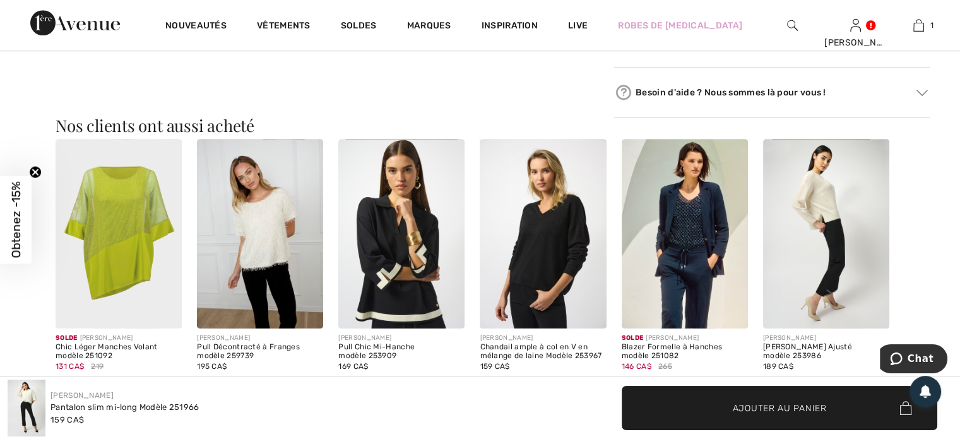
click at [826, 280] on img at bounding box center [826, 233] width 126 height 189
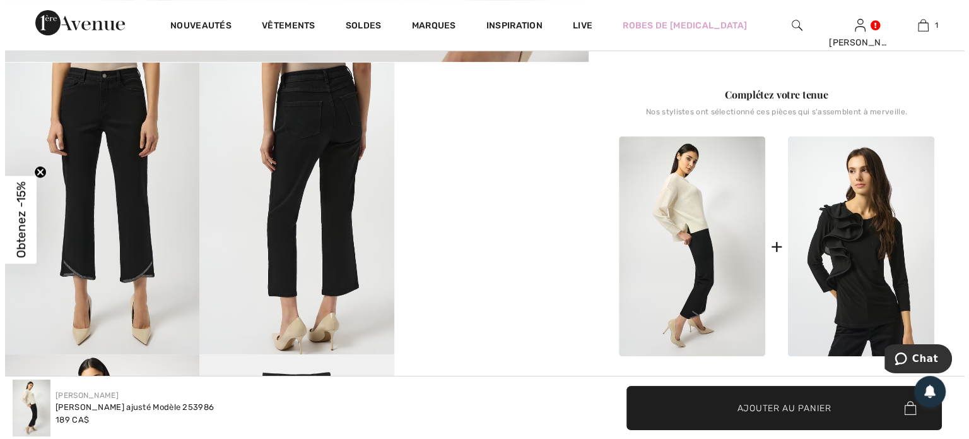
scroll to position [454, 0]
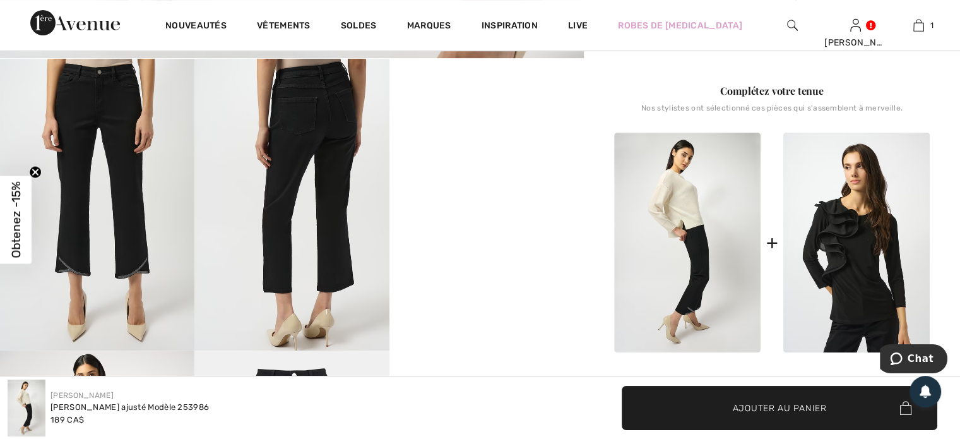
click at [164, 275] on img at bounding box center [97, 205] width 194 height 292
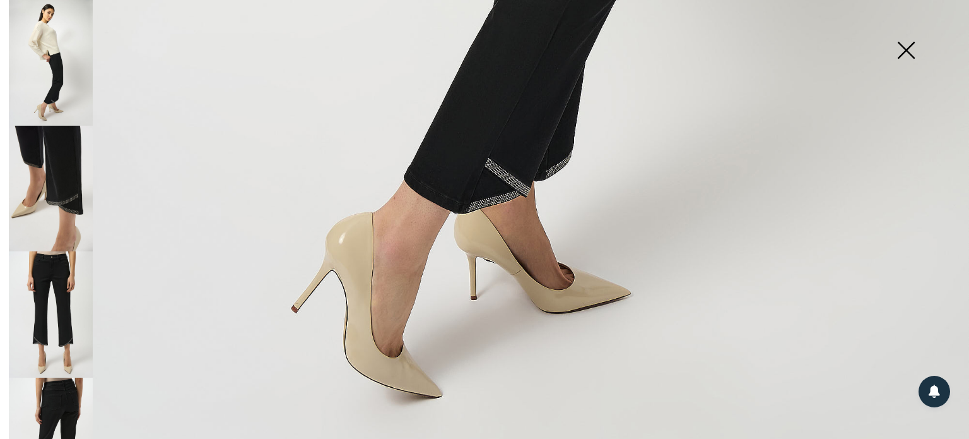
scroll to position [1000, 0]
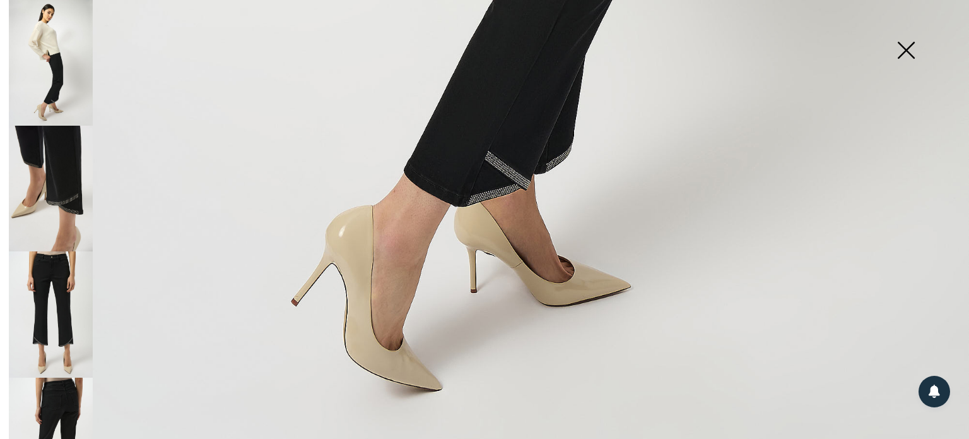
click at [65, 321] on img at bounding box center [51, 314] width 84 height 126
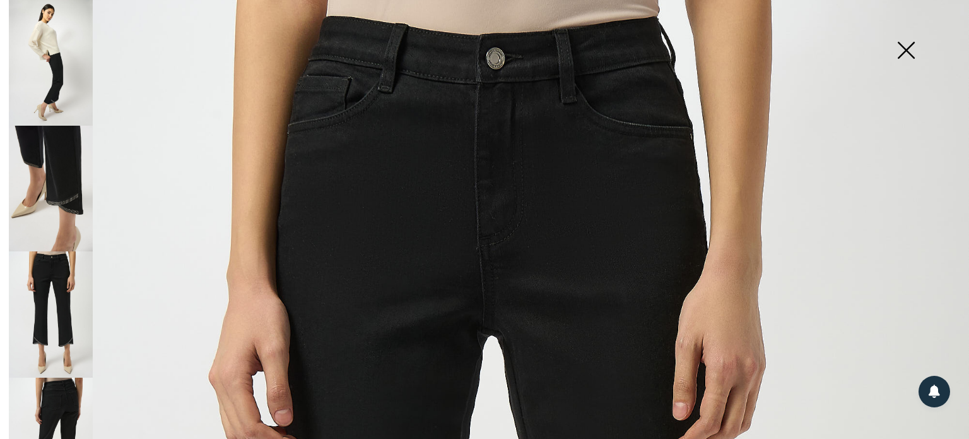
scroll to position [0, 0]
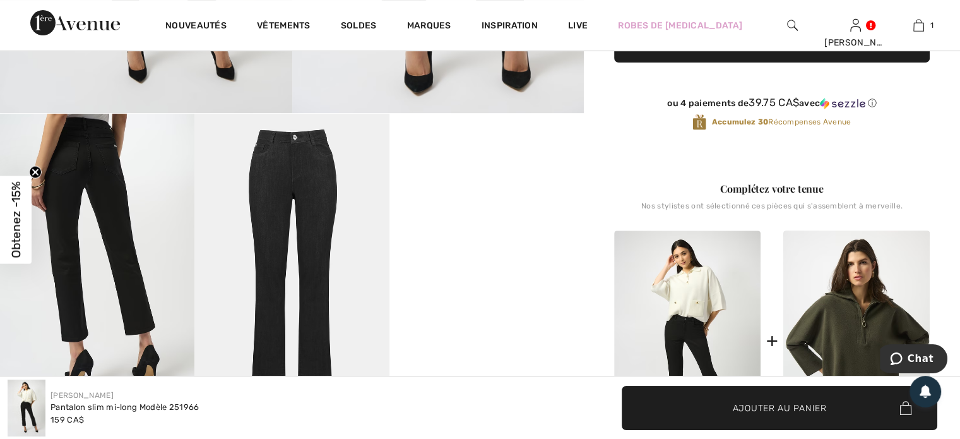
scroll to position [480, 0]
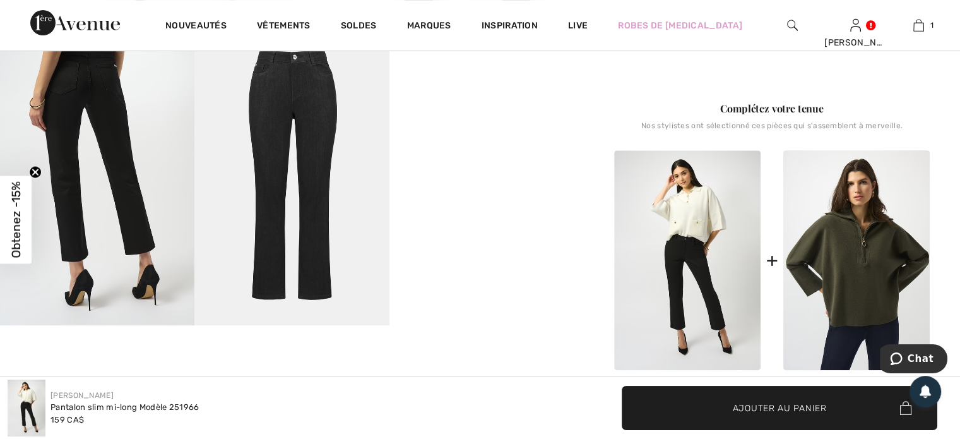
click at [280, 206] on img at bounding box center [291, 179] width 194 height 292
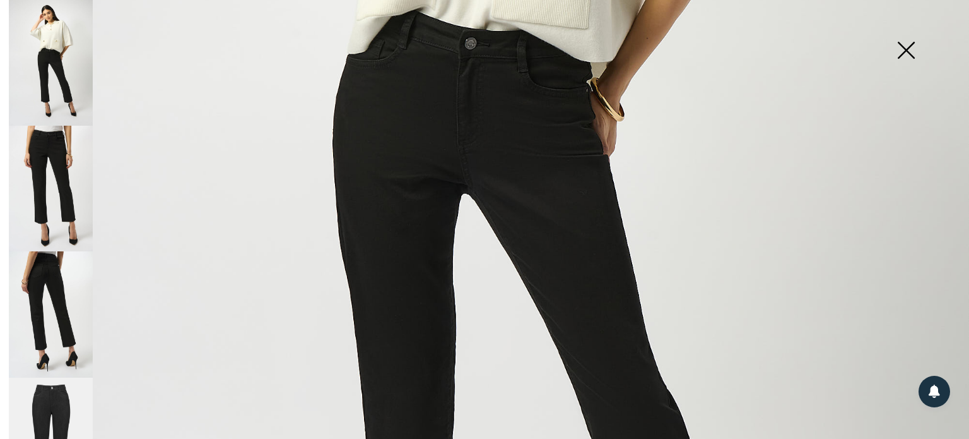
scroll to position [533, 0]
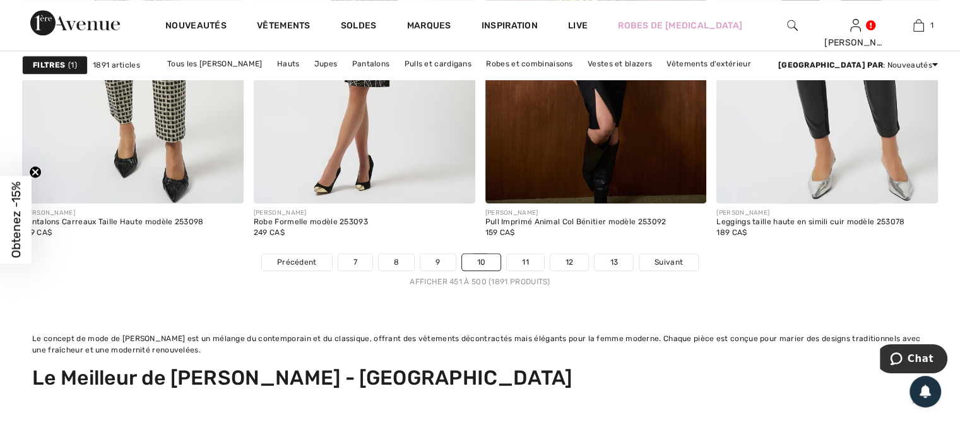
scroll to position [6261, 0]
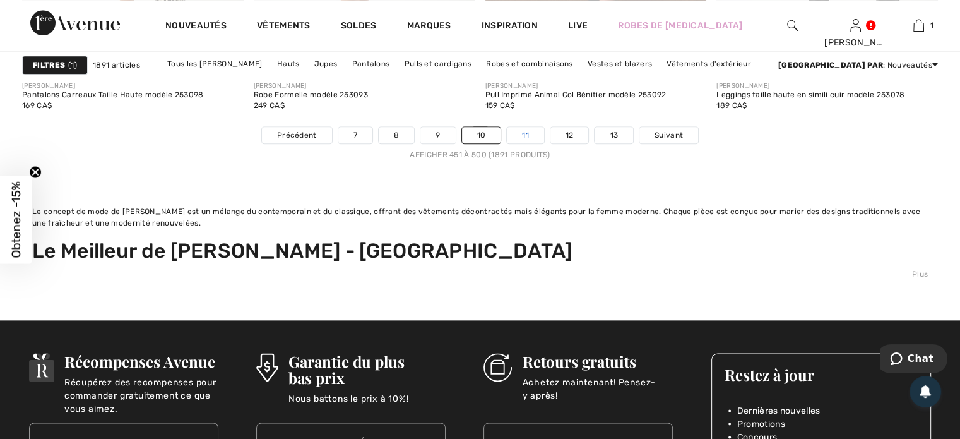
click at [525, 129] on link "11" at bounding box center [525, 135] width 37 height 16
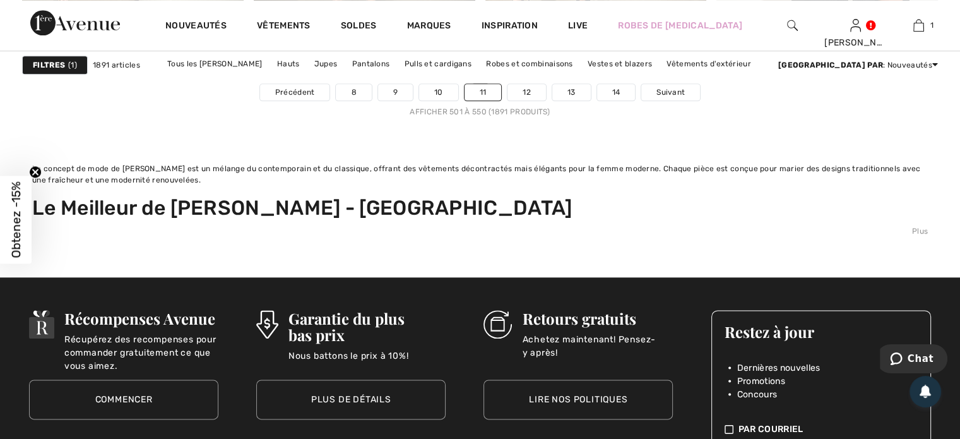
scroll to position [6300, 0]
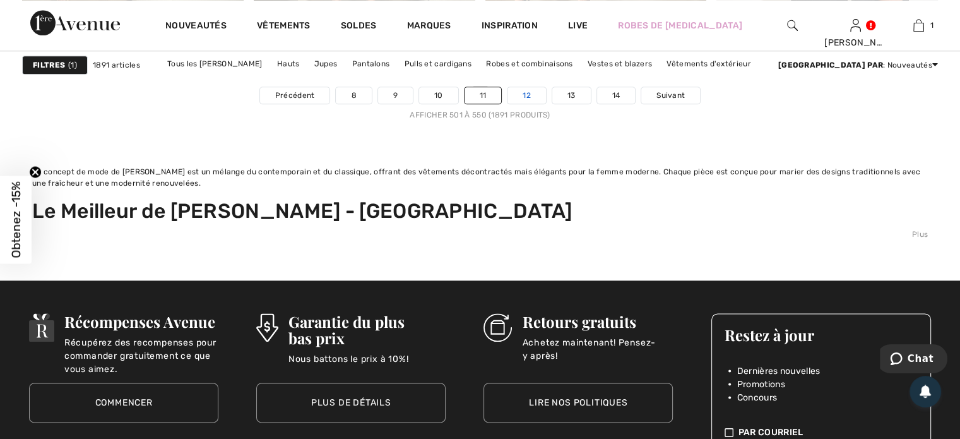
click at [521, 97] on link "12" at bounding box center [526, 95] width 38 height 16
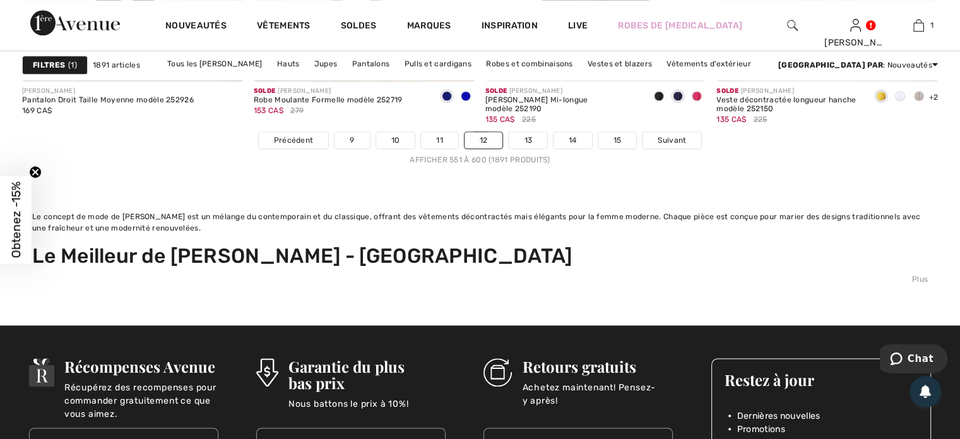
scroll to position [6261, 0]
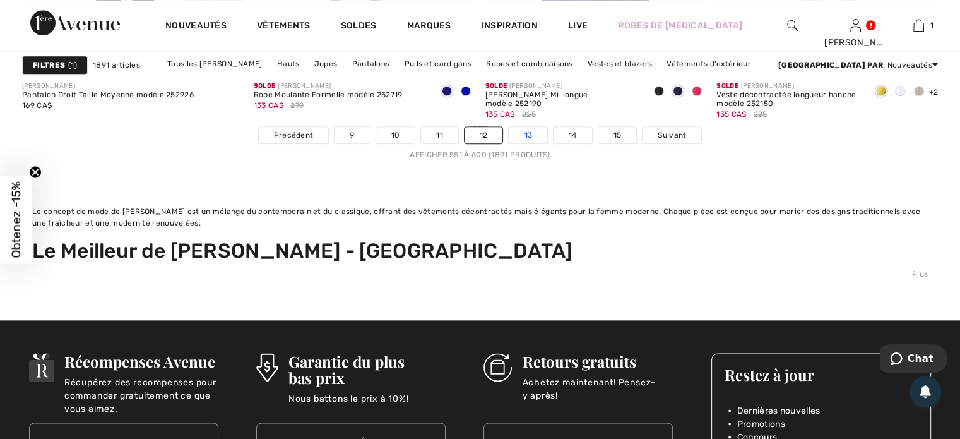
click at [524, 132] on link "13" at bounding box center [528, 135] width 38 height 16
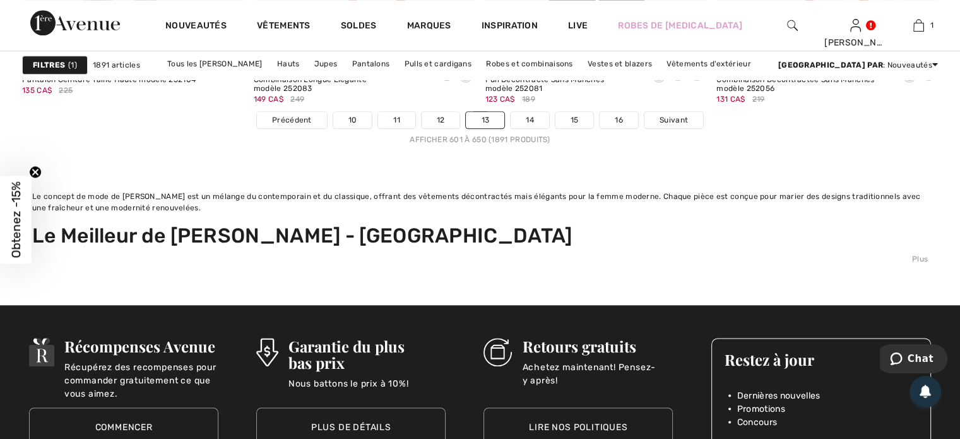
scroll to position [6235, 0]
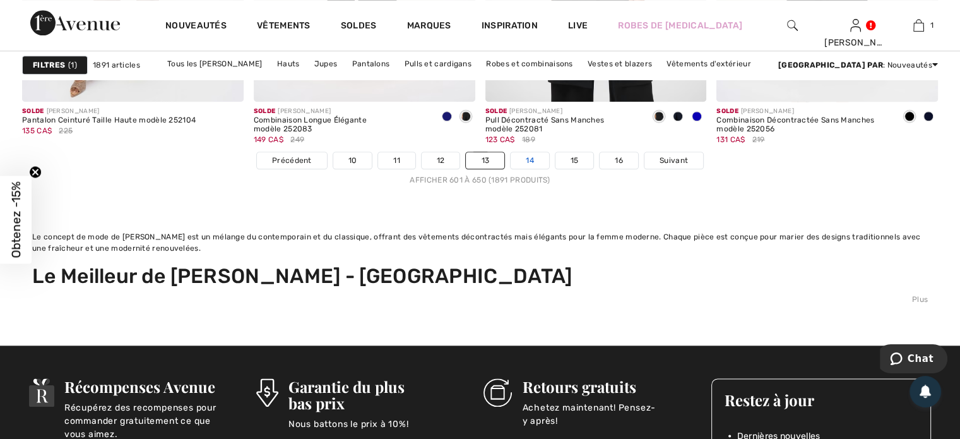
click at [528, 157] on link "14" at bounding box center [530, 160] width 38 height 16
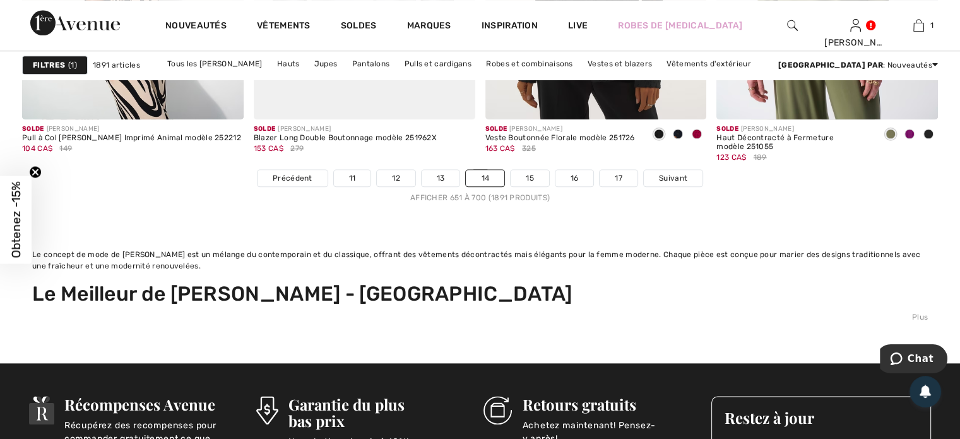
scroll to position [6185, 0]
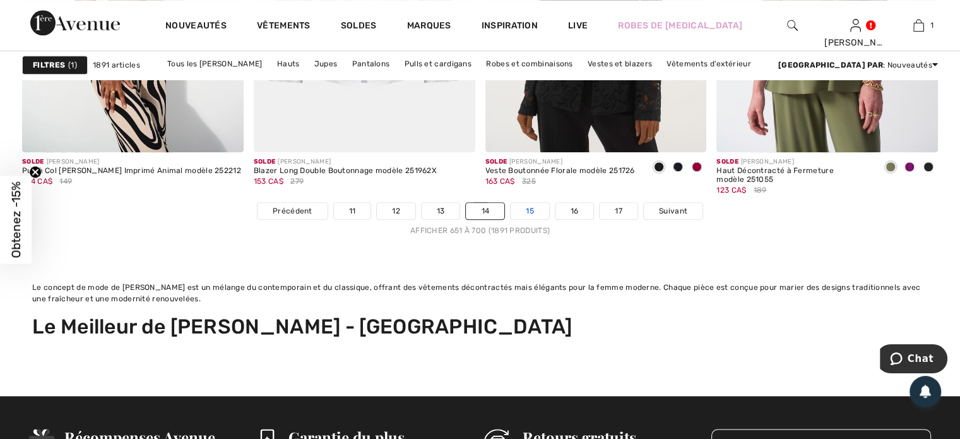
click at [529, 206] on link "15" at bounding box center [530, 211] width 38 height 16
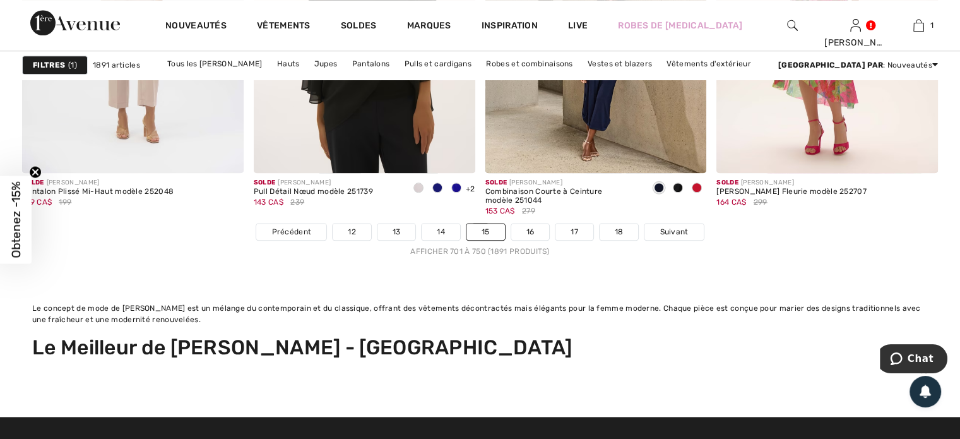
scroll to position [6165, 0]
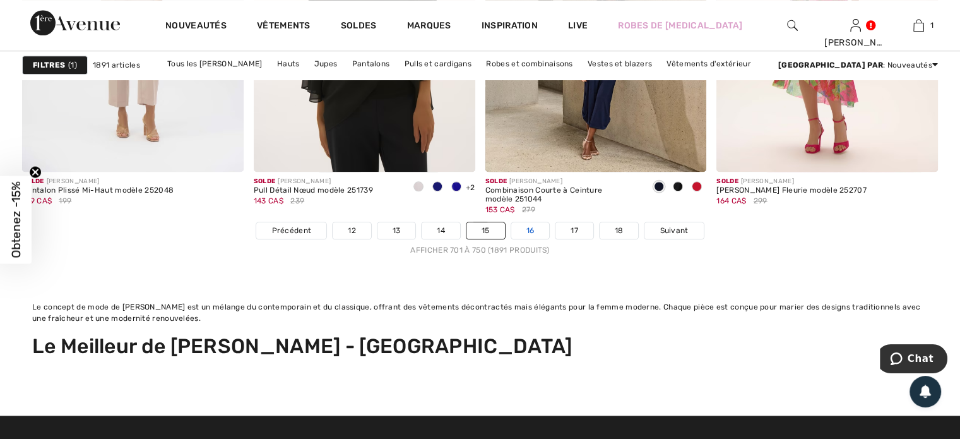
click at [529, 224] on link "16" at bounding box center [530, 230] width 38 height 16
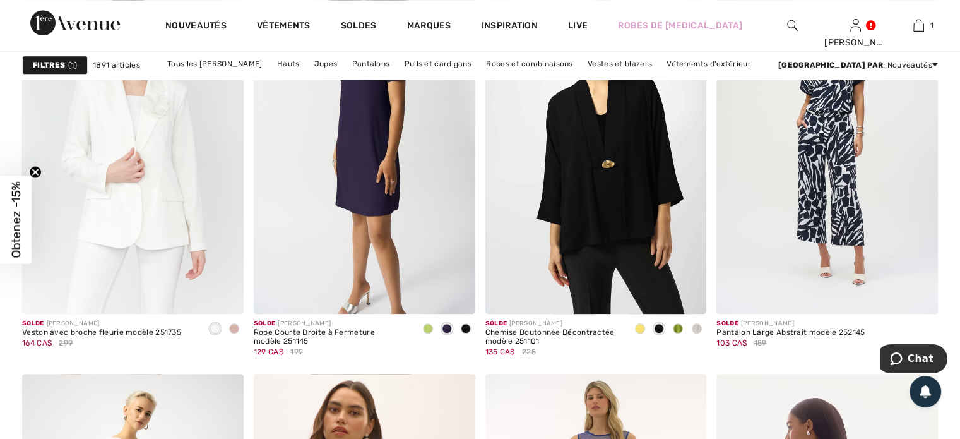
scroll to position [1262, 0]
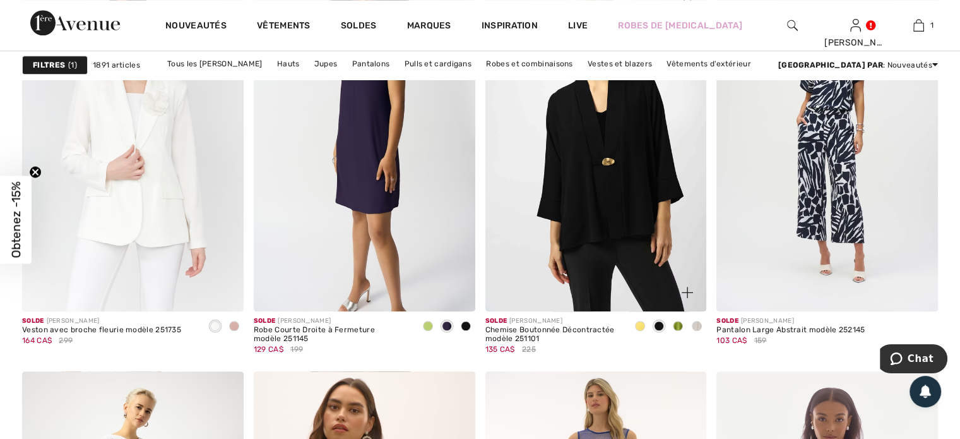
click at [702, 324] on div at bounding box center [696, 326] width 19 height 21
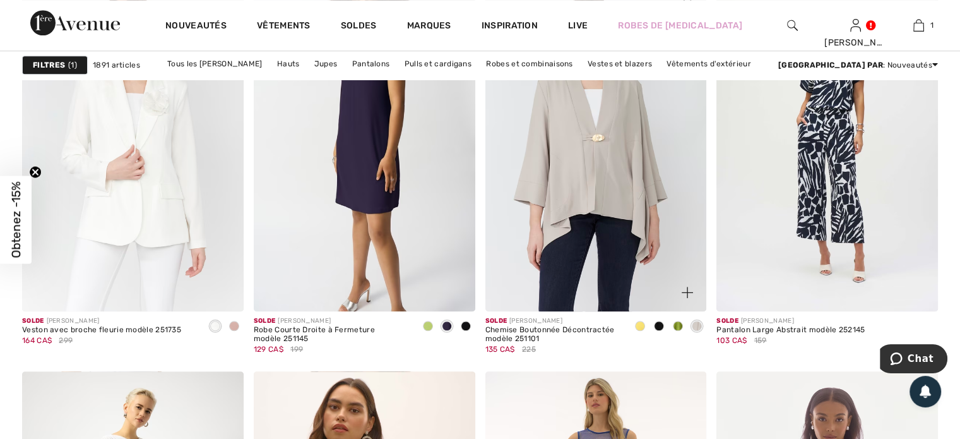
click at [679, 322] on span at bounding box center [678, 326] width 10 height 10
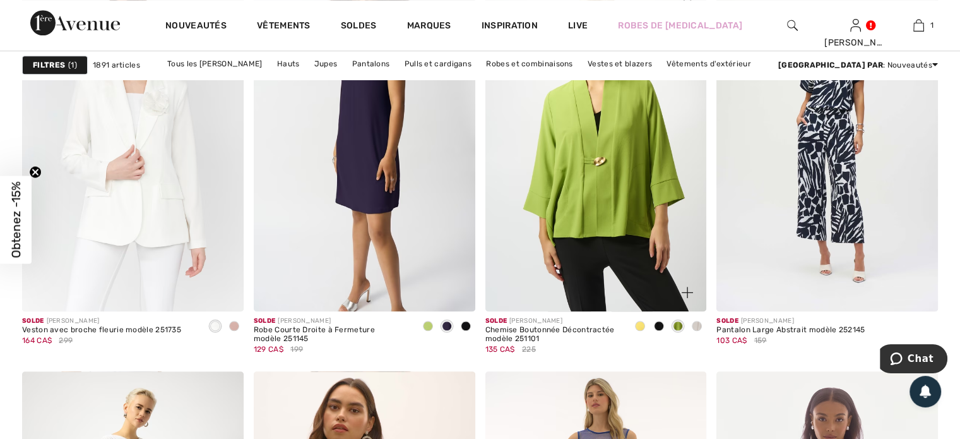
click at [661, 327] on span at bounding box center [659, 326] width 10 height 10
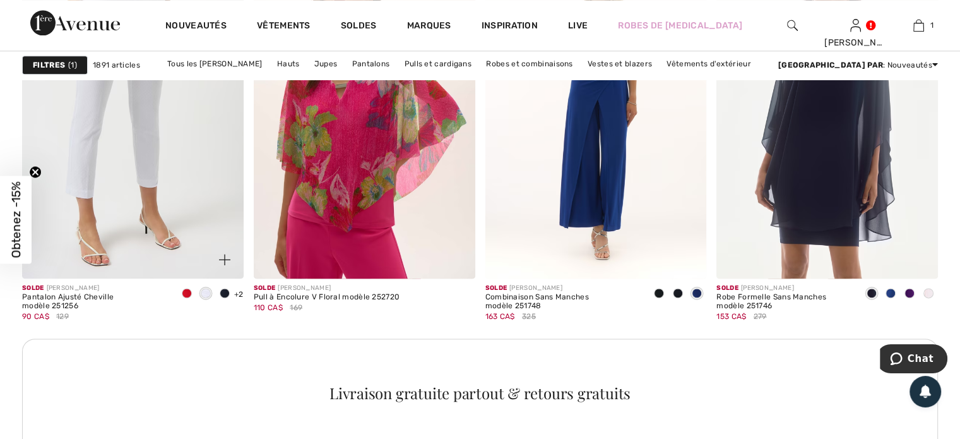
scroll to position [1701, 0]
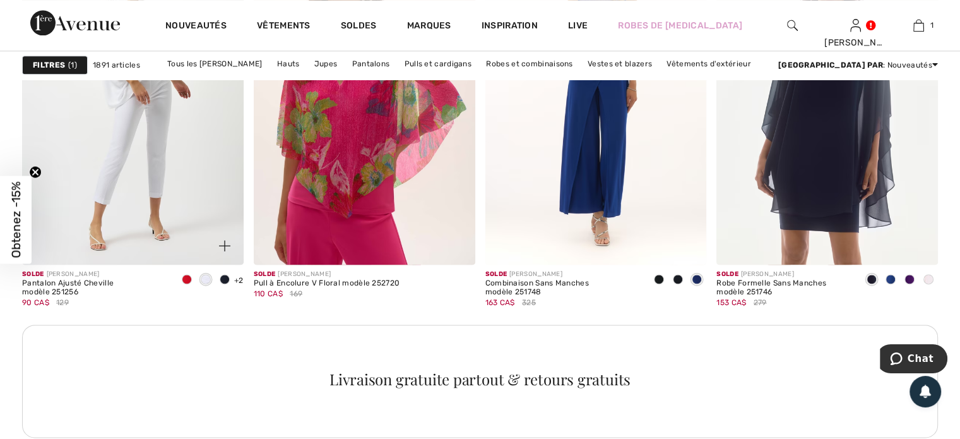
click at [184, 280] on span at bounding box center [187, 279] width 10 height 10
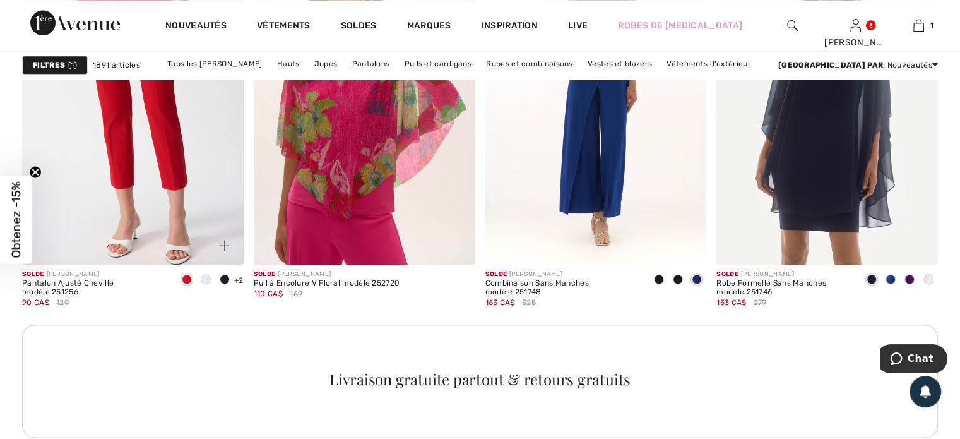
click at [223, 280] on span at bounding box center [225, 279] width 10 height 10
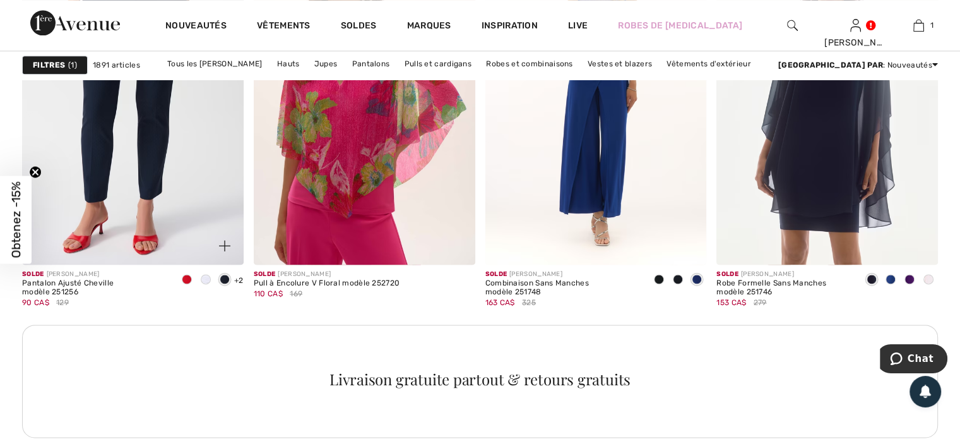
click at [239, 276] on span "+2" at bounding box center [238, 280] width 9 height 9
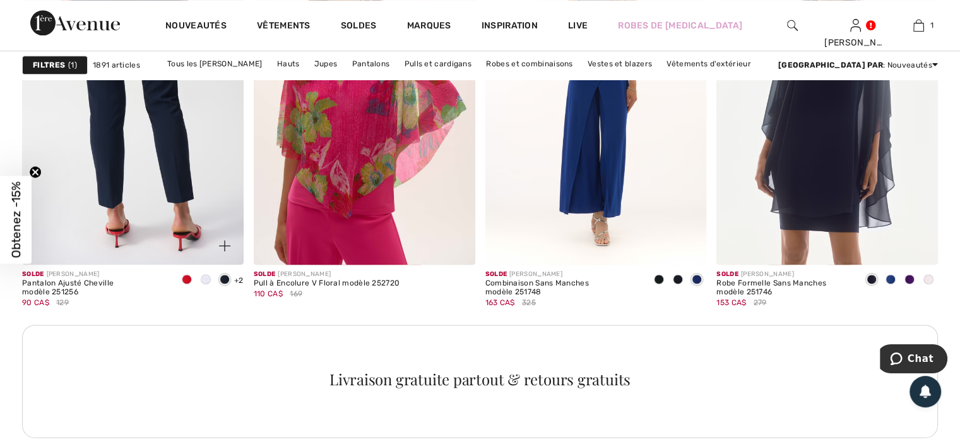
click at [151, 177] on img at bounding box center [133, 98] width 222 height 332
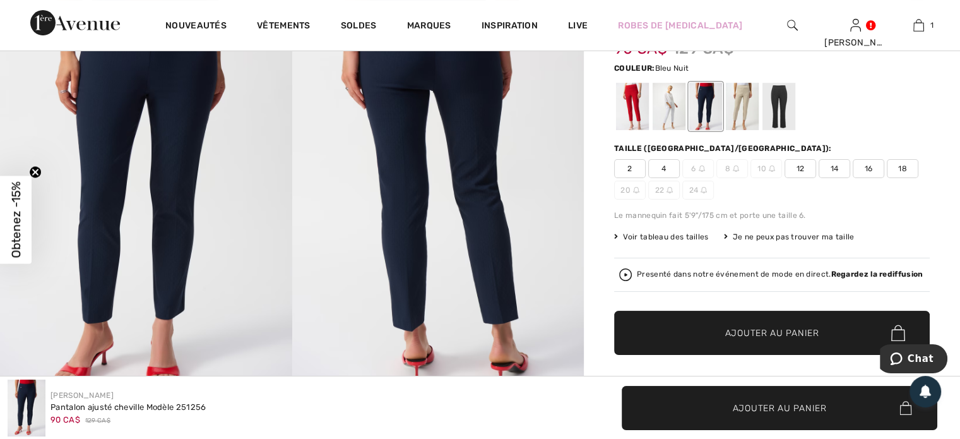
scroll to position [82, 0]
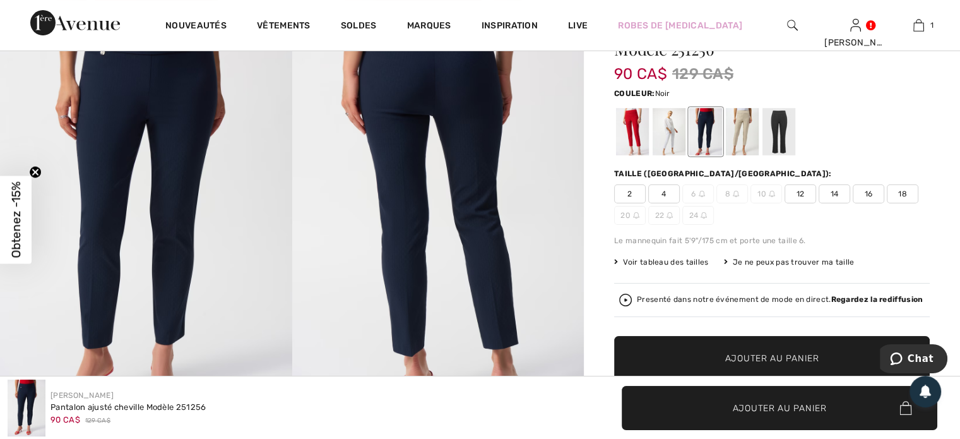
click at [781, 136] on div at bounding box center [778, 131] width 33 height 47
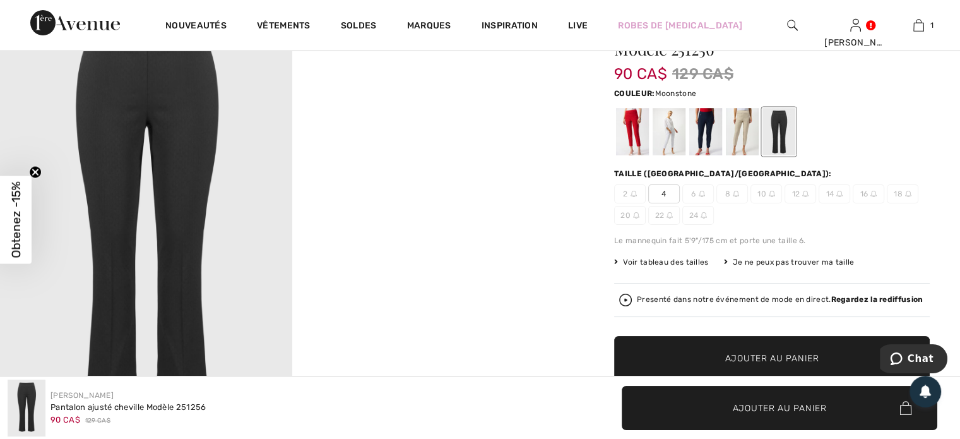
click at [750, 136] on div at bounding box center [742, 131] width 33 height 47
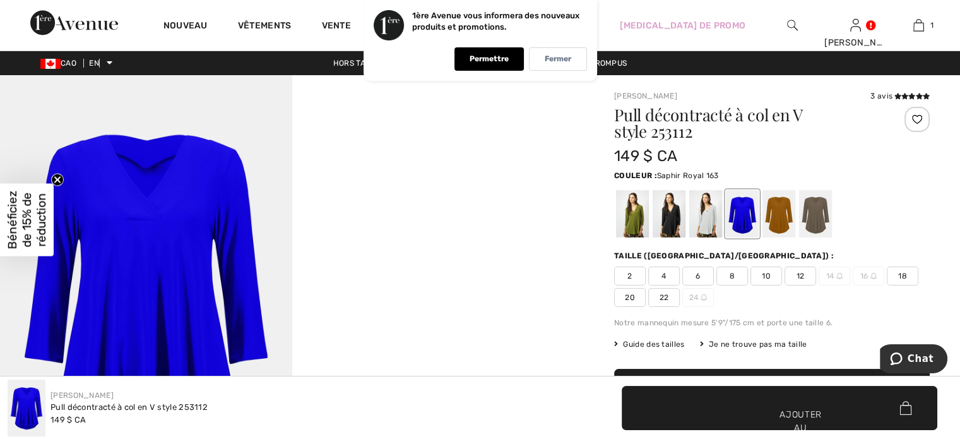
click at [746, 222] on div at bounding box center [742, 213] width 33 height 47
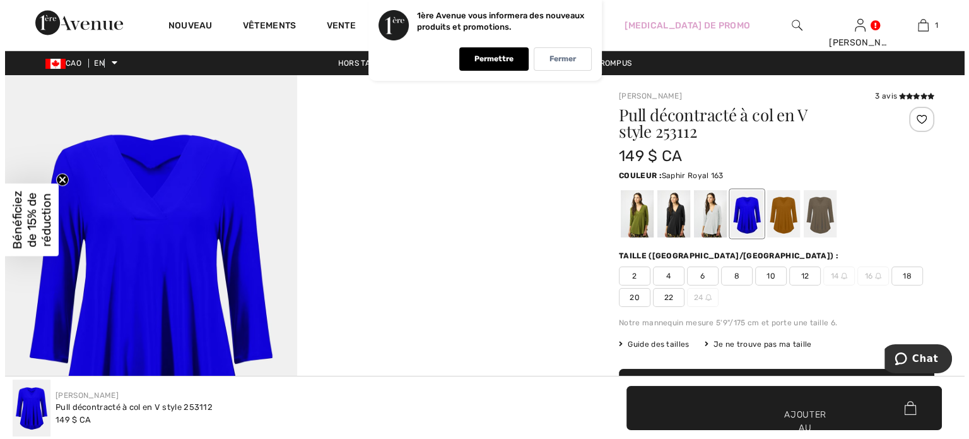
scroll to position [50, 0]
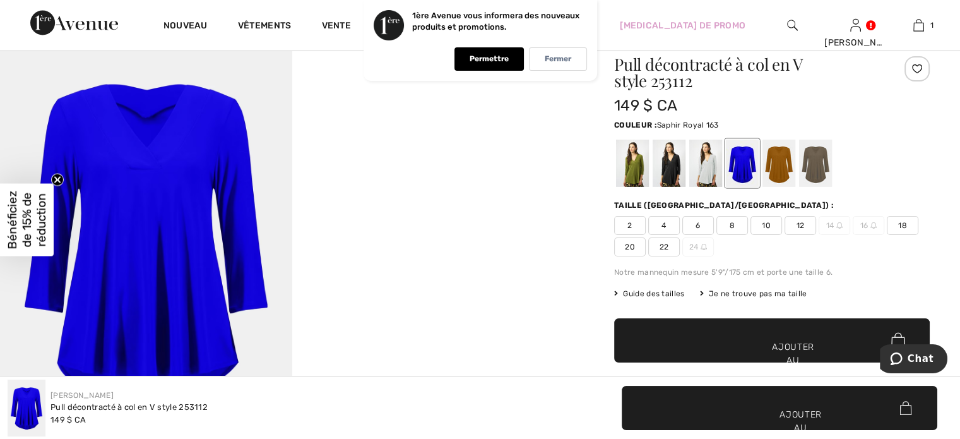
click at [179, 171] on img at bounding box center [146, 244] width 292 height 438
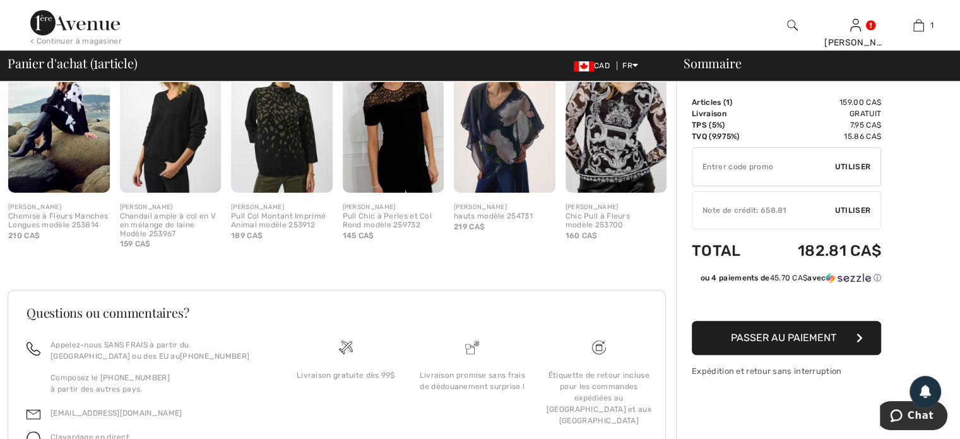
scroll to position [304, 0]
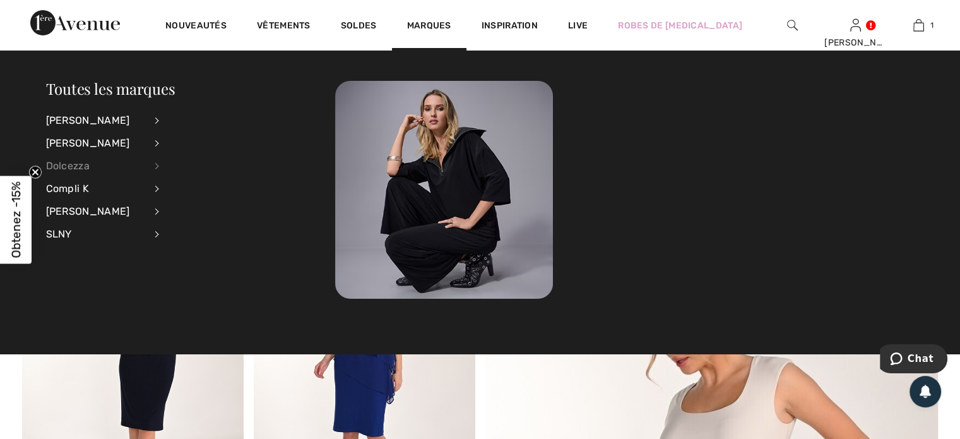
click at [71, 169] on div "Dolcezza" at bounding box center [95, 166] width 99 height 23
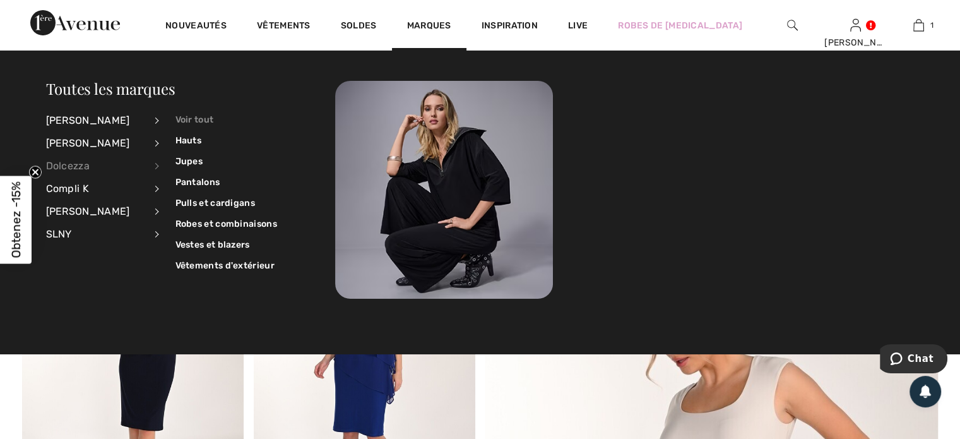
click at [201, 117] on link "Voir tout" at bounding box center [226, 119] width 102 height 21
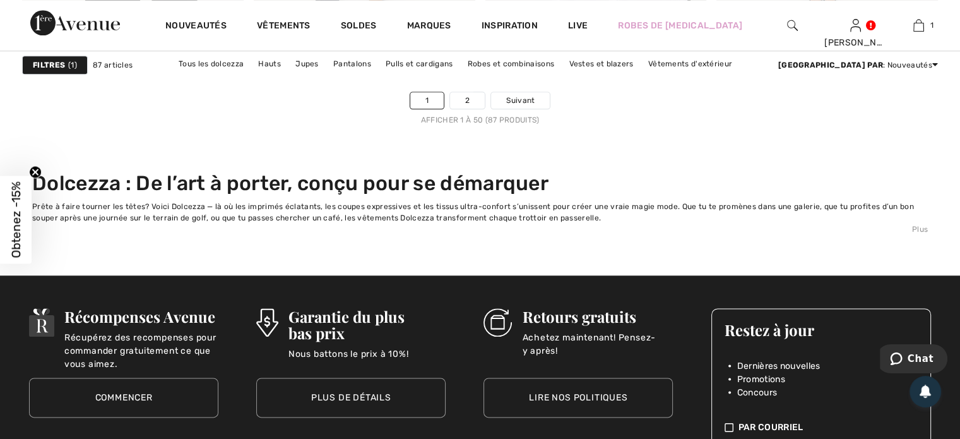
scroll to position [6210, 0]
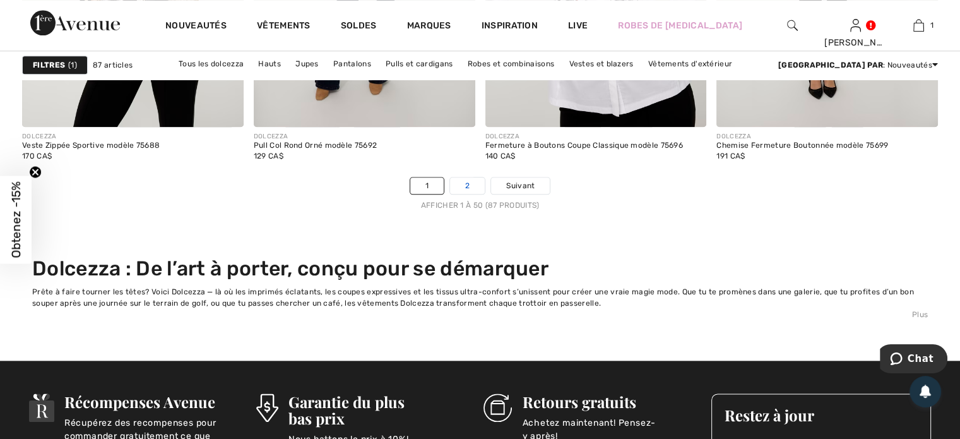
click at [467, 181] on link "2" at bounding box center [467, 185] width 35 height 16
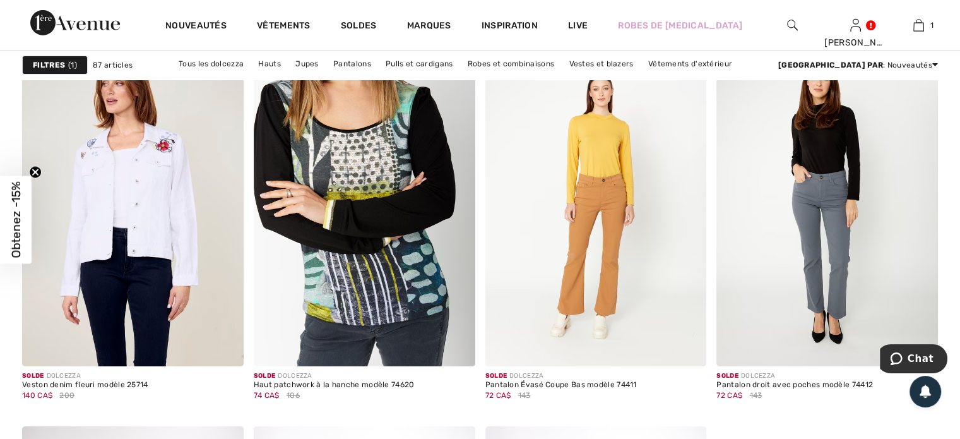
scroll to position [4236, 0]
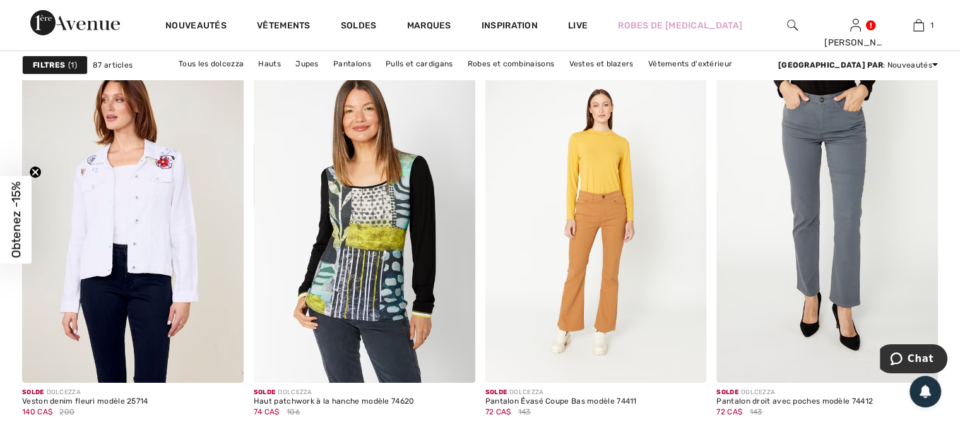
click at [825, 236] on img at bounding box center [827, 216] width 222 height 332
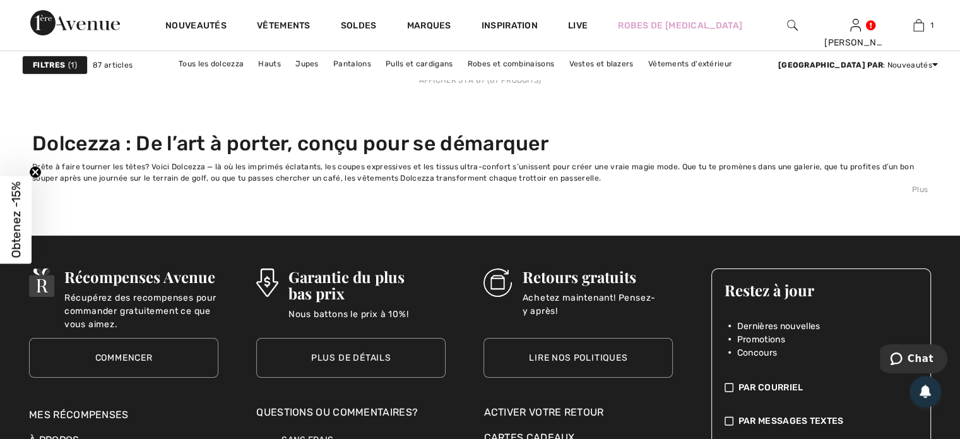
scroll to position [5019, 0]
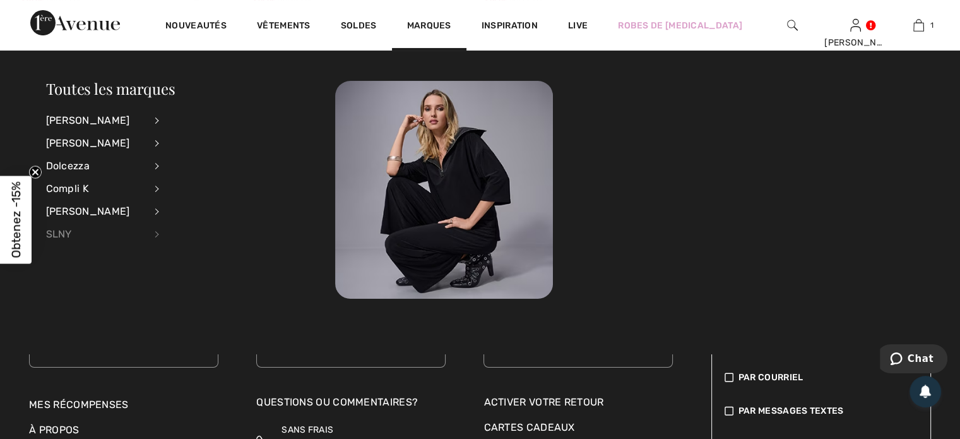
click at [58, 234] on div "SLNY" at bounding box center [95, 234] width 99 height 23
click at [204, 119] on link "Voir tout" at bounding box center [226, 119] width 102 height 21
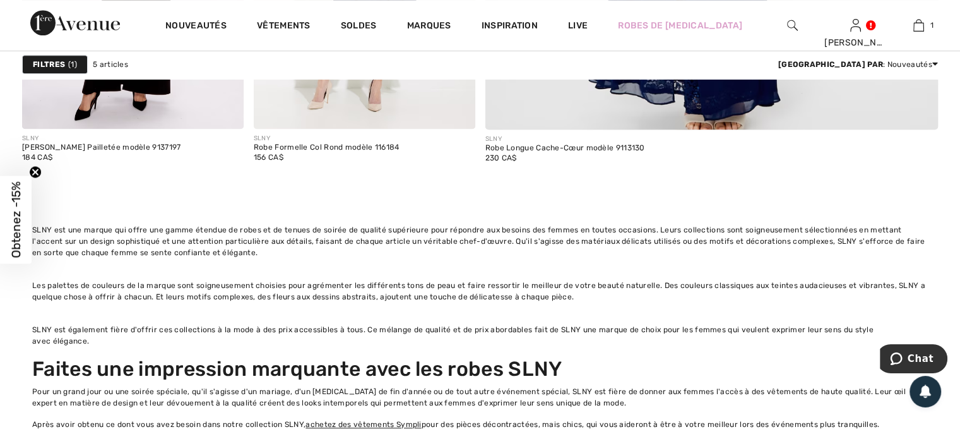
scroll to position [1073, 0]
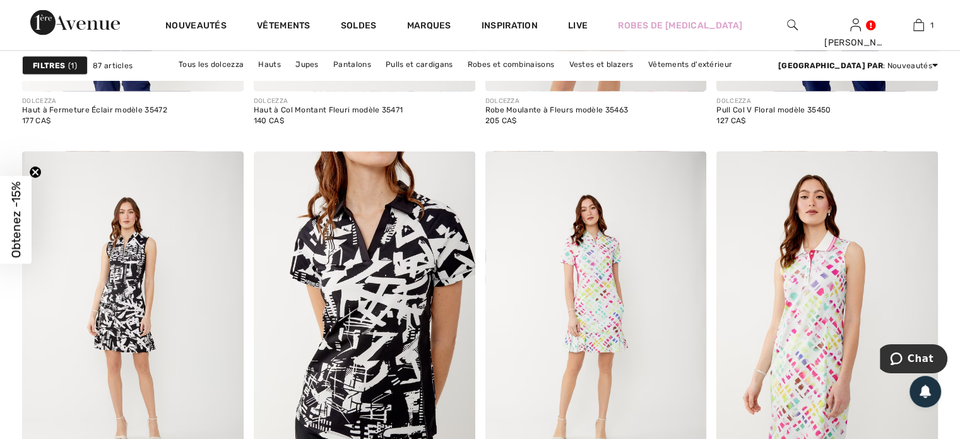
scroll to position [2393, 0]
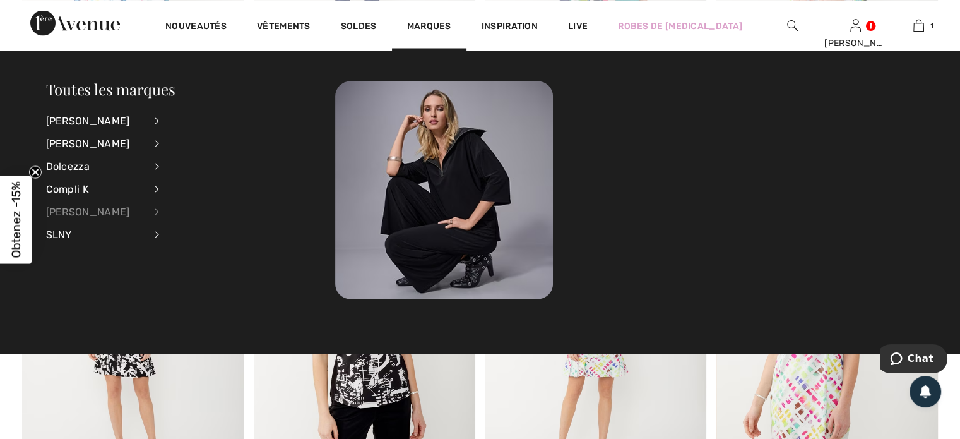
click at [87, 206] on div "[PERSON_NAME]" at bounding box center [95, 211] width 99 height 23
click at [196, 119] on link "Voir tout" at bounding box center [226, 119] width 102 height 21
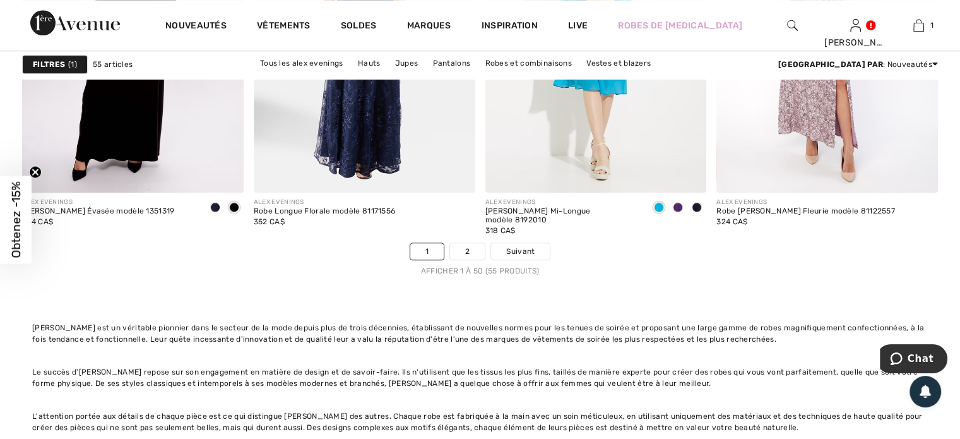
scroll to position [6185, 0]
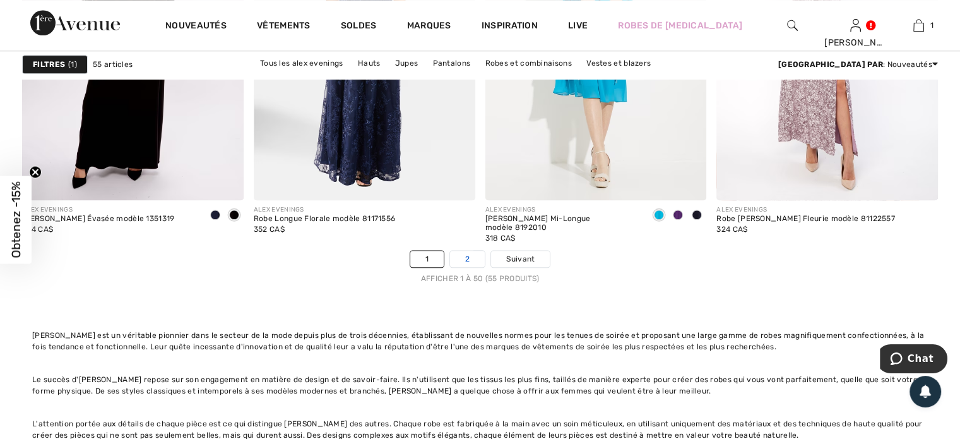
click at [467, 251] on link "2" at bounding box center [467, 259] width 35 height 16
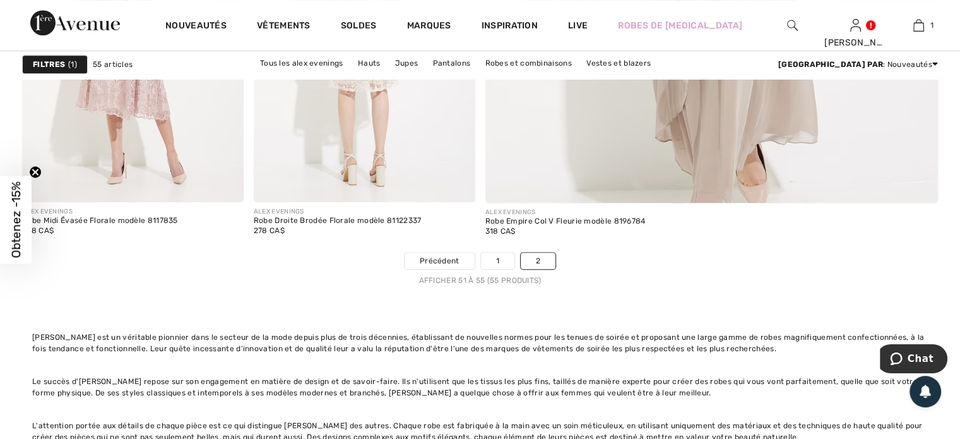
scroll to position [1010, 0]
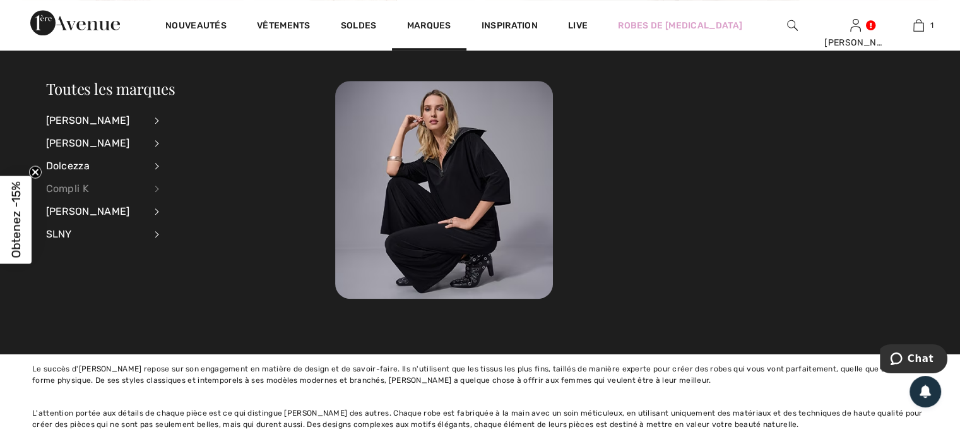
click at [84, 189] on div "Compli K" at bounding box center [95, 188] width 99 height 23
click at [198, 115] on link "Voir tout" at bounding box center [226, 119] width 102 height 21
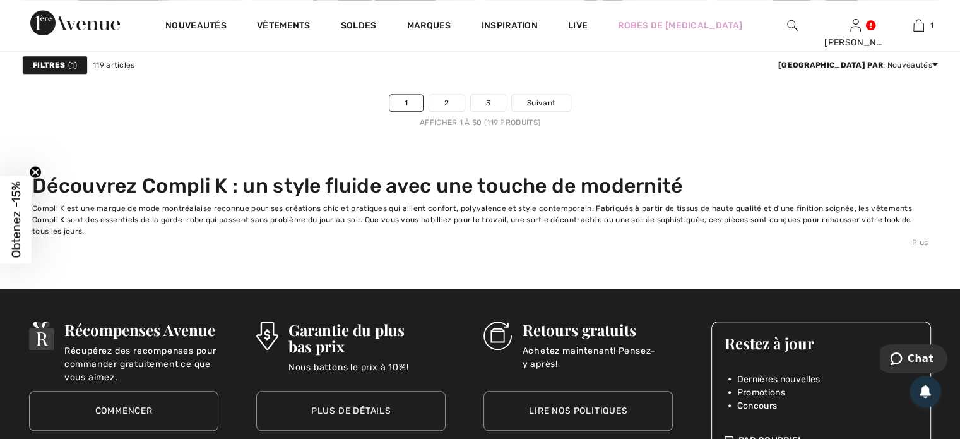
scroll to position [5994, 0]
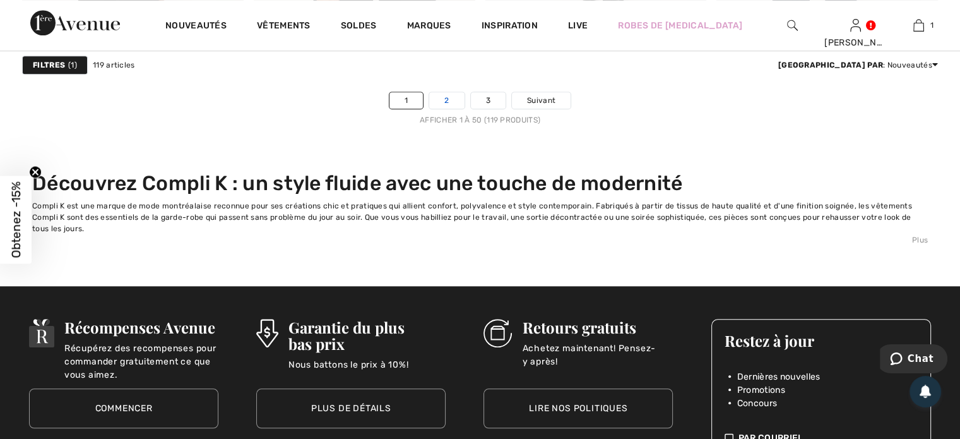
click at [447, 97] on link "2" at bounding box center [446, 100] width 35 height 16
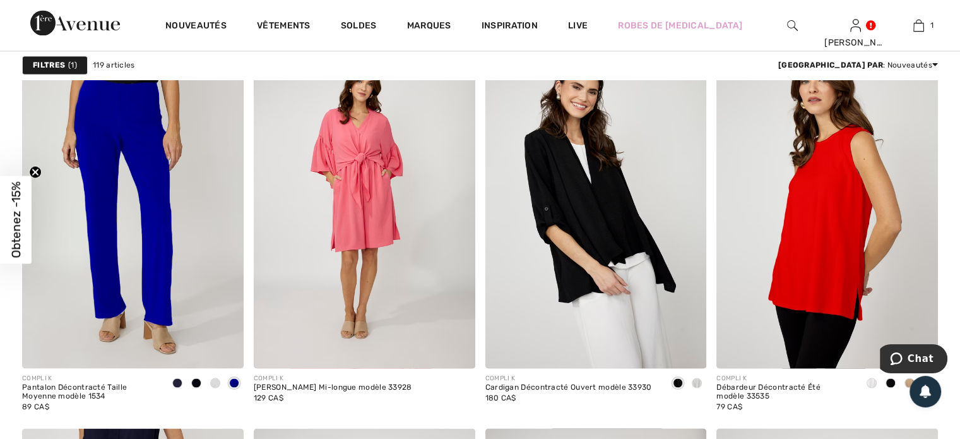
scroll to position [2269, 0]
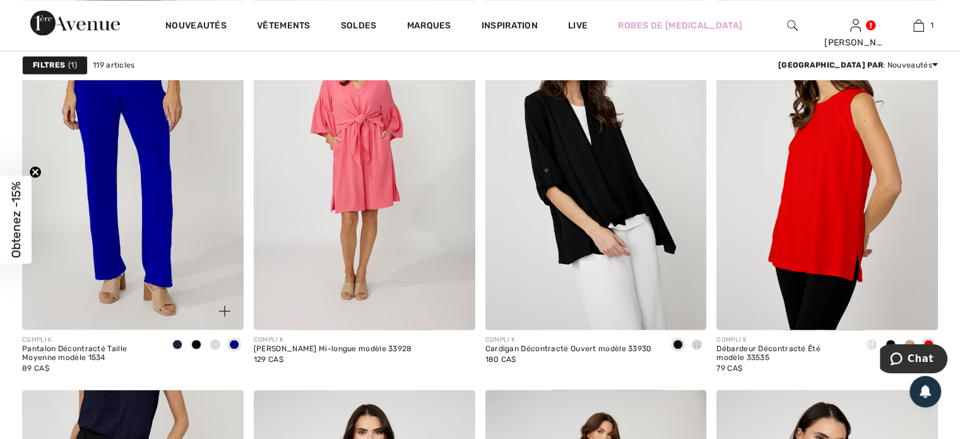
click at [213, 342] on span at bounding box center [215, 344] width 10 height 10
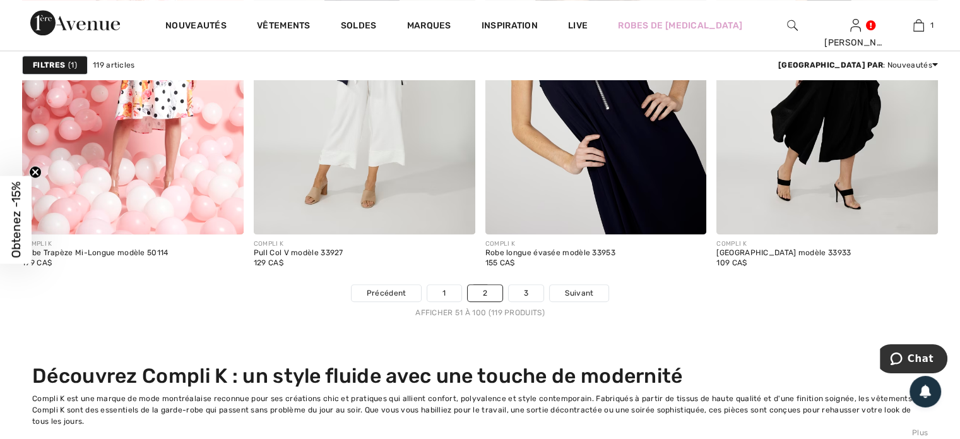
scroll to position [5803, 0]
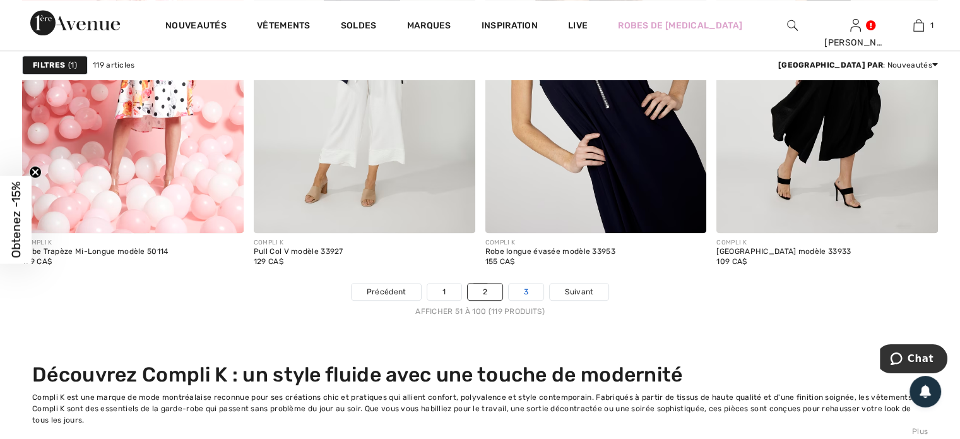
click at [527, 288] on link "3" at bounding box center [526, 291] width 35 height 16
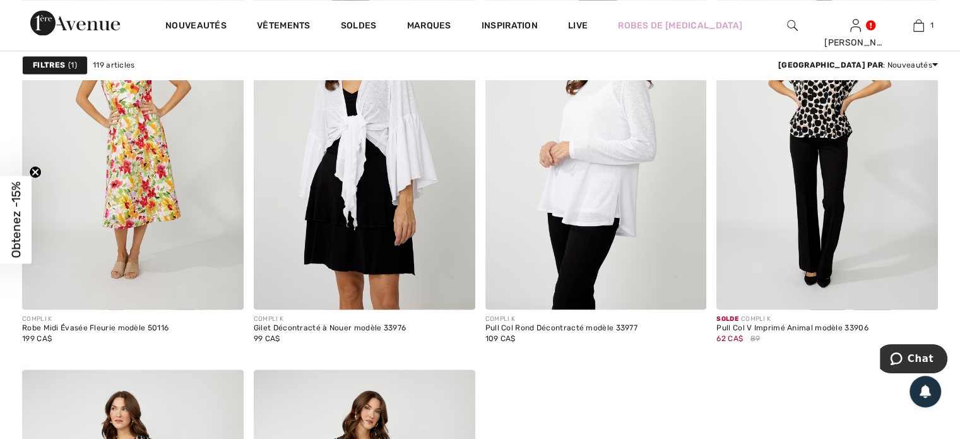
scroll to position [1948, 0]
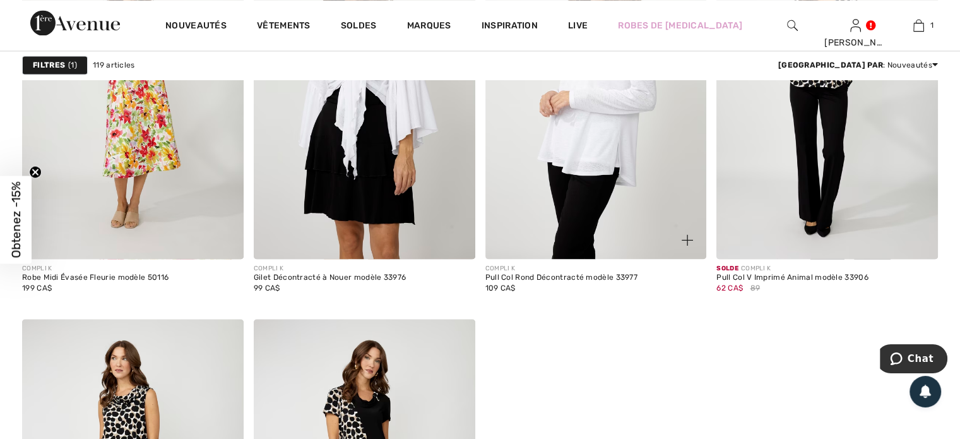
click at [608, 165] on img at bounding box center [596, 93] width 222 height 332
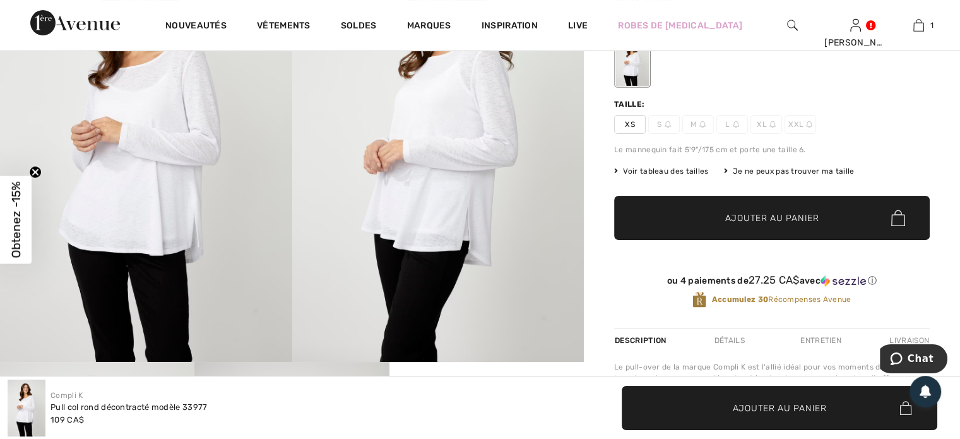
scroll to position [101, 0]
